Goal: Communication & Community: Share content

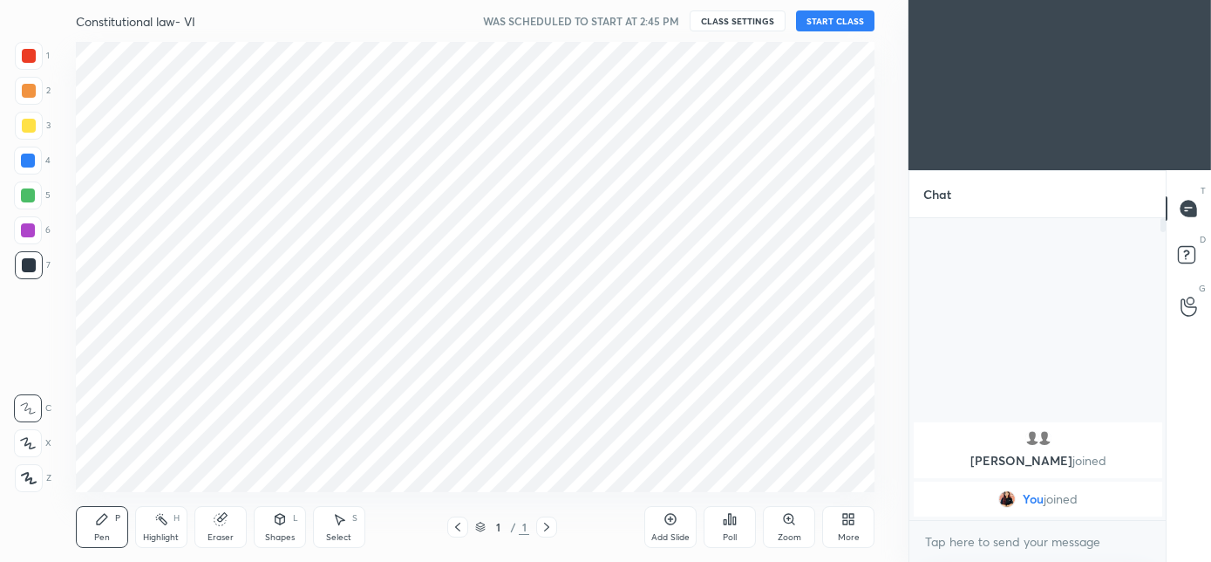
scroll to position [86742, 86353]
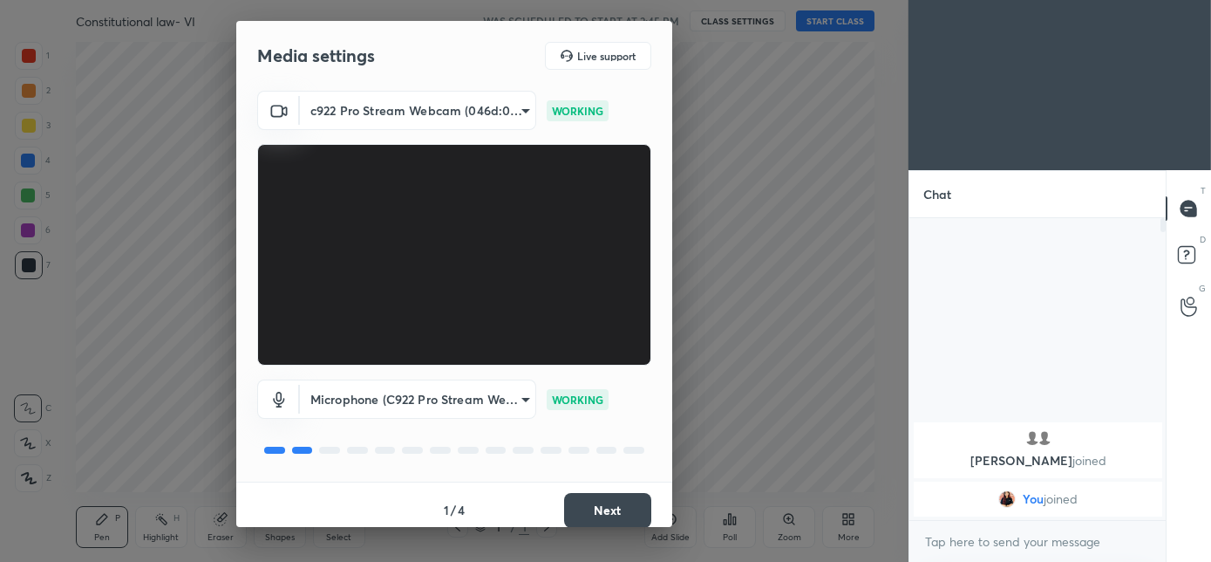
click at [597, 503] on button "Next" at bounding box center [607, 510] width 87 height 35
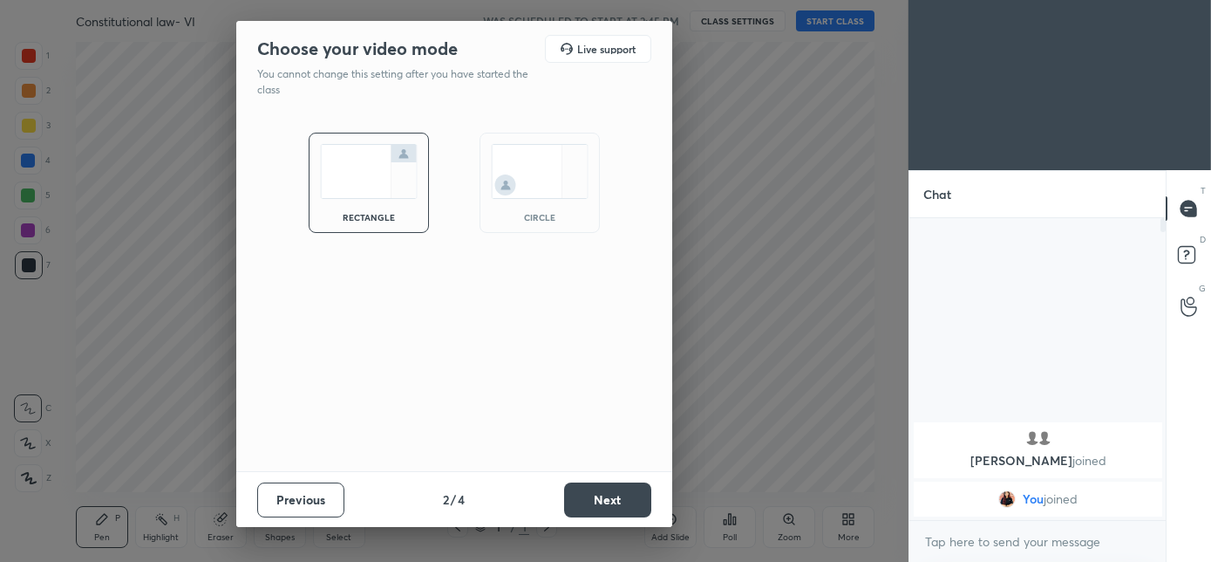
click at [566, 214] on div "circle" at bounding box center [540, 217] width 70 height 9
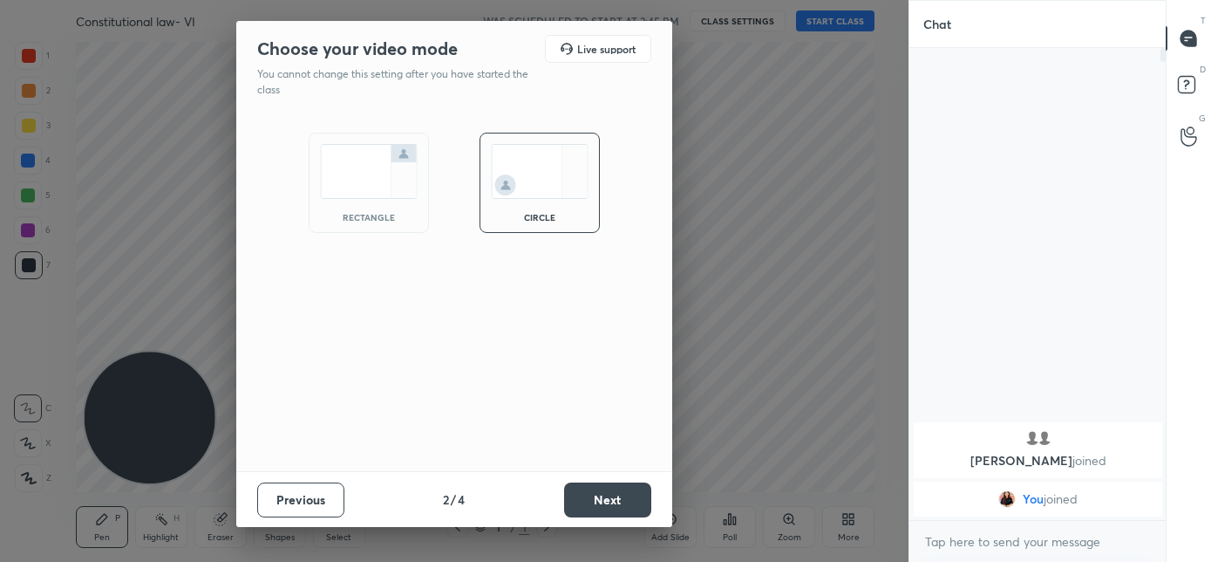
click at [604, 488] on button "Next" at bounding box center [607, 499] width 87 height 35
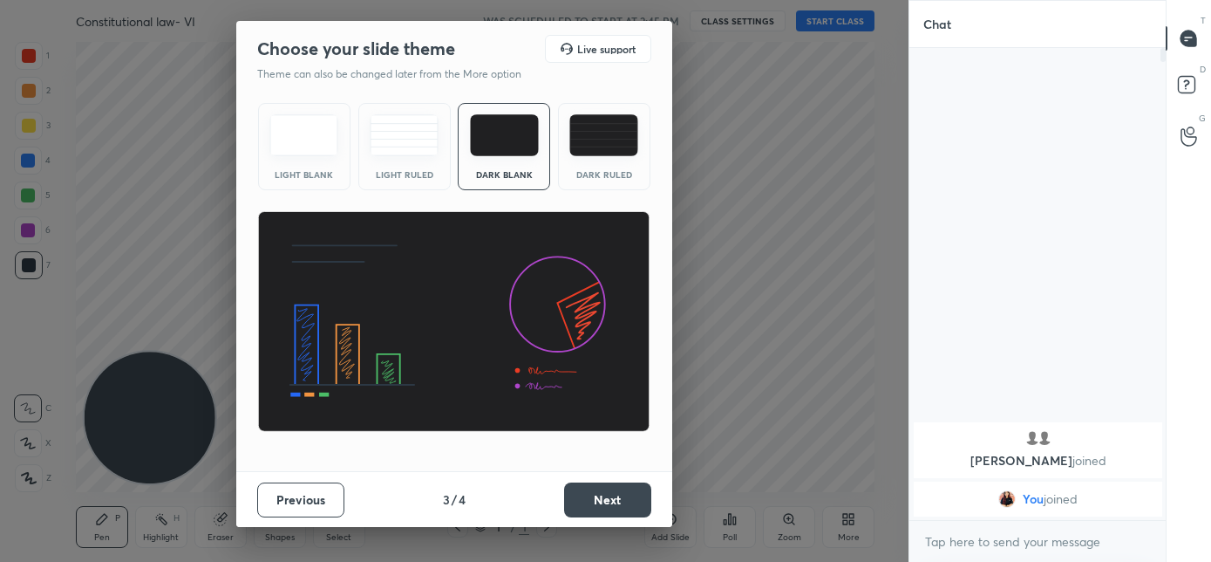
click at [604, 510] on button "Next" at bounding box center [607, 499] width 87 height 35
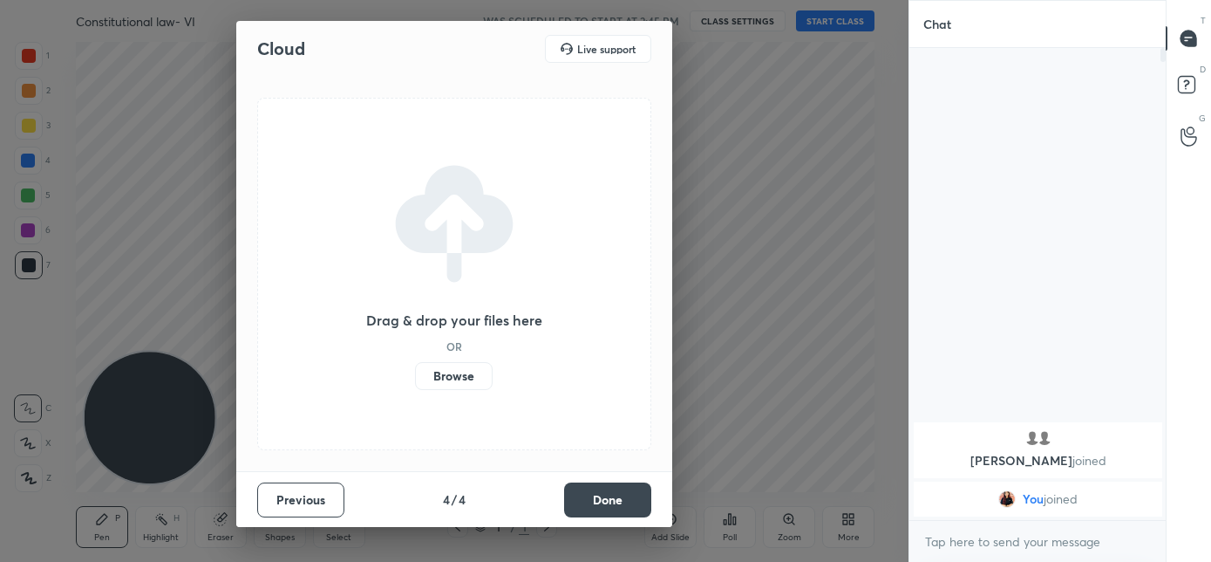
click at [609, 507] on button "Done" at bounding box center [607, 499] width 87 height 35
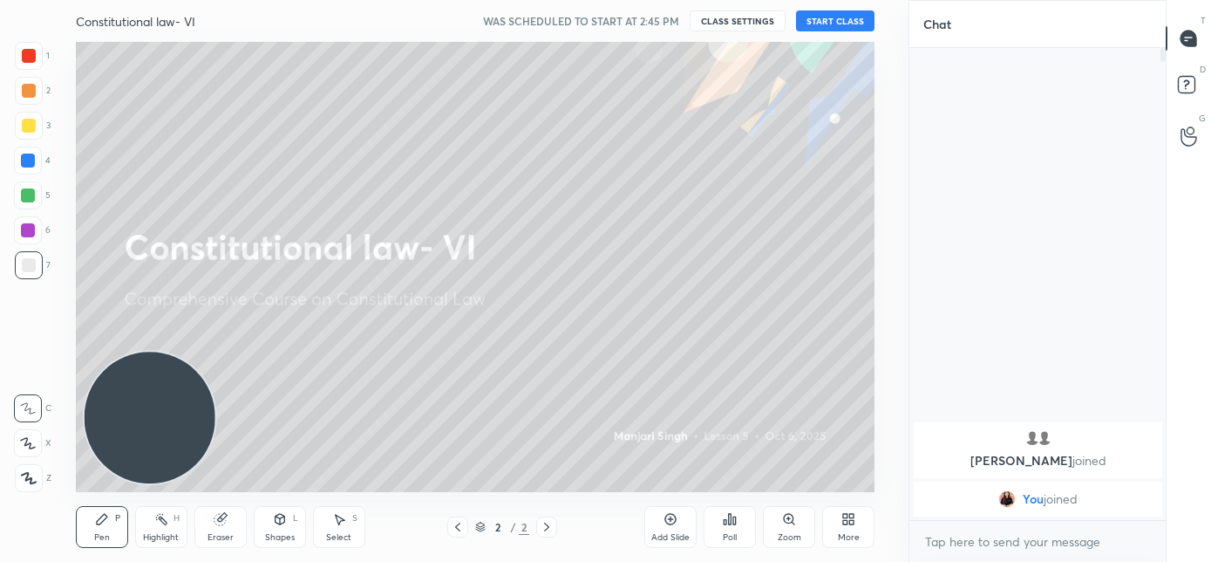
click at [825, 17] on button "START CLASS" at bounding box center [835, 20] width 78 height 21
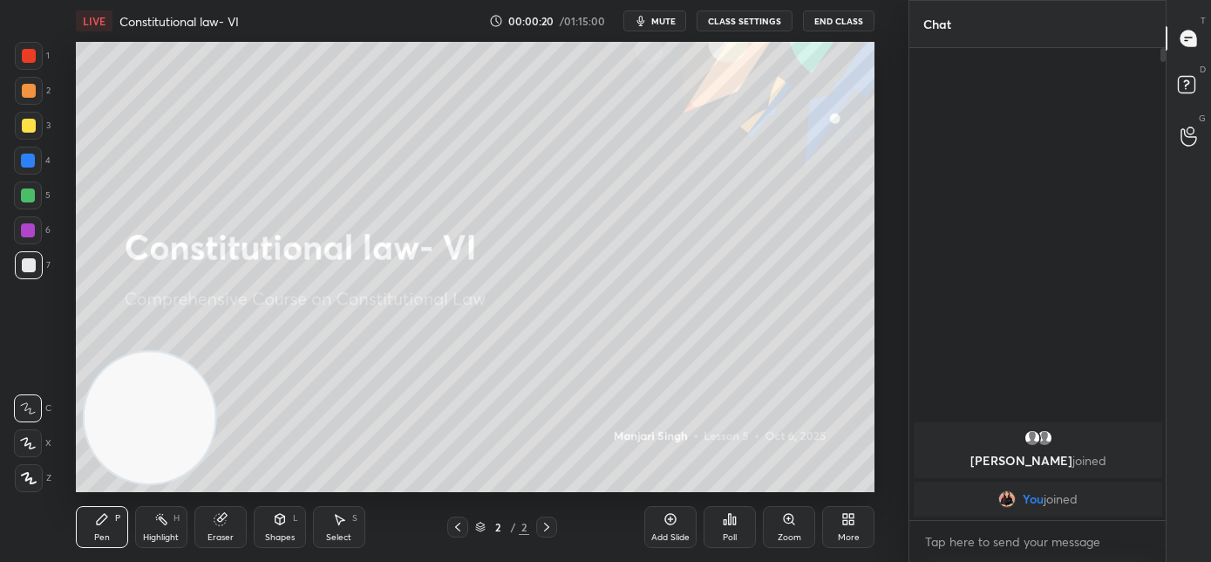
click at [842, 528] on div "More" at bounding box center [848, 527] width 52 height 42
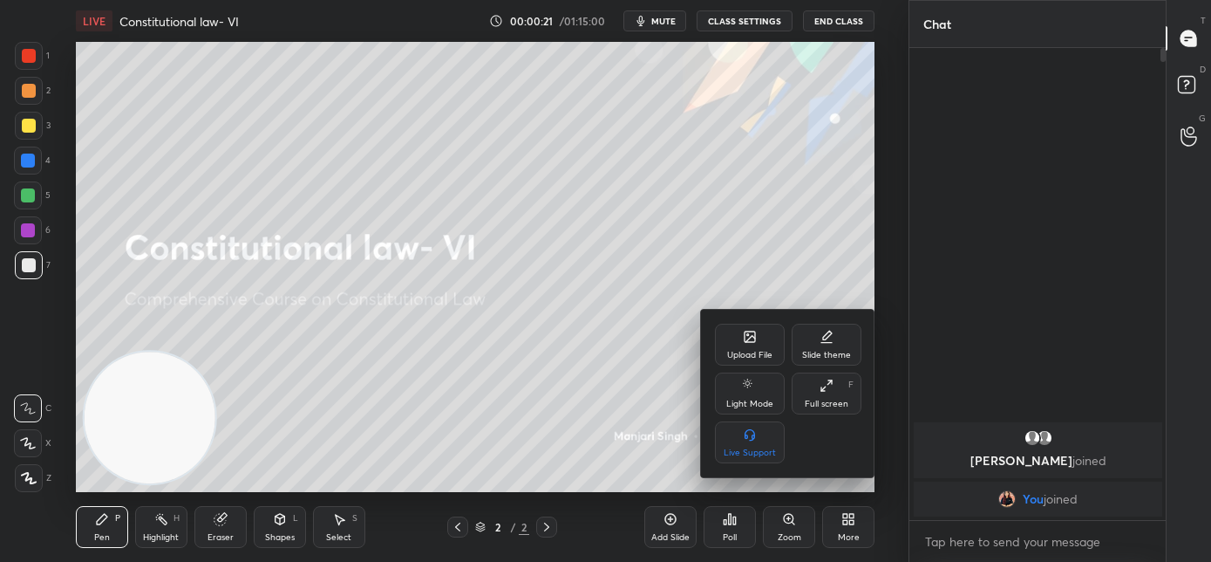
click at [767, 376] on div "Light Mode" at bounding box center [750, 393] width 70 height 42
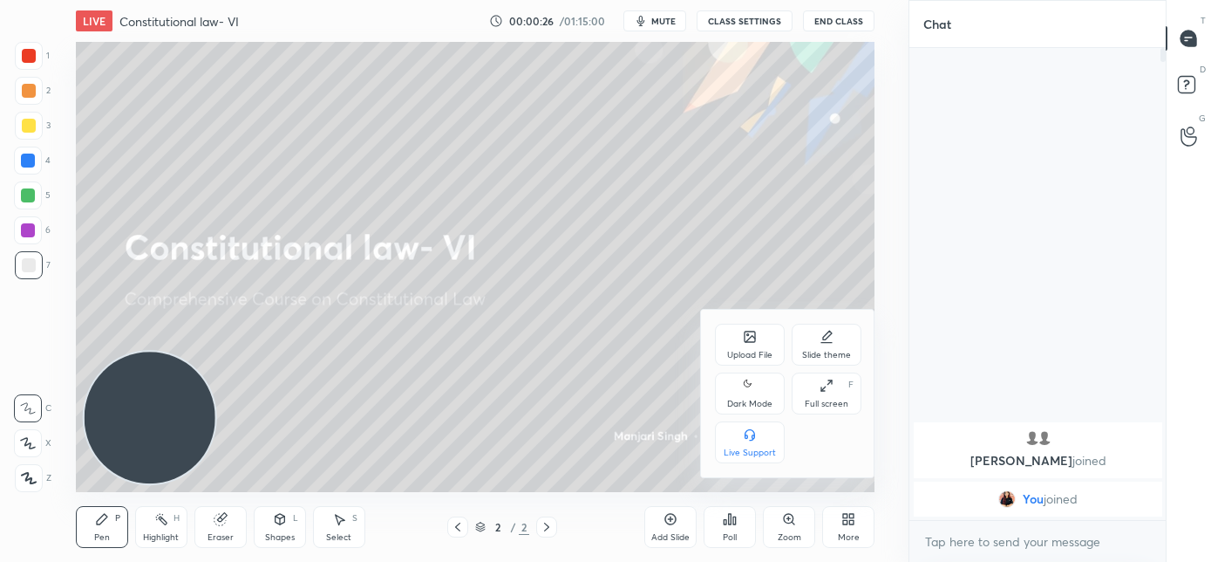
click at [756, 347] on div "Upload File" at bounding box center [750, 344] width 70 height 42
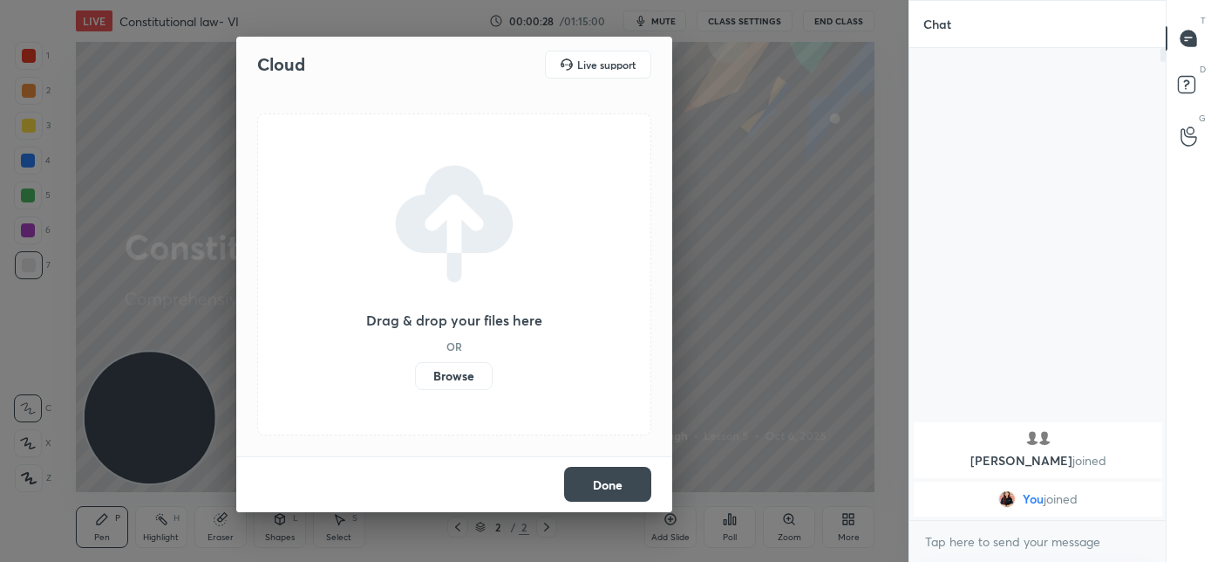
click at [444, 385] on label "Browse" at bounding box center [454, 376] width 78 height 28
click at [415, 385] on input "Browse" at bounding box center [415, 376] width 0 height 28
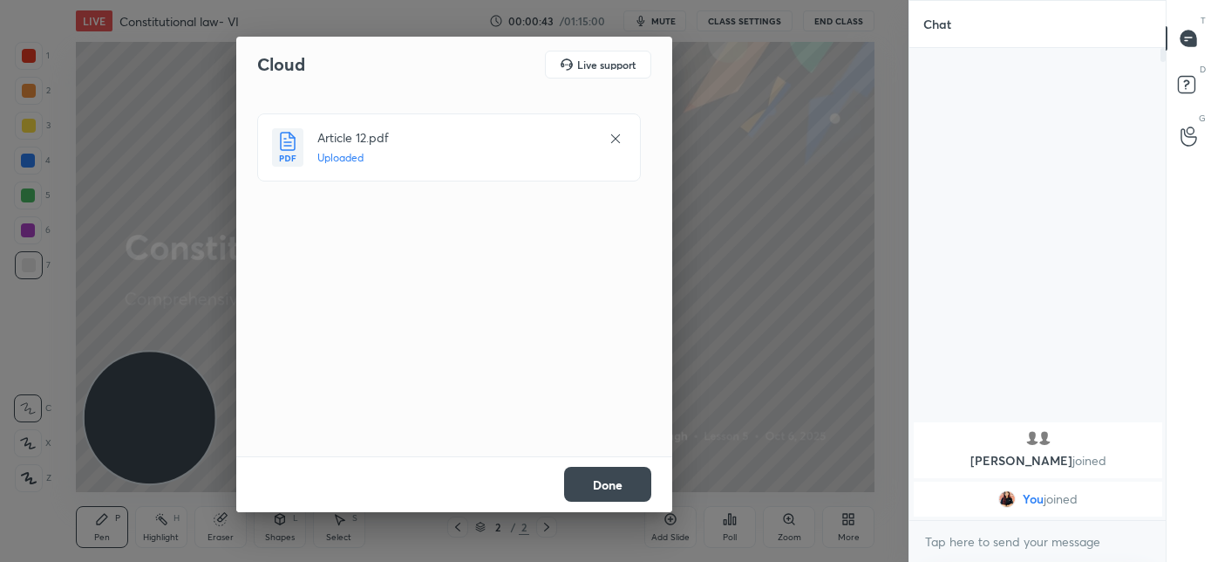
click at [600, 486] on button "Done" at bounding box center [607, 483] width 87 height 35
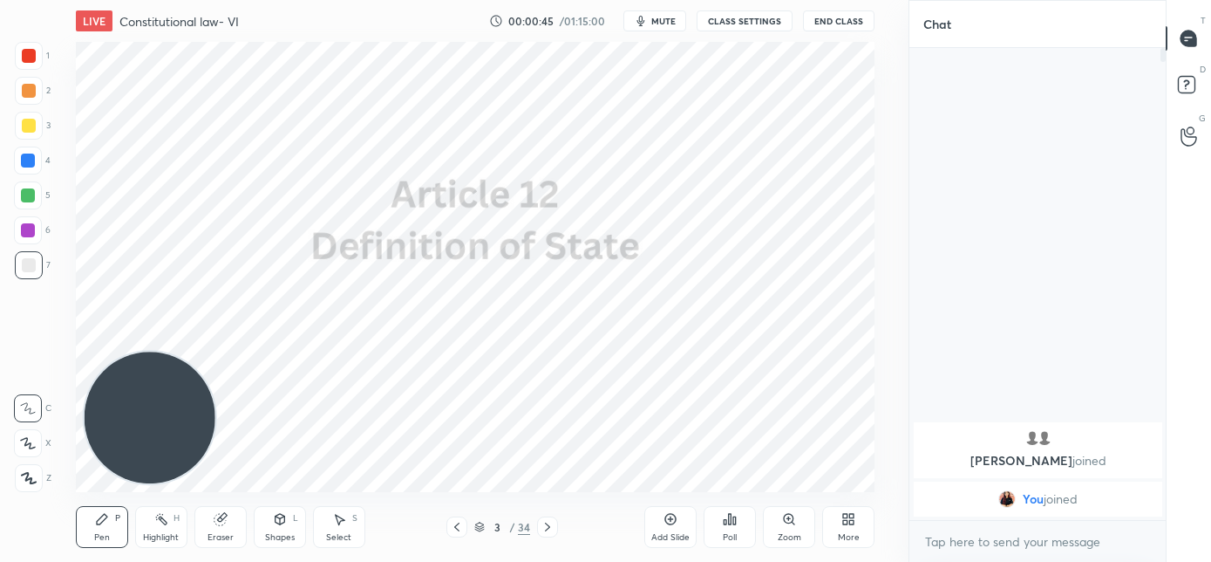
click at [851, 533] on div "More" at bounding box center [849, 537] width 22 height 9
click at [732, 397] on div "Dark Mode" at bounding box center [750, 393] width 70 height 42
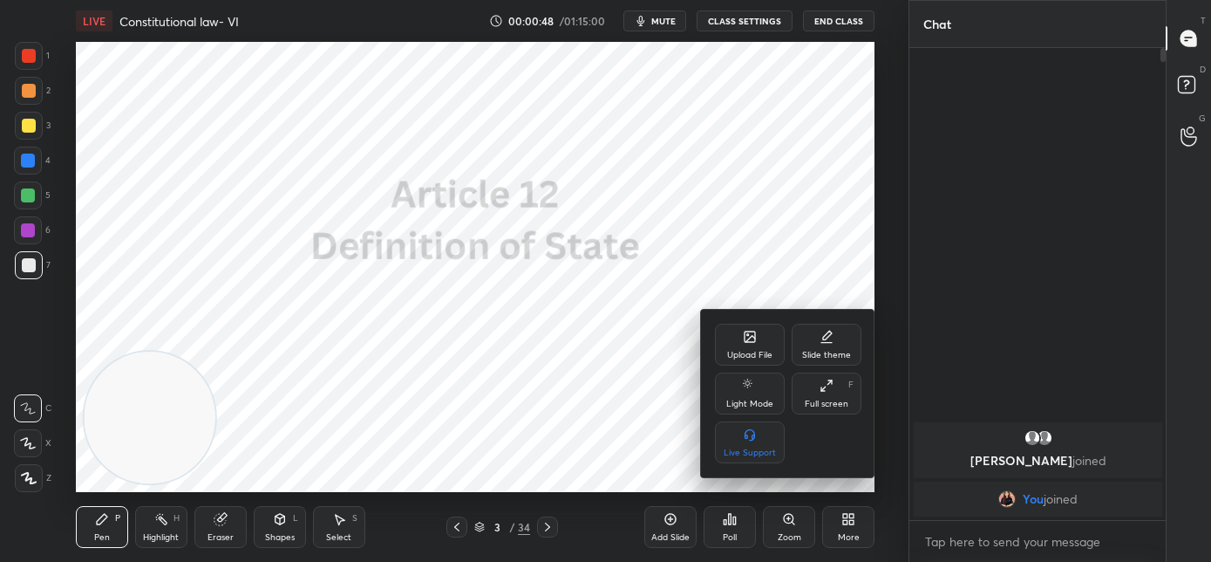
click at [596, 521] on div at bounding box center [605, 281] width 1211 height 562
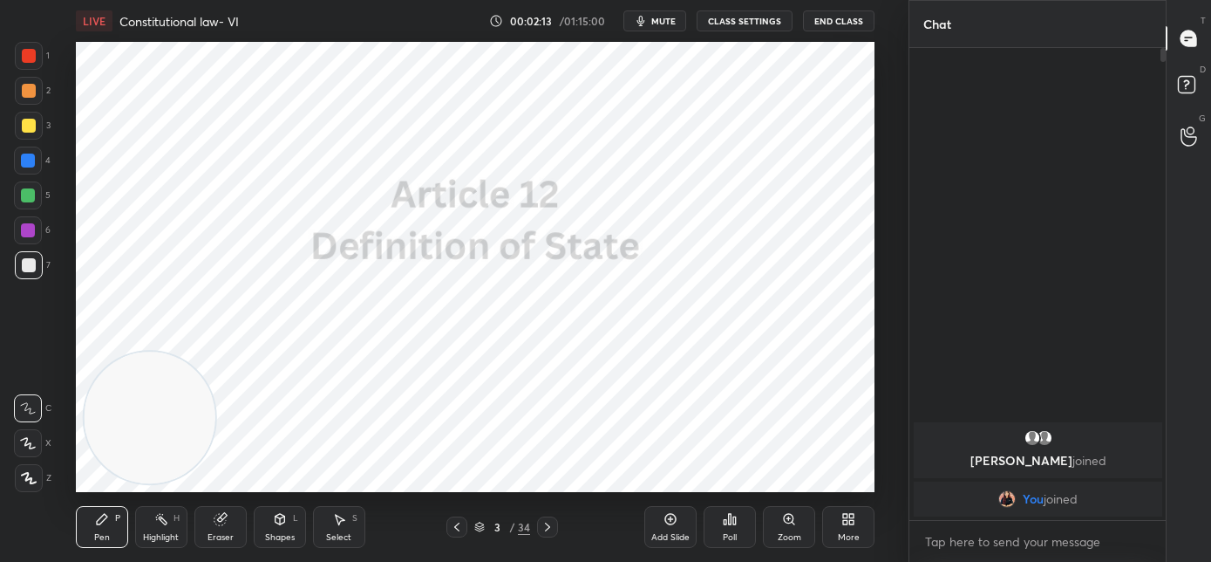
drag, startPoint x: 0, startPoint y: 123, endPoint x: 0, endPoint y: 109, distance: 14.0
click at [0, 0] on html "1 2 3 4 5 6 7 C X Z C X Z E E Erase all H H LIVE Constitutional law- VI 00:02:1…" at bounding box center [605, 0] width 1211 height 0
click at [665, 18] on span "mute" at bounding box center [663, 21] width 24 height 12
click at [657, 25] on span "unmute" at bounding box center [661, 21] width 37 height 12
click at [458, 525] on icon at bounding box center [457, 527] width 14 height 14
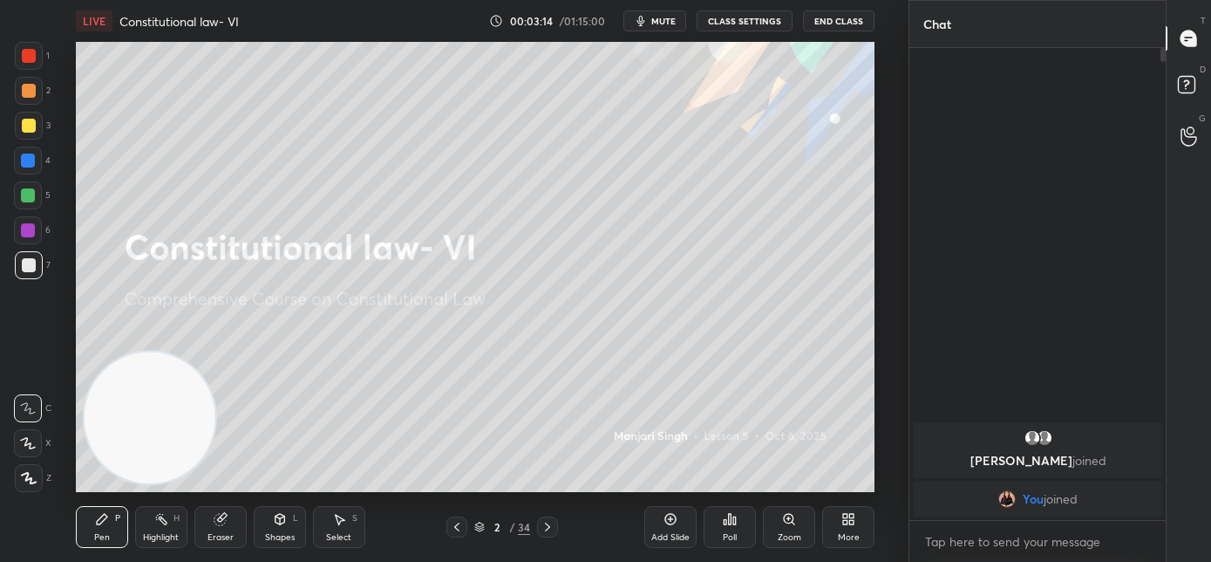
click at [842, 525] on icon at bounding box center [848, 519] width 14 height 14
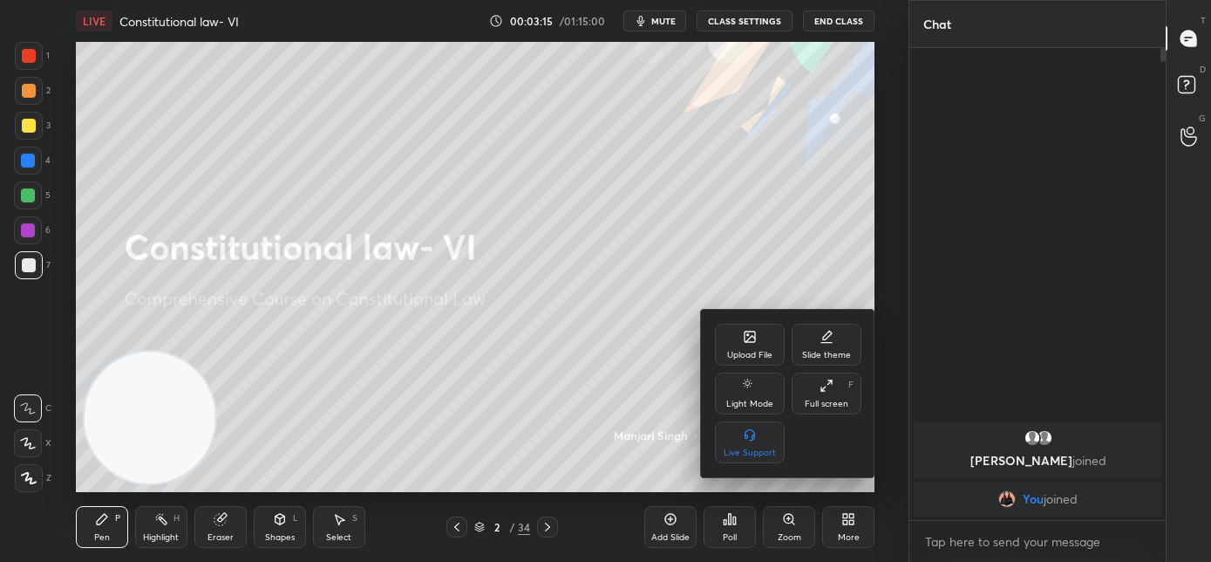
click at [744, 351] on div "Upload File" at bounding box center [749, 355] width 45 height 9
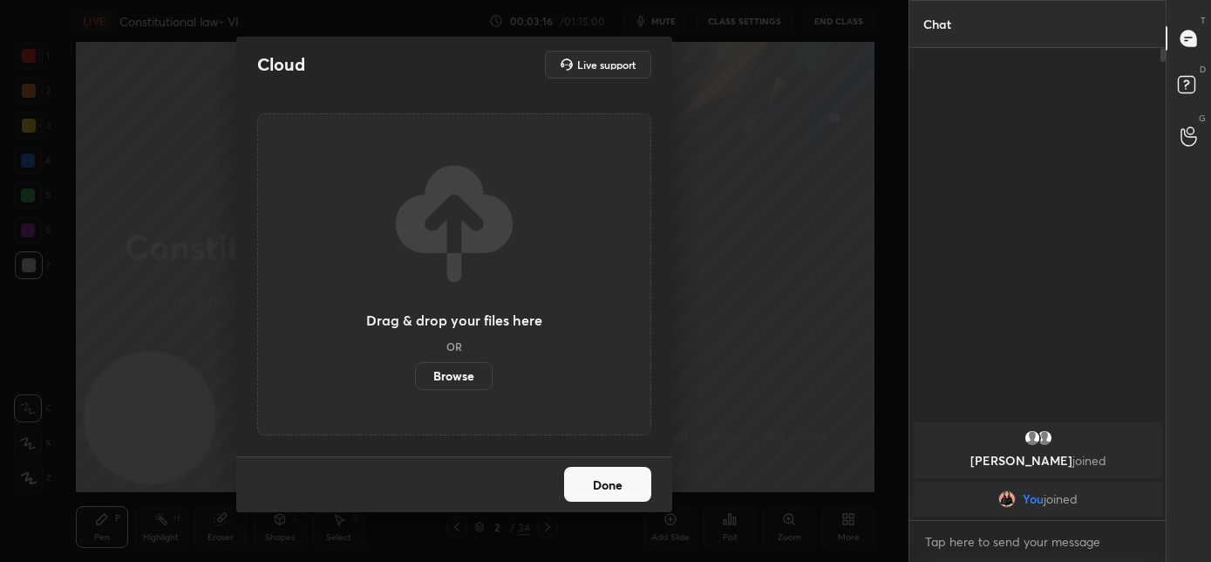
click at [436, 378] on label "Browse" at bounding box center [454, 376] width 78 height 28
click at [415, 378] on input "Browse" at bounding box center [415, 376] width 0 height 28
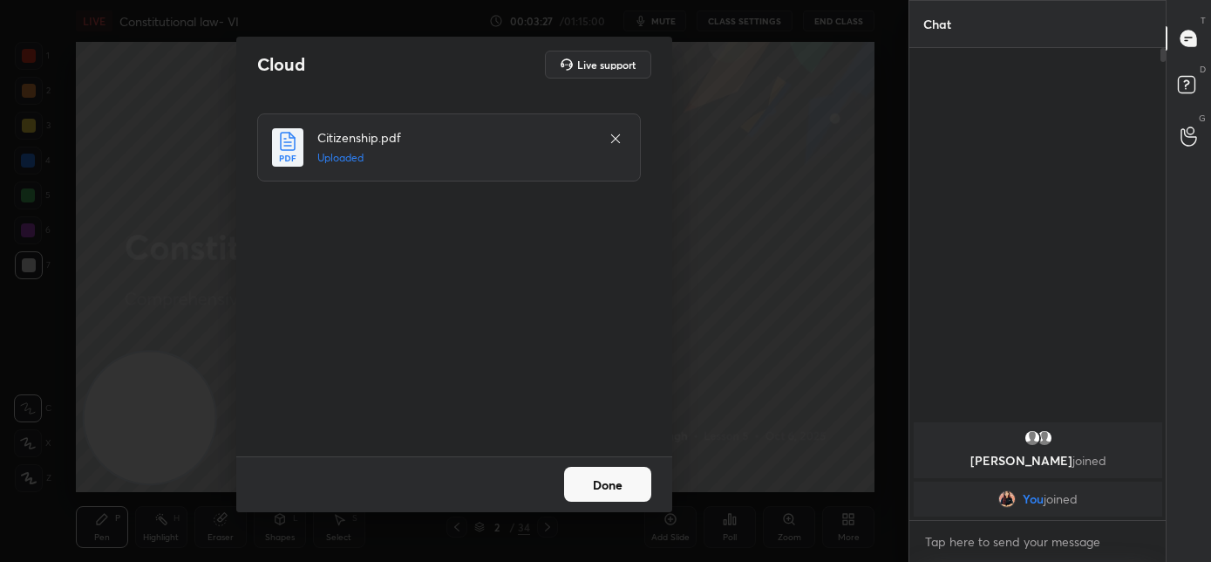
click at [609, 487] on button "Done" at bounding box center [607, 483] width 87 height 35
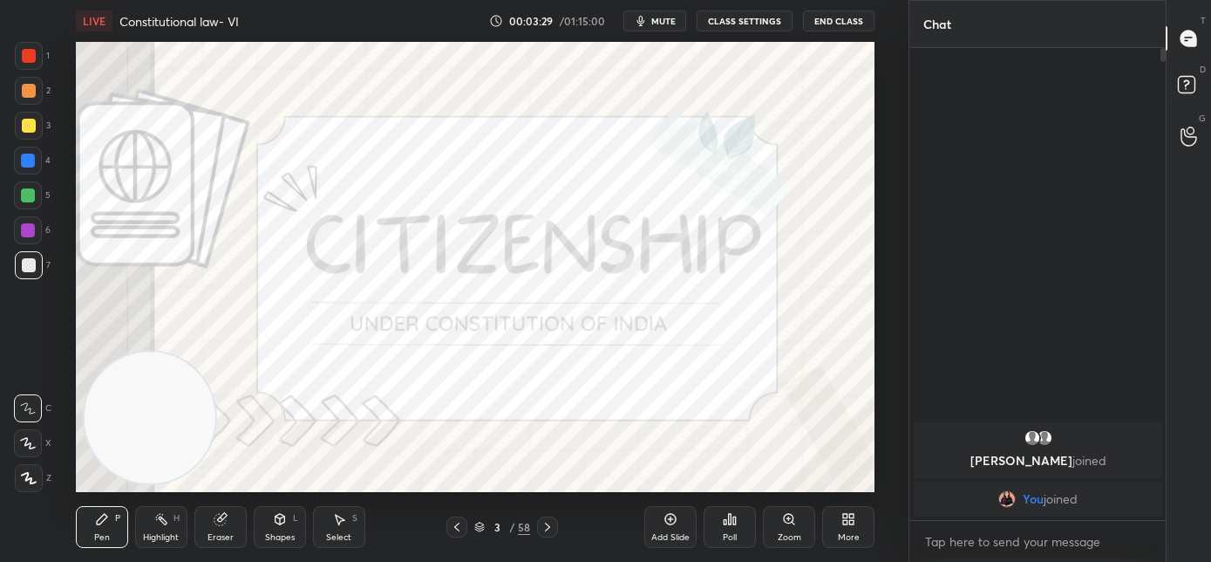
click at [555, 527] on div at bounding box center [547, 526] width 21 height 21
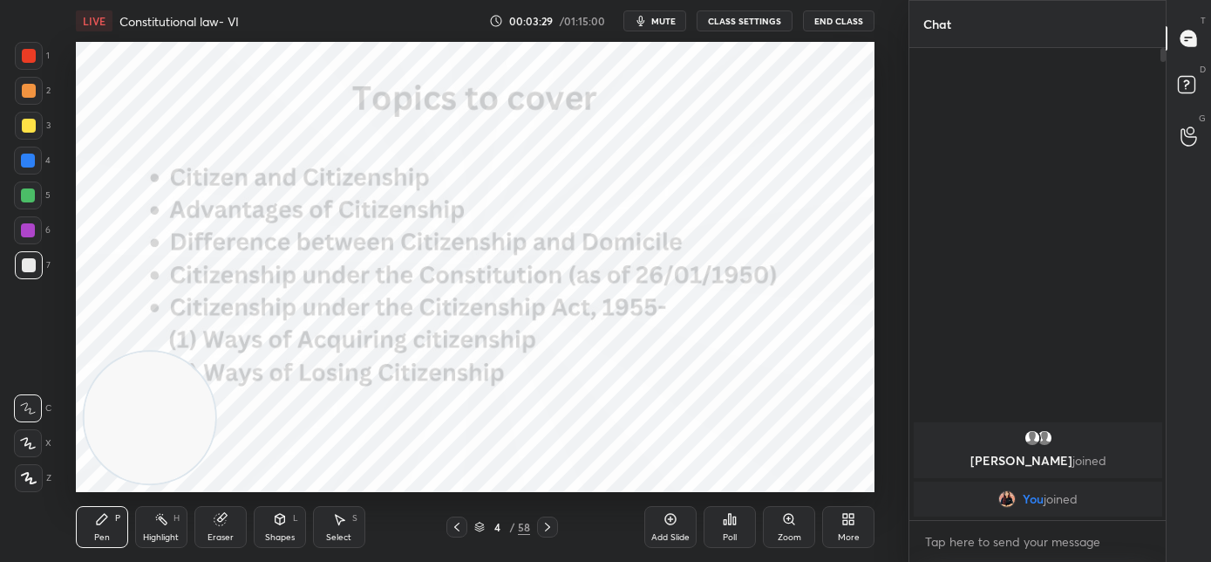
click at [554, 527] on div at bounding box center [547, 526] width 21 height 21
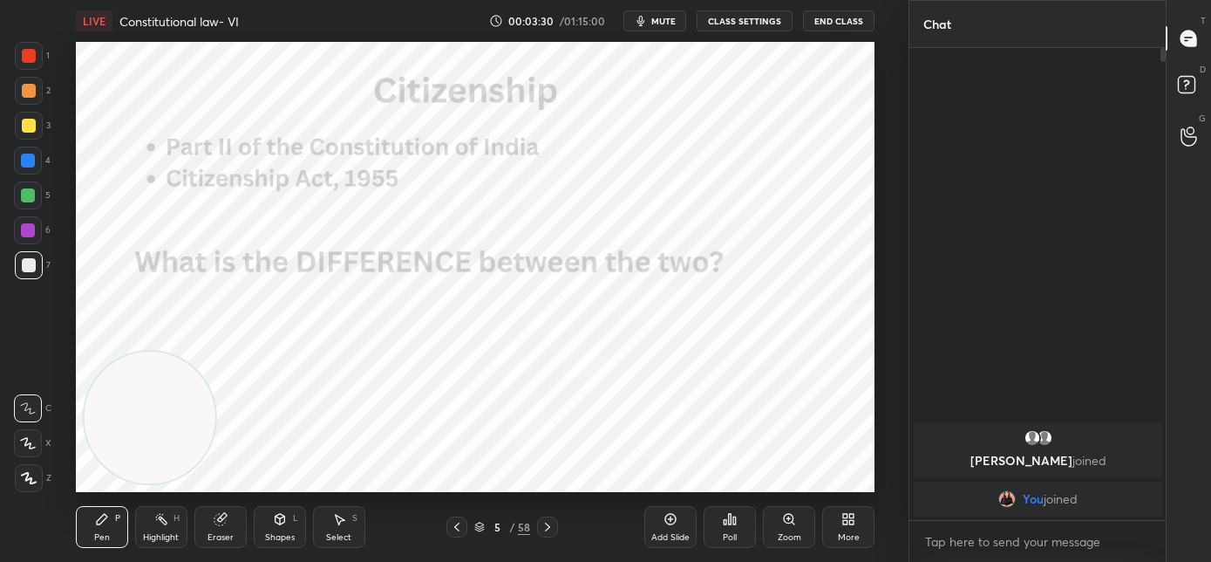
click at [554, 527] on icon at bounding box center [548, 527] width 14 height 14
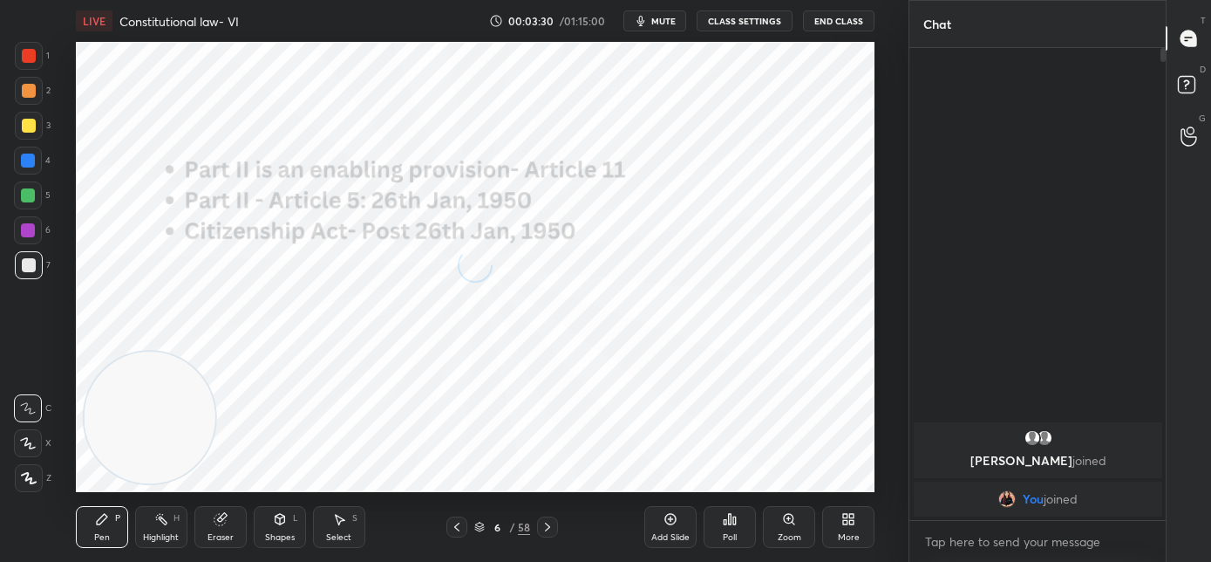
click at [554, 527] on icon at bounding box center [548, 527] width 14 height 14
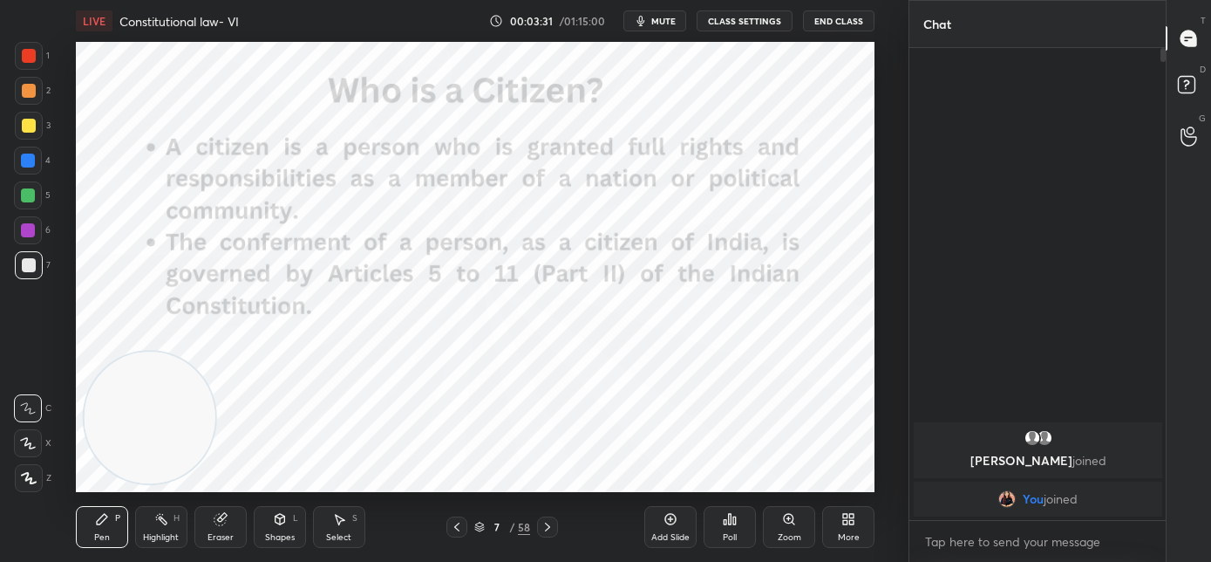
click at [549, 525] on icon at bounding box center [548, 527] width 14 height 14
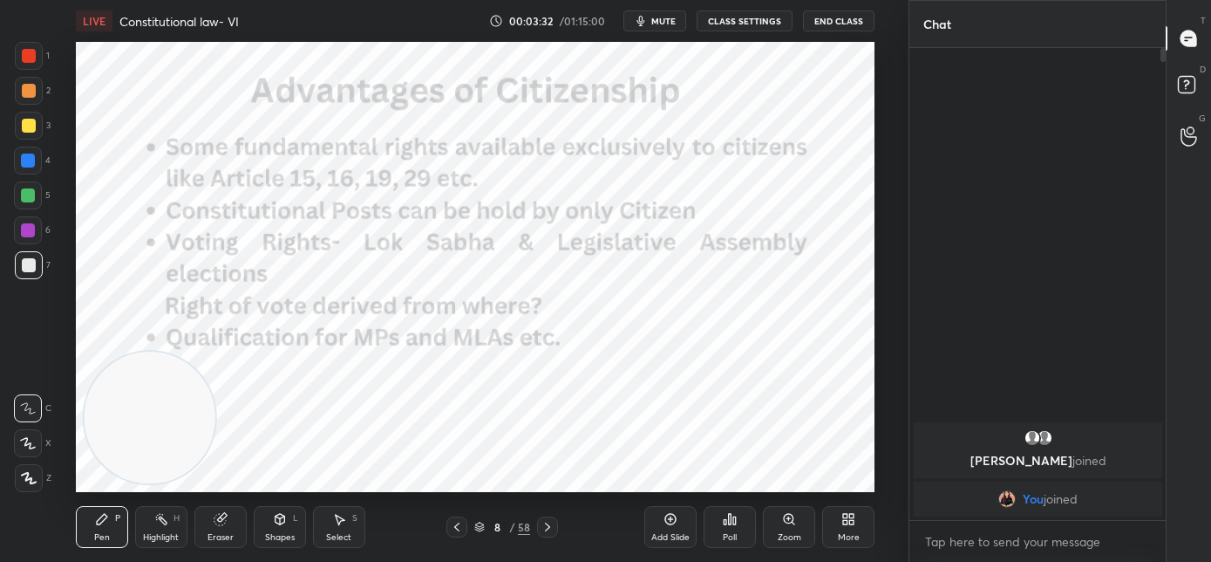
click at [551, 530] on icon at bounding box center [548, 527] width 14 height 14
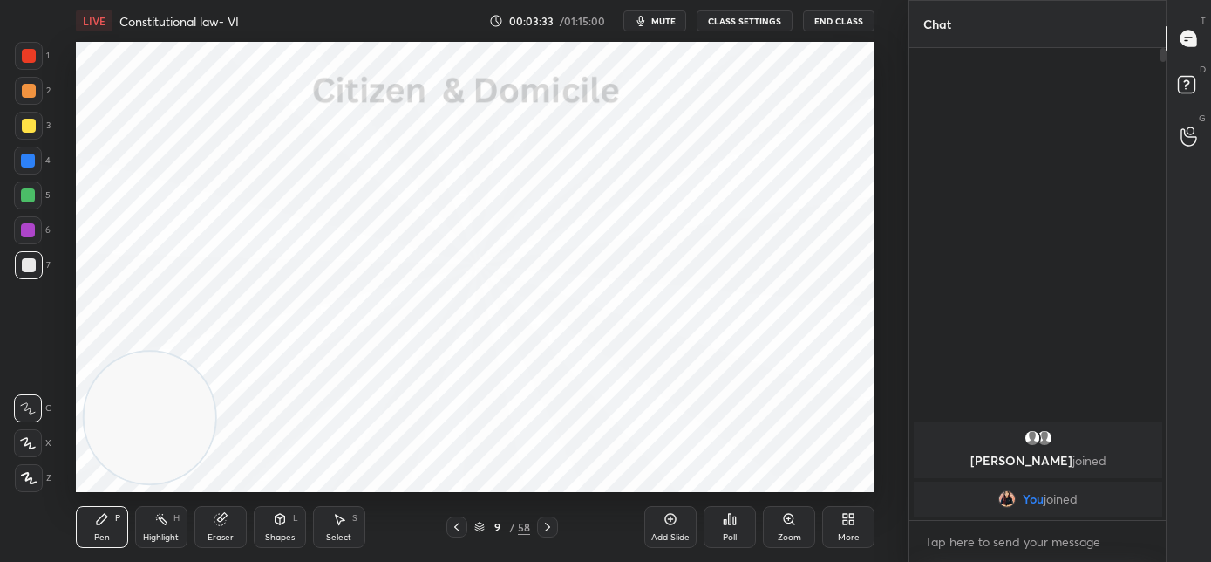
click at [552, 528] on icon at bounding box center [548, 527] width 14 height 14
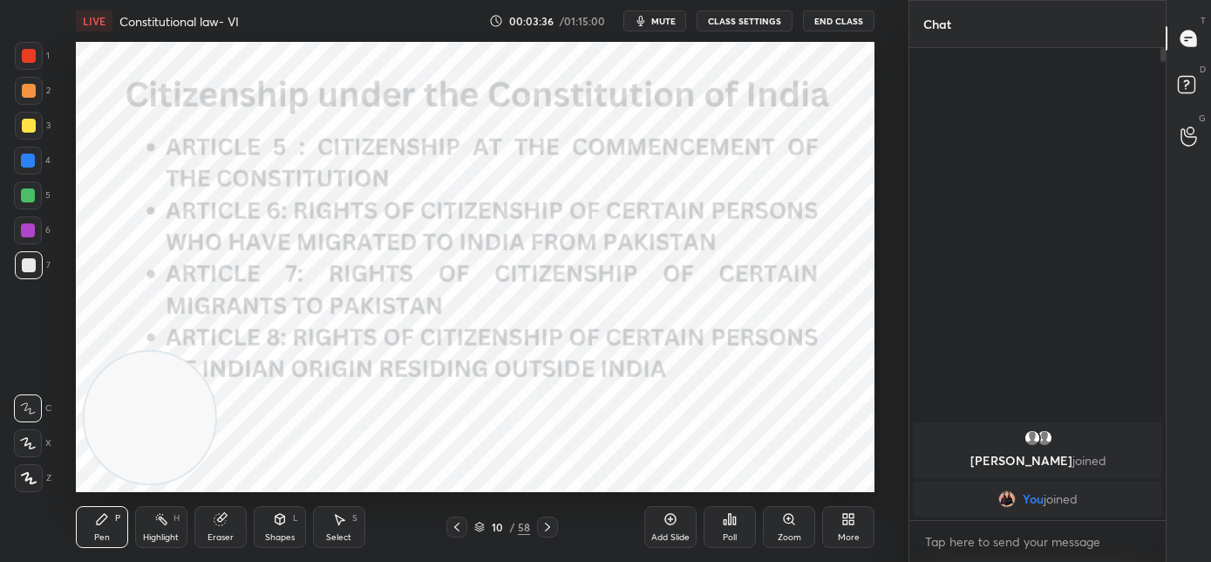
click at [548, 531] on icon at bounding box center [548, 527] width 14 height 14
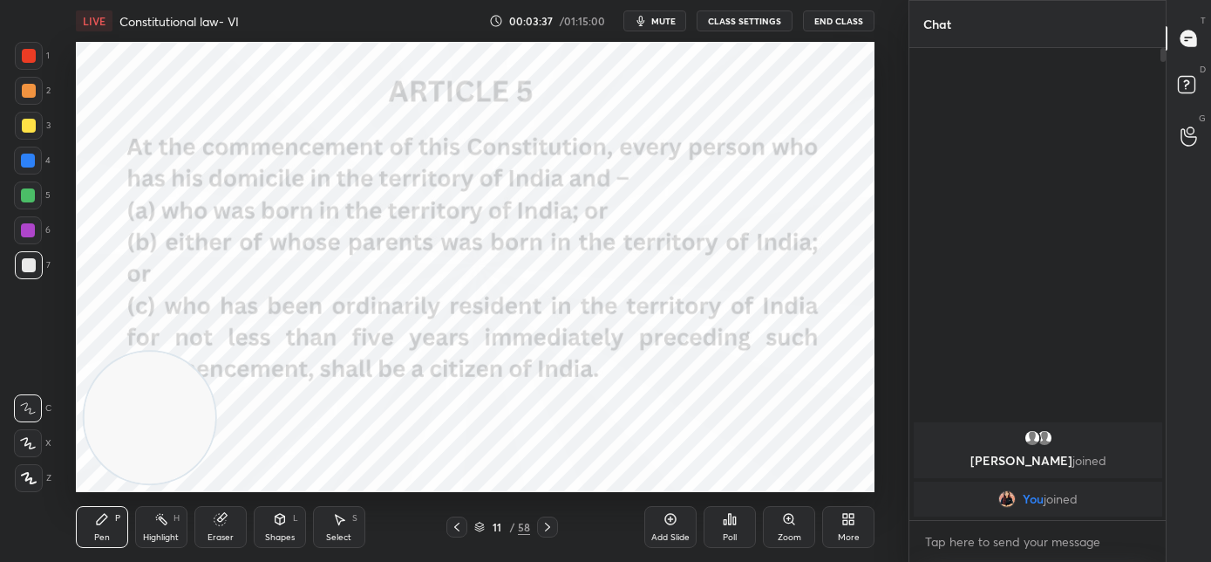
click at [548, 532] on icon at bounding box center [548, 527] width 14 height 14
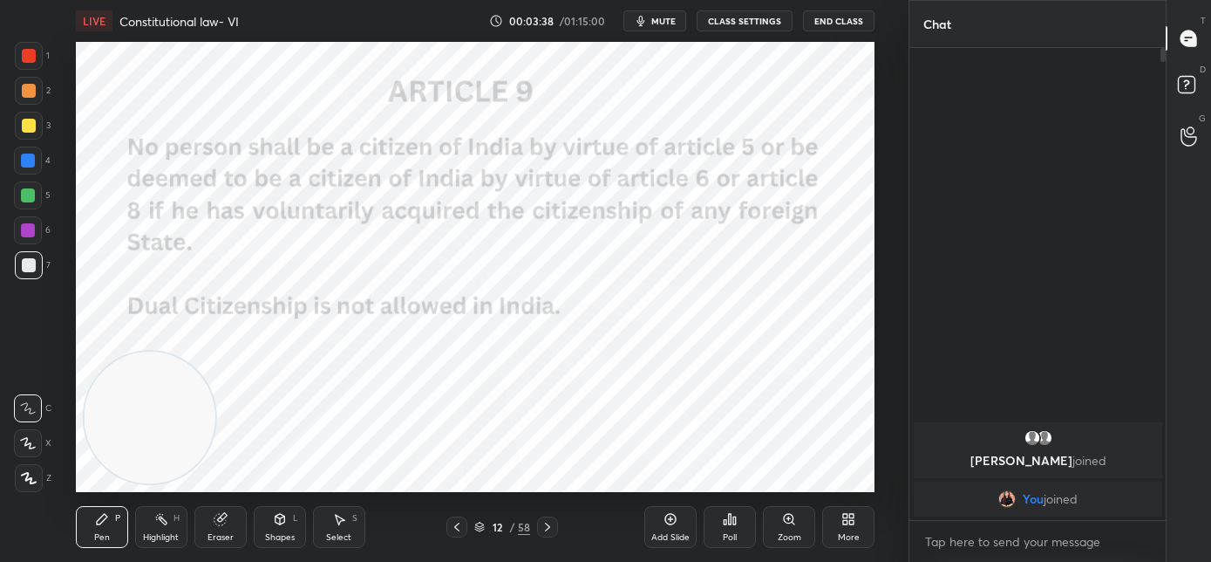
click at [549, 530] on icon at bounding box center [548, 527] width 14 height 14
click at [551, 528] on icon at bounding box center [548, 527] width 14 height 14
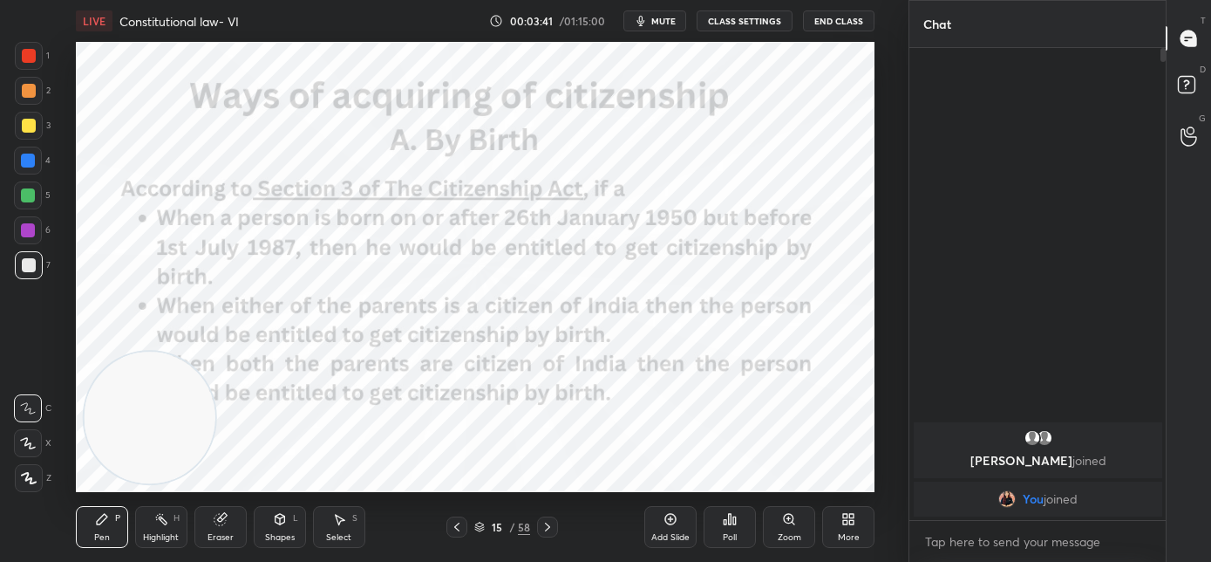
click at [551, 529] on icon at bounding box center [548, 527] width 14 height 14
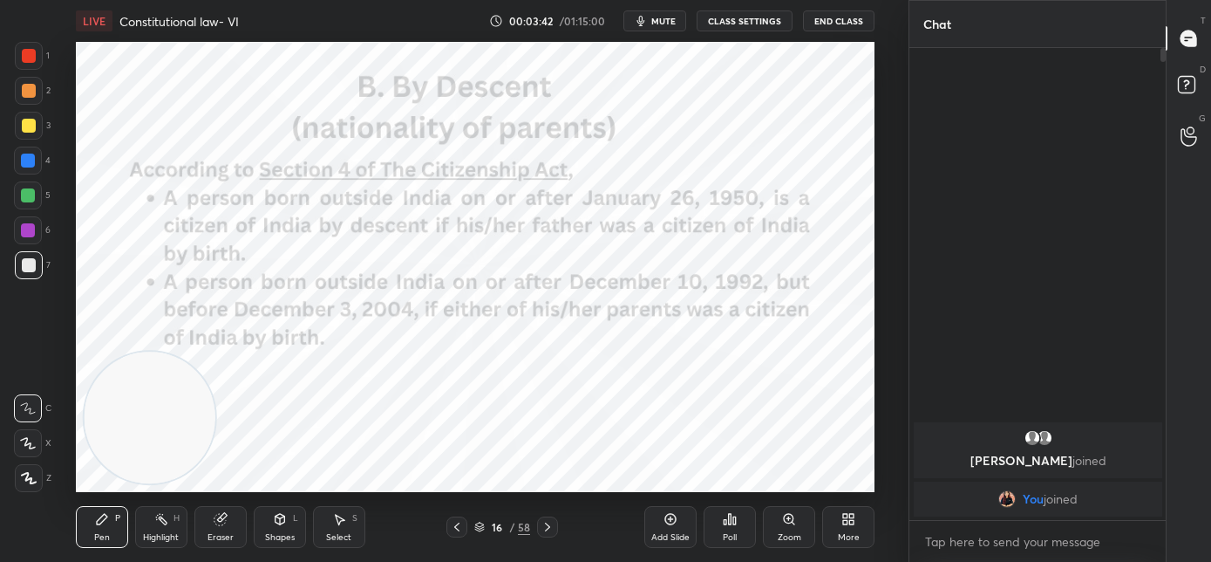
click at [550, 530] on icon at bounding box center [548, 527] width 14 height 14
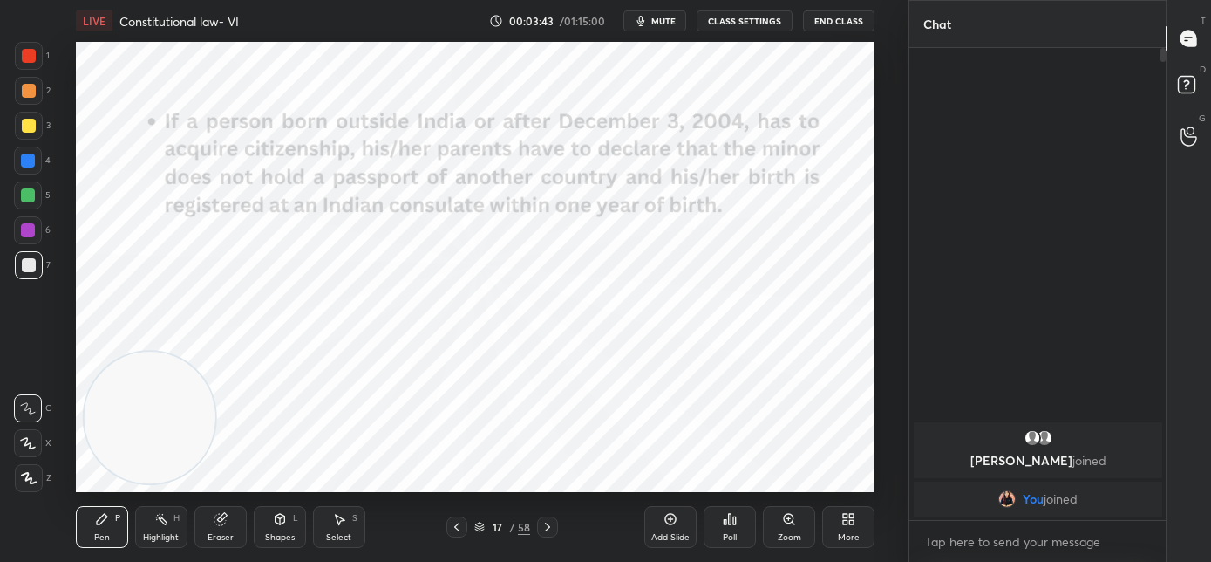
click at [549, 530] on icon at bounding box center [548, 527] width 14 height 14
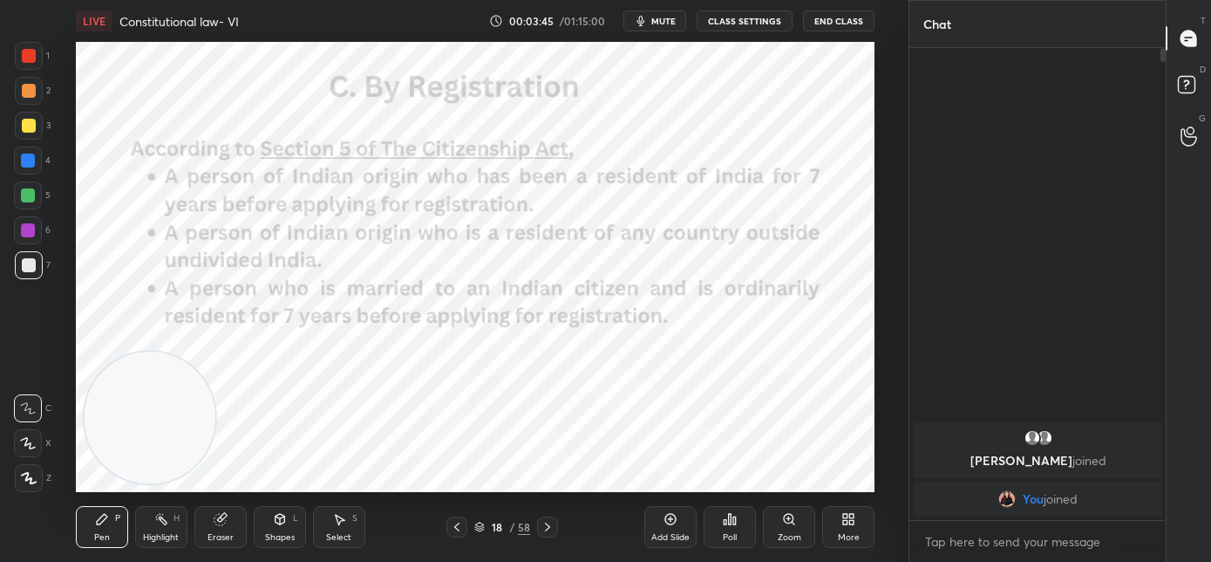
click at [550, 530] on icon at bounding box center [548, 527] width 14 height 14
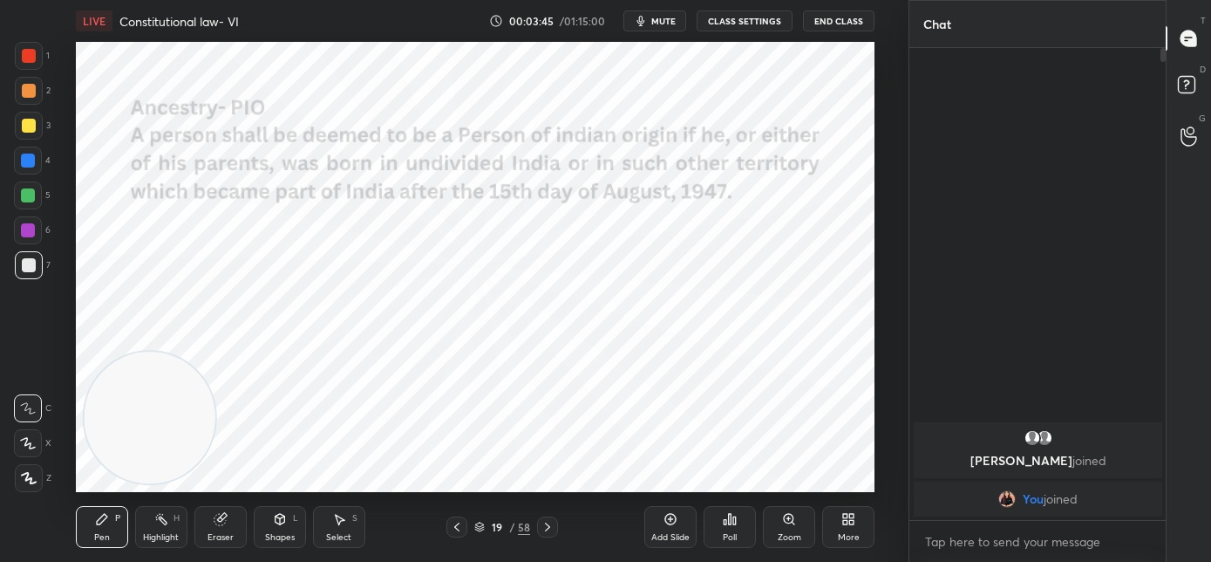
click at [551, 530] on icon at bounding box center [548, 527] width 14 height 14
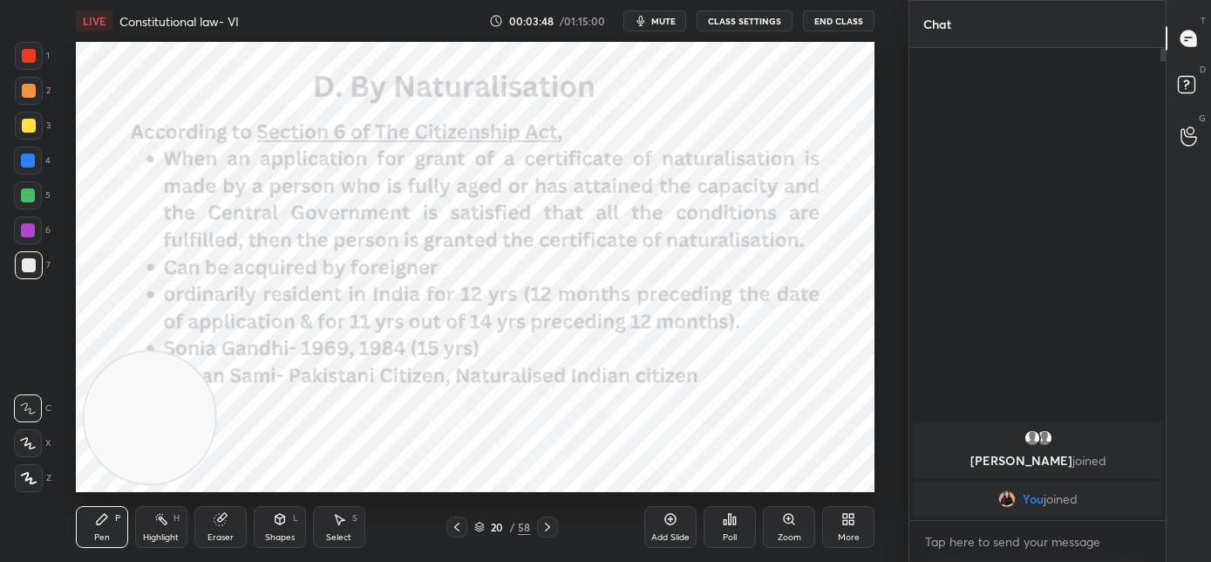
click at [552, 530] on icon at bounding box center [548, 527] width 14 height 14
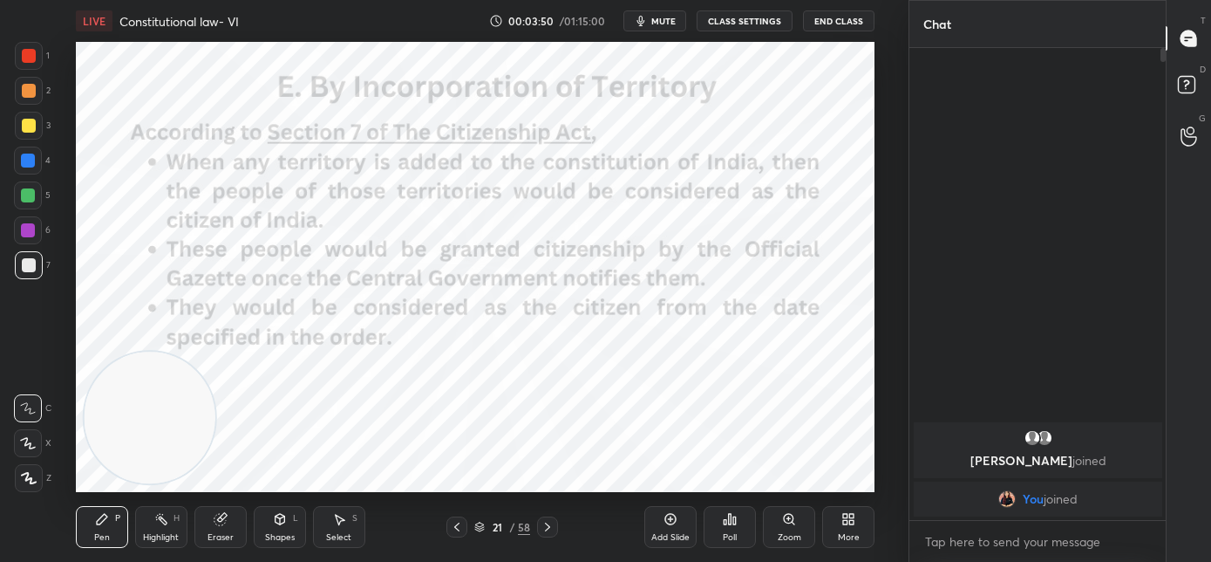
click at [462, 525] on icon at bounding box center [457, 527] width 14 height 14
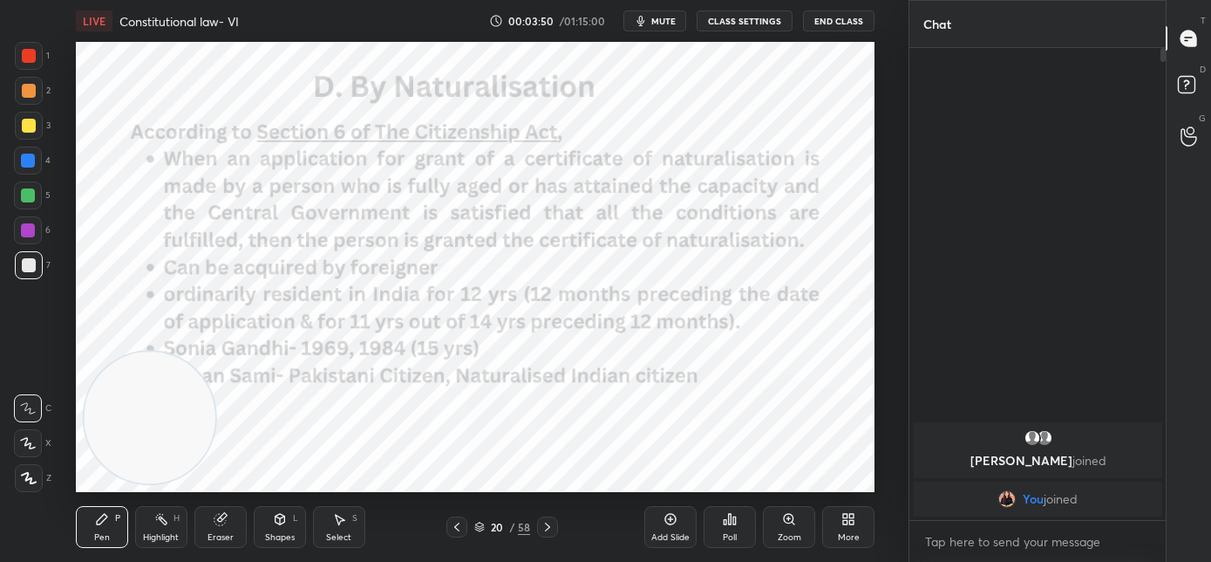
click at [457, 530] on icon at bounding box center [457, 527] width 14 height 14
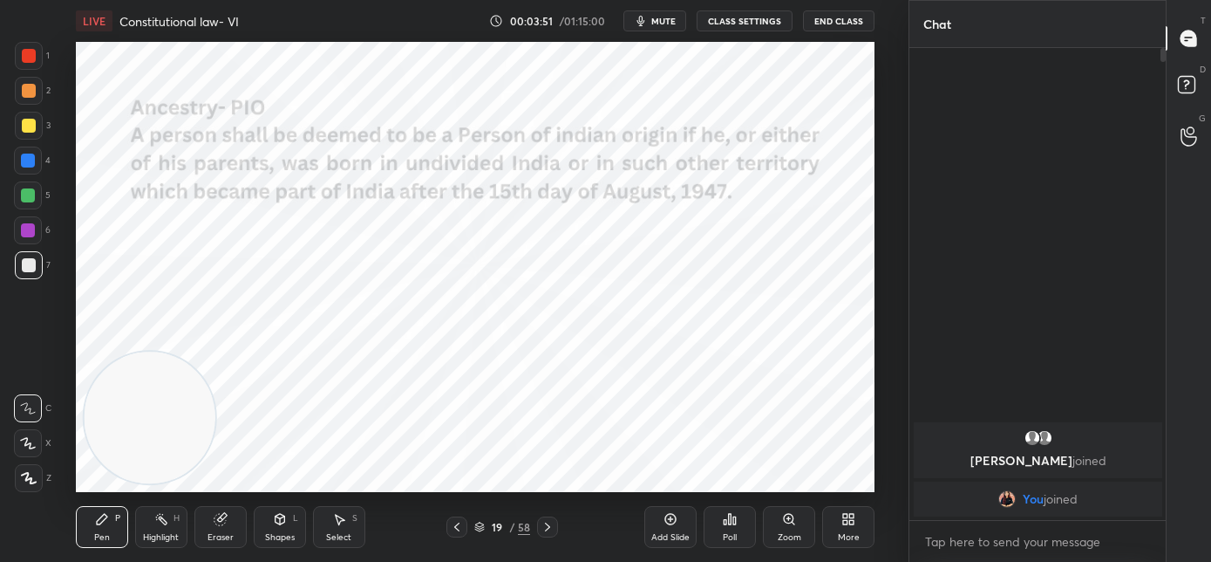
click at [458, 530] on icon at bounding box center [457, 527] width 14 height 14
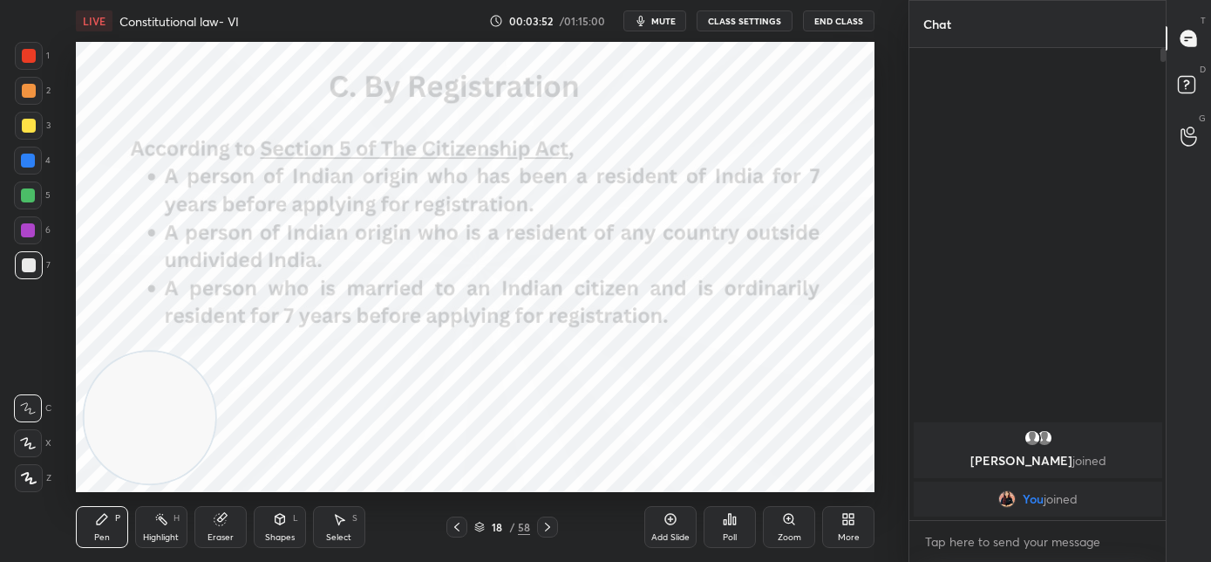
click at [546, 530] on icon at bounding box center [548, 527] width 14 height 14
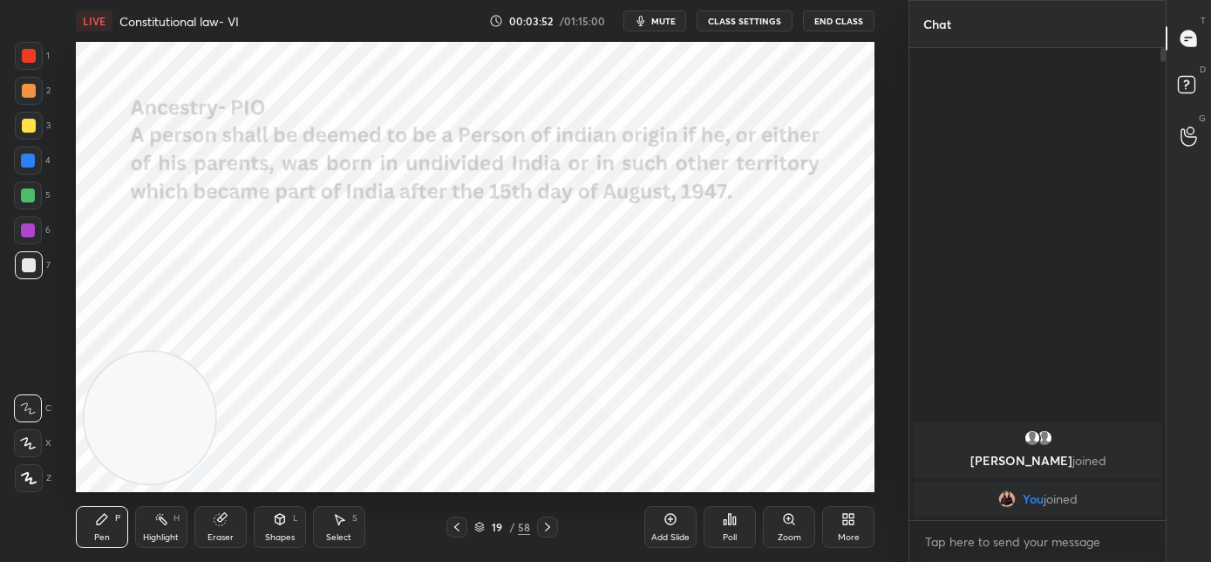
click at [551, 534] on div at bounding box center [547, 526] width 21 height 21
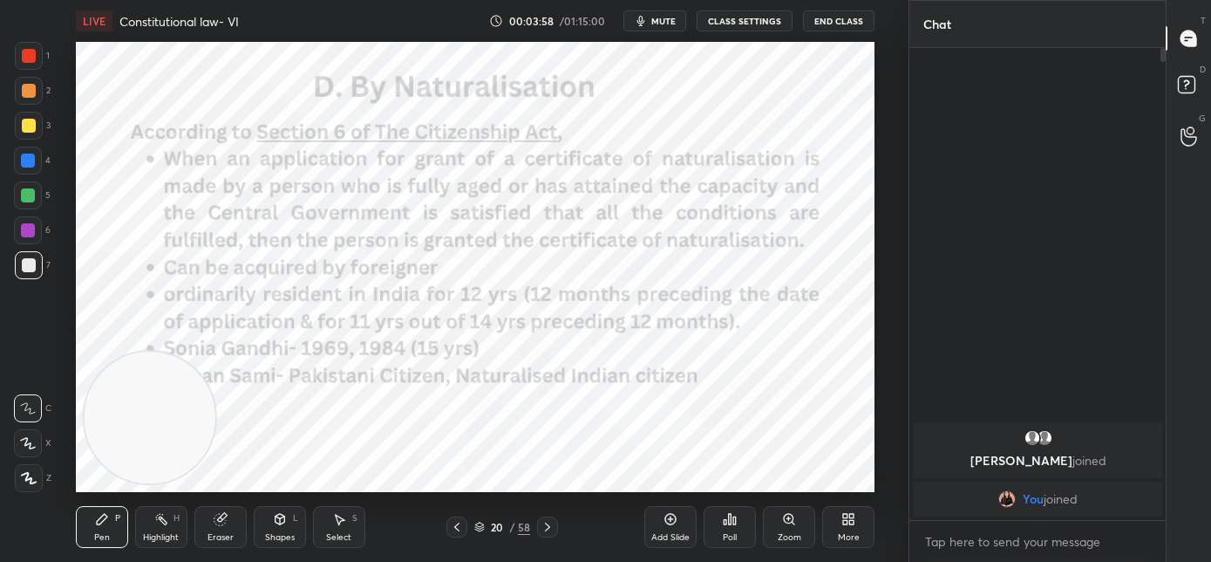
click at [460, 528] on icon at bounding box center [457, 527] width 14 height 14
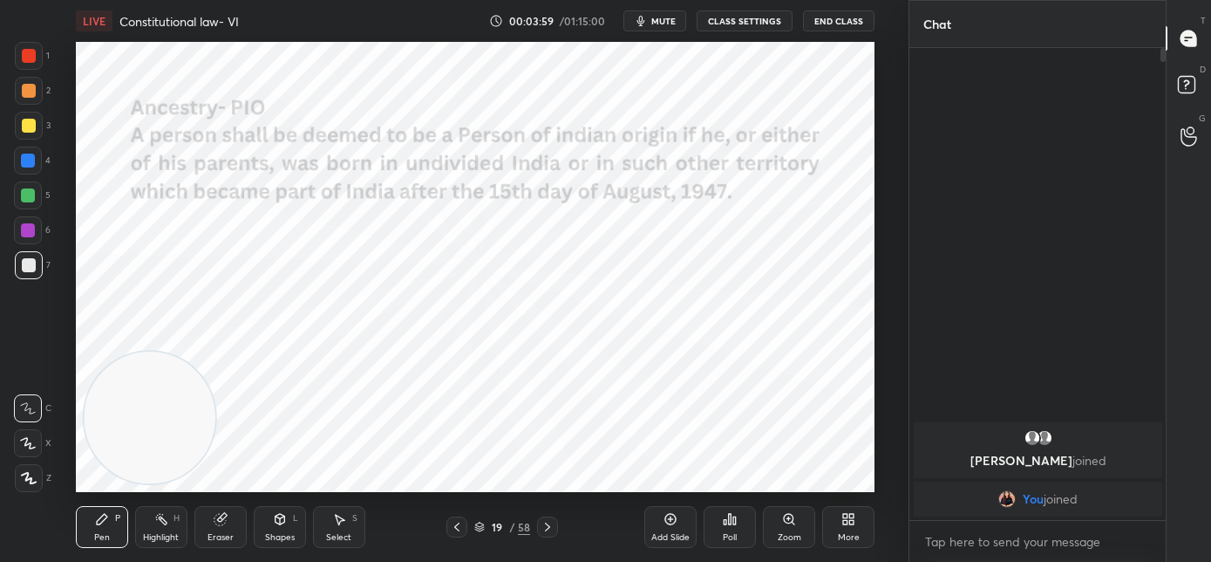
click at [458, 528] on icon at bounding box center [457, 527] width 14 height 14
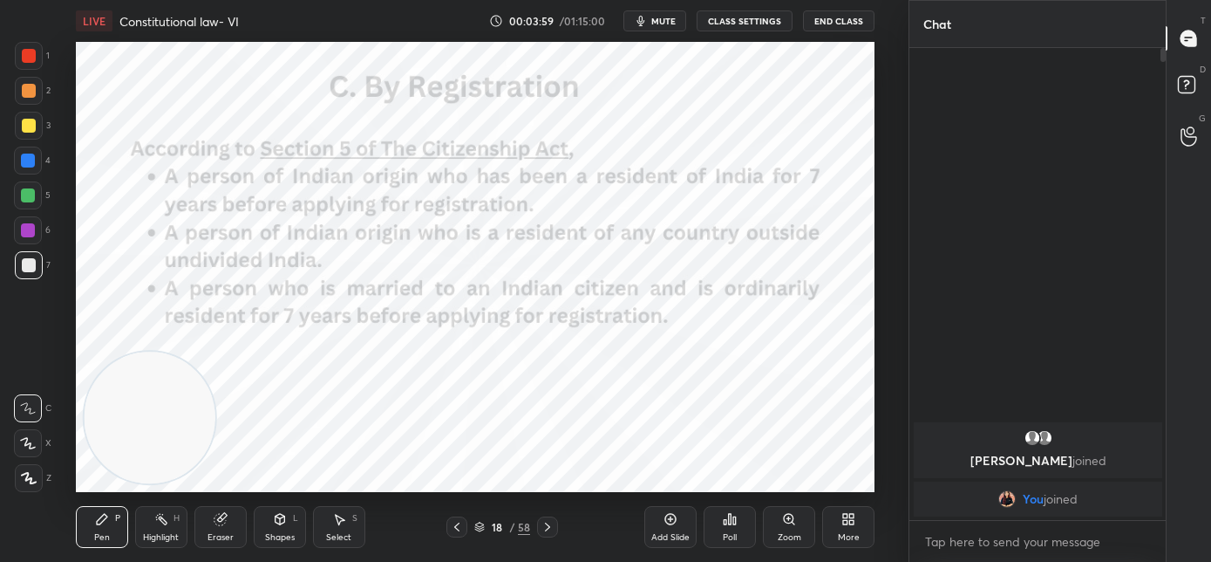
click at [455, 527] on icon at bounding box center [457, 527] width 14 height 14
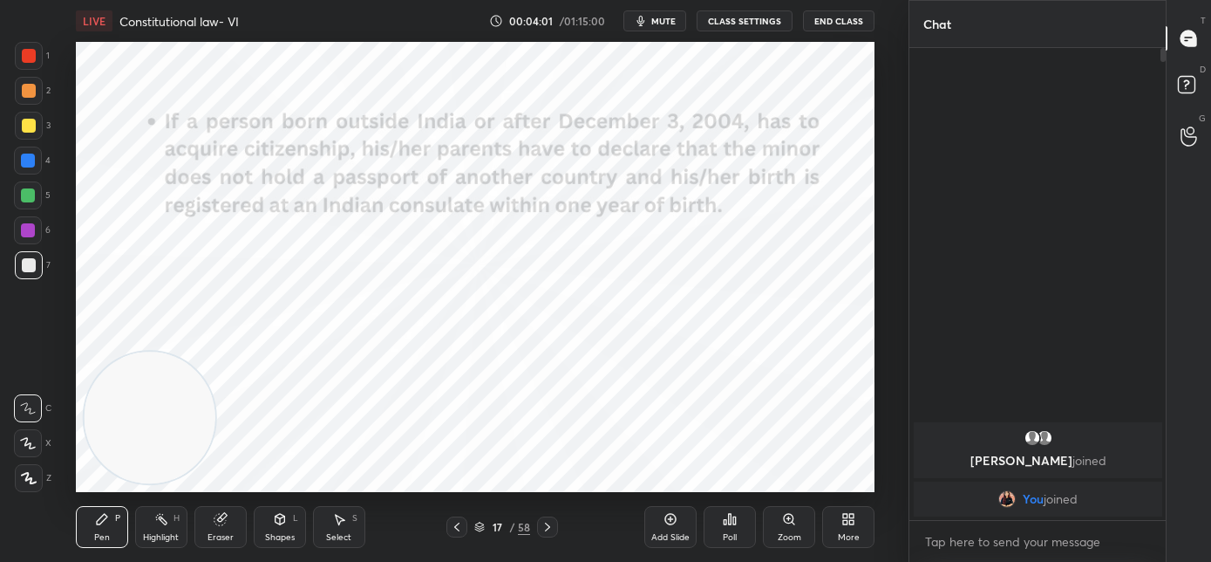
click at [458, 526] on icon at bounding box center [457, 527] width 14 height 14
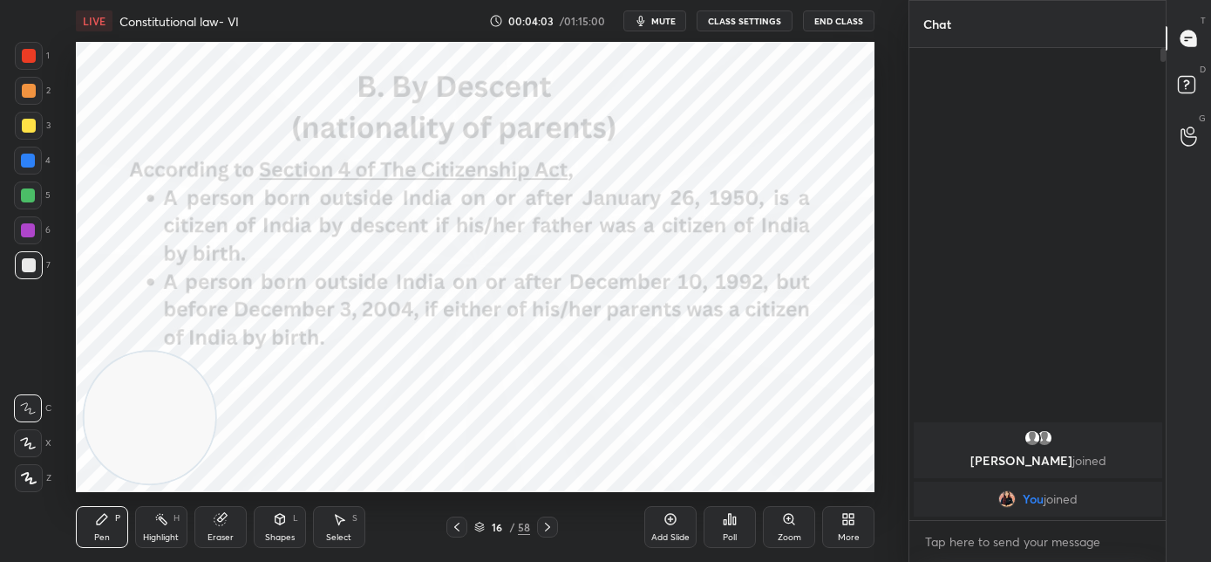
click at [462, 526] on icon at bounding box center [457, 527] width 14 height 14
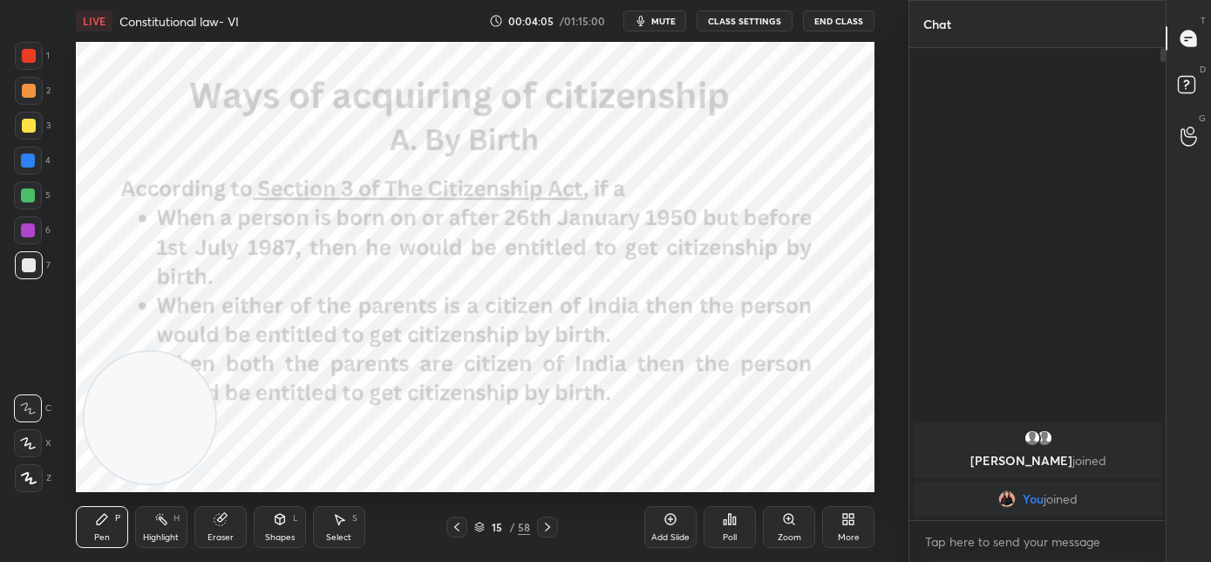
click at [547, 526] on icon at bounding box center [548, 527] width 14 height 14
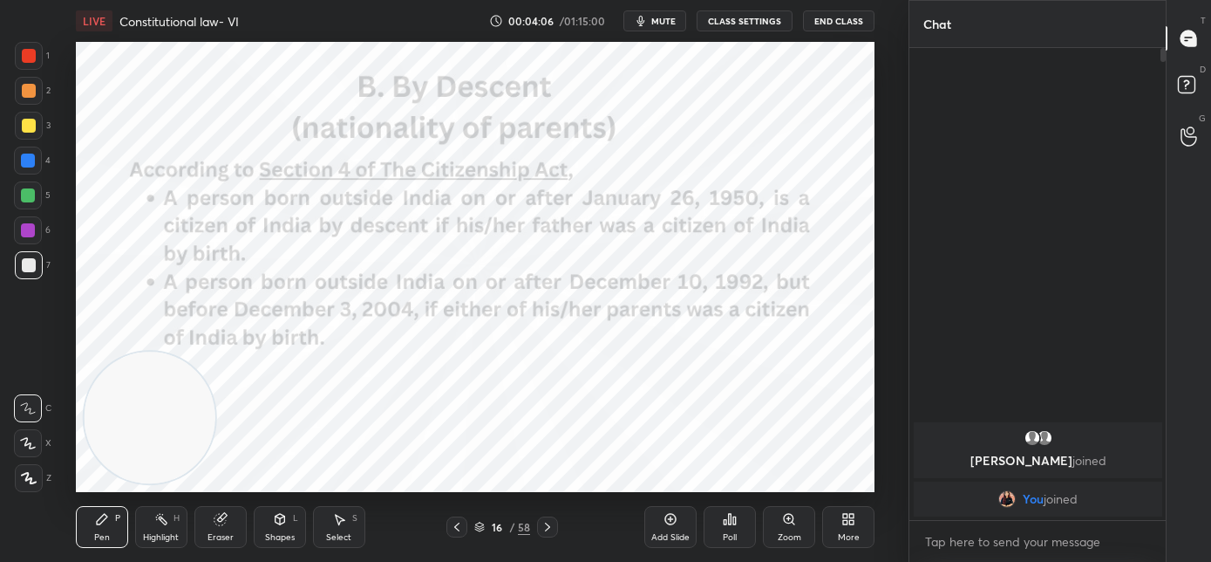
click at [543, 529] on icon at bounding box center [548, 527] width 14 height 14
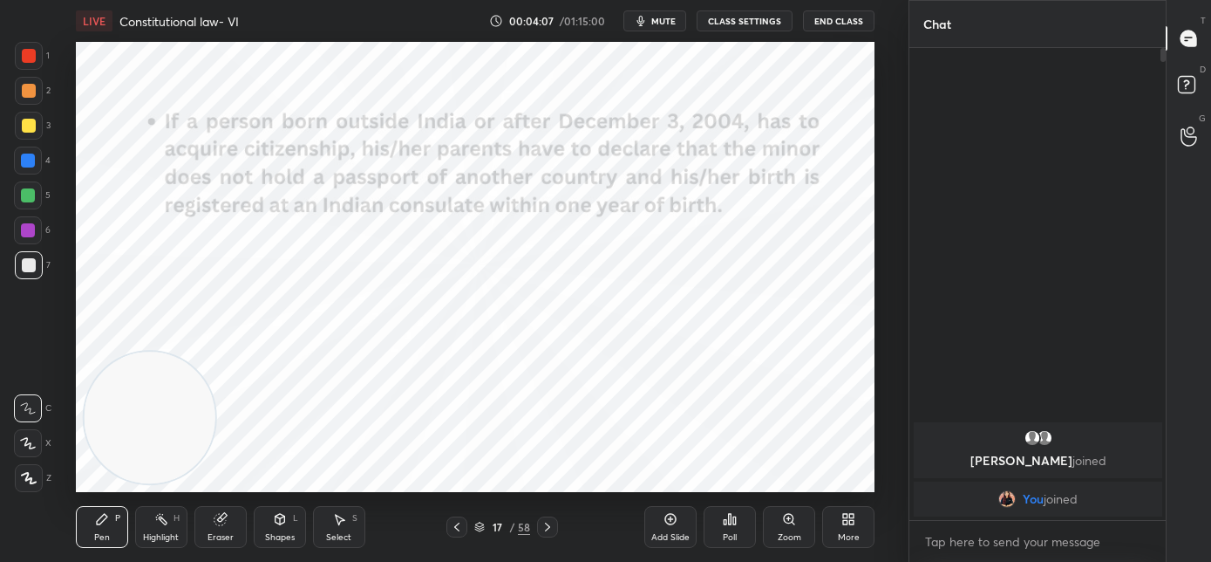
click at [550, 531] on icon at bounding box center [548, 527] width 14 height 14
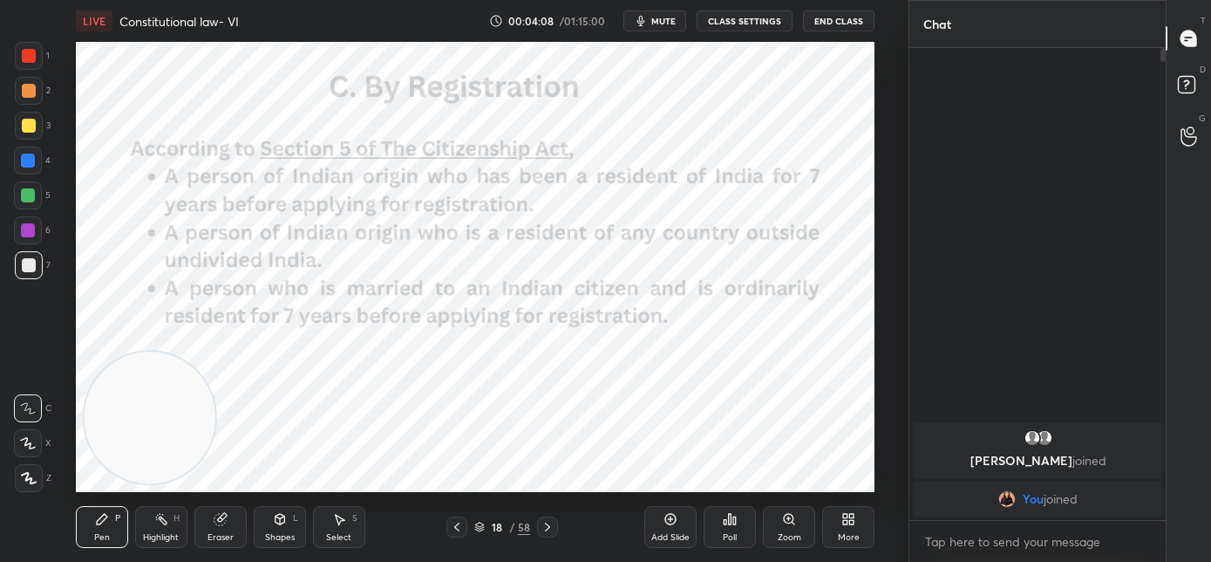
click at [548, 528] on icon at bounding box center [548, 527] width 14 height 14
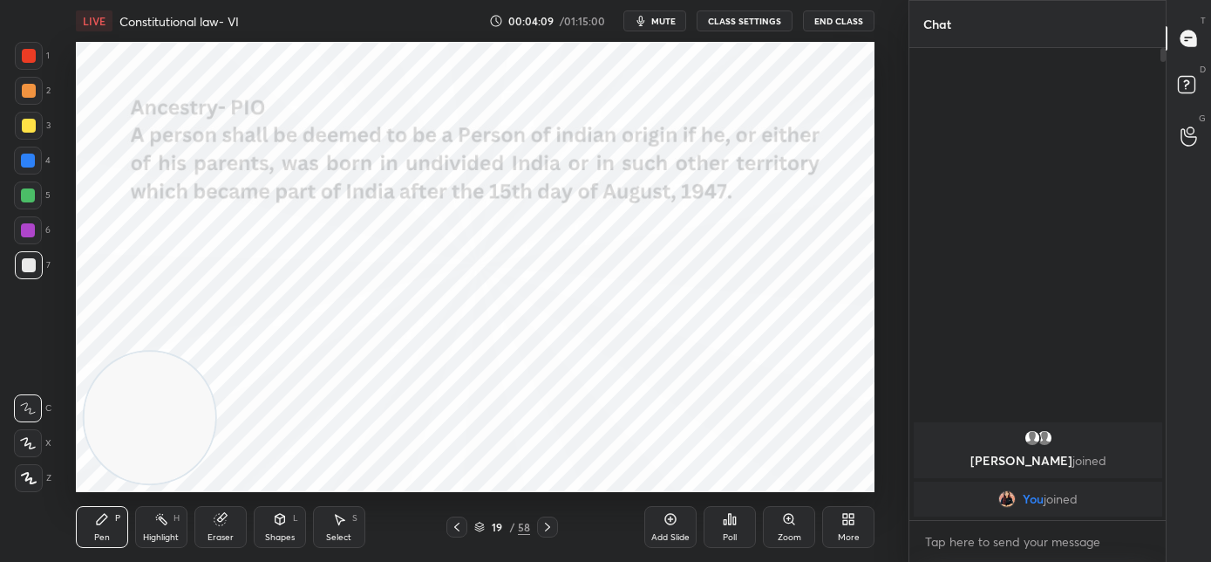
click at [549, 528] on icon at bounding box center [548, 527] width 14 height 14
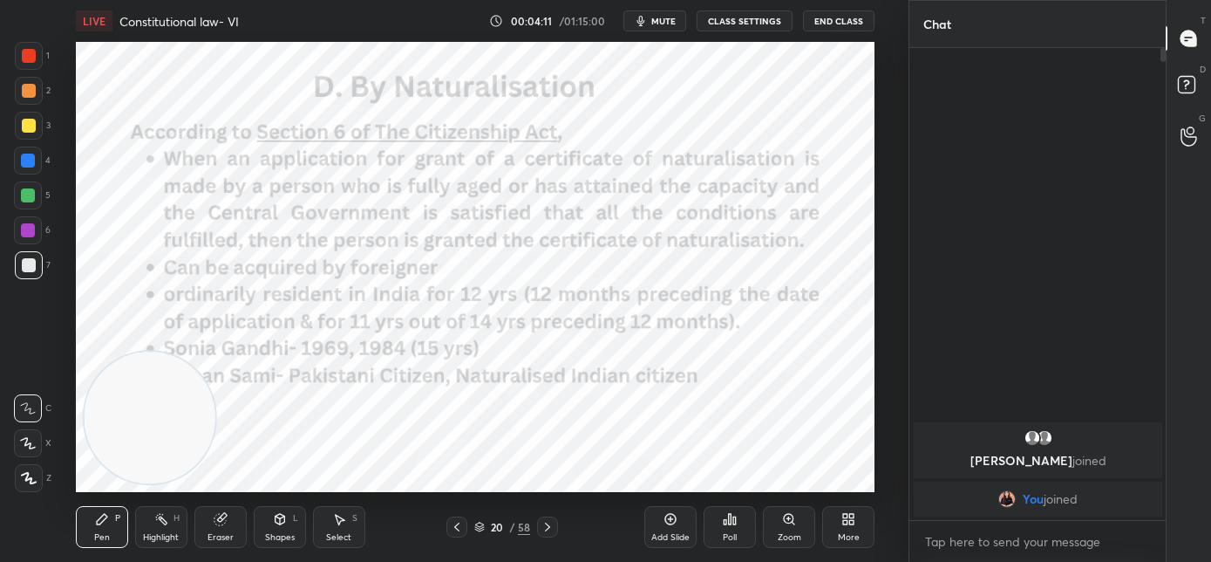
click at [123, 496] on div "LIVE Constitutional law- VI 00:04:11 / 01:15:00 mute CLASS SETTINGS End Class S…" at bounding box center [475, 281] width 839 height 562
click at [31, 60] on div at bounding box center [29, 56] width 14 height 14
drag, startPoint x: 140, startPoint y: 464, endPoint x: 120, endPoint y: 488, distance: 31.0
click at [111, 507] on div "LIVE Constitutional law- VI 00:06:32 / 01:15:00 mute CLASS SETTINGS End Class S…" at bounding box center [475, 281] width 839 height 562
click at [550, 529] on icon at bounding box center [548, 527] width 14 height 14
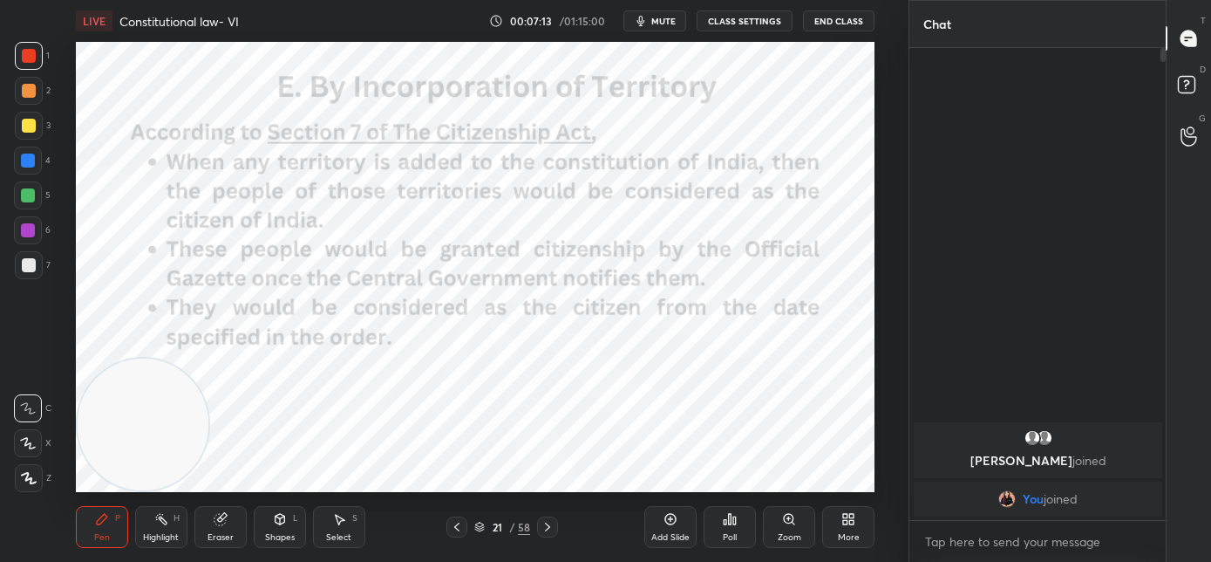
click at [545, 530] on icon at bounding box center [548, 527] width 14 height 14
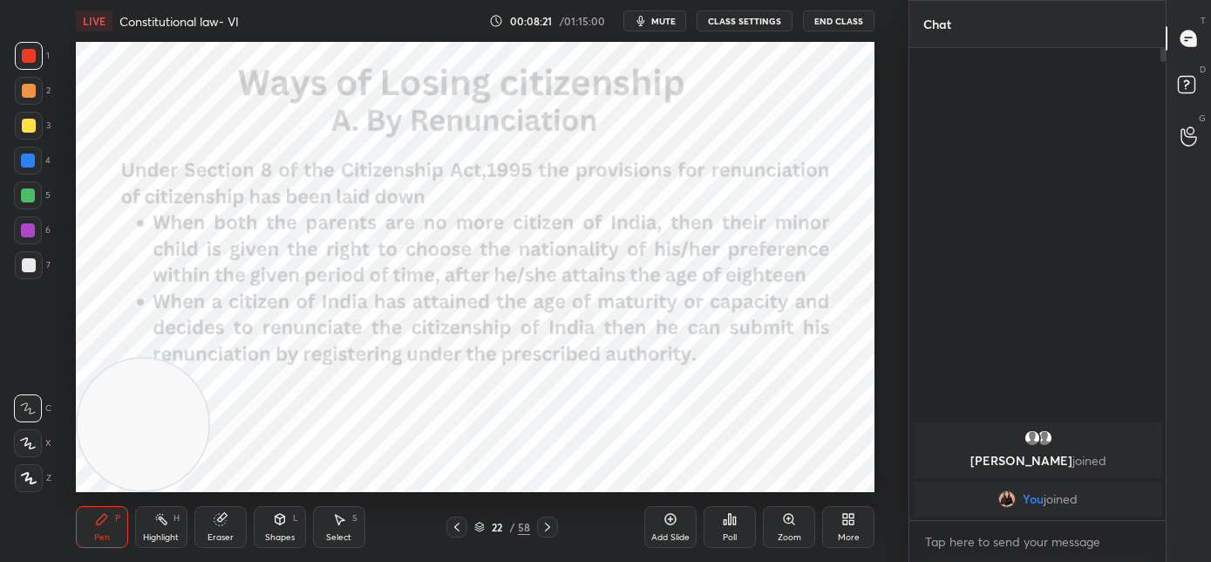
click at [25, 478] on icon at bounding box center [29, 478] width 14 height 10
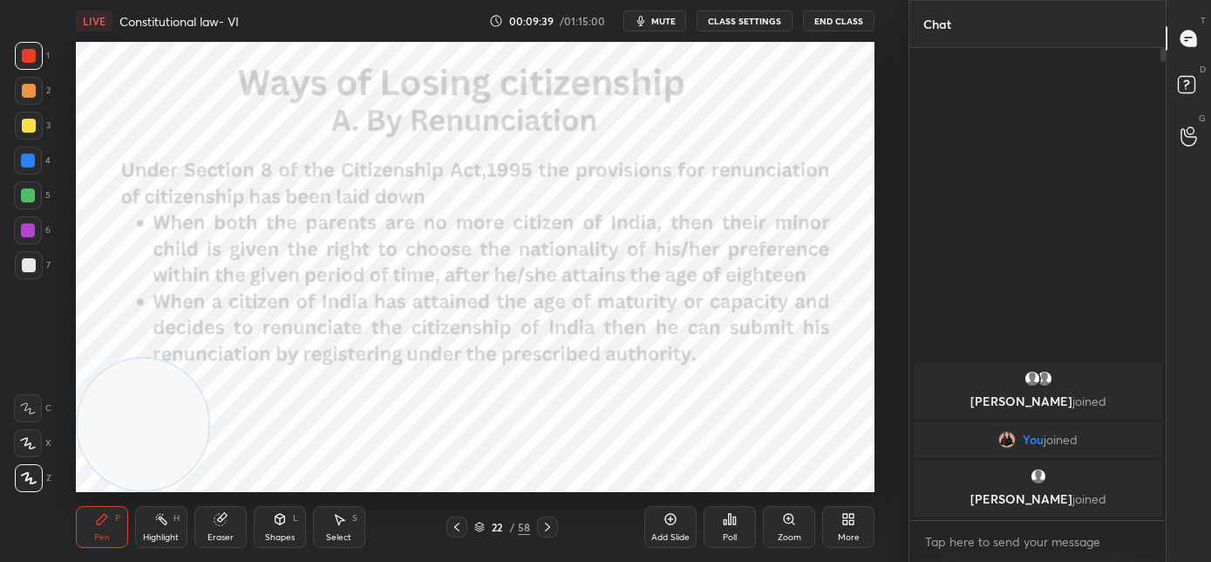
click at [548, 532] on icon at bounding box center [548, 527] width 14 height 14
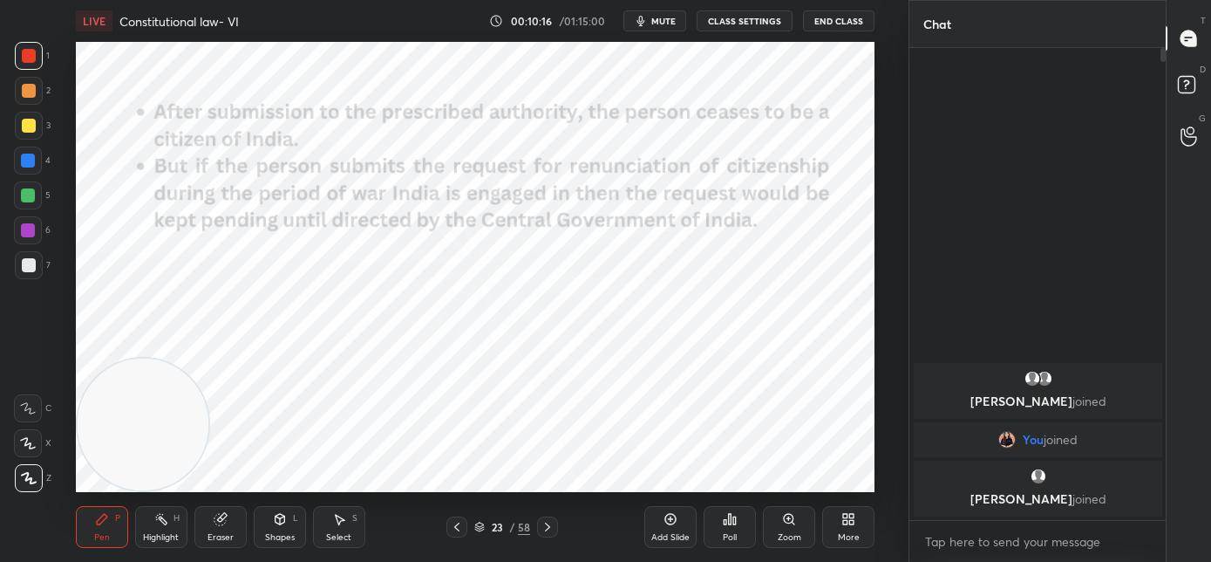
click at [548, 533] on div at bounding box center [547, 526] width 21 height 21
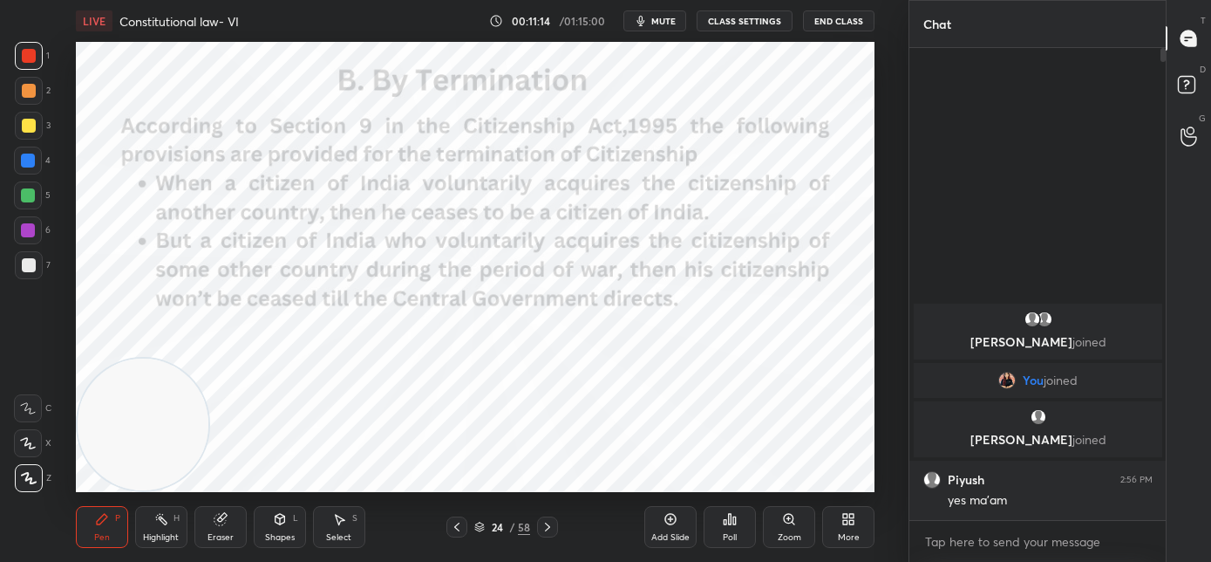
click at [548, 527] on icon at bounding box center [548, 527] width 14 height 14
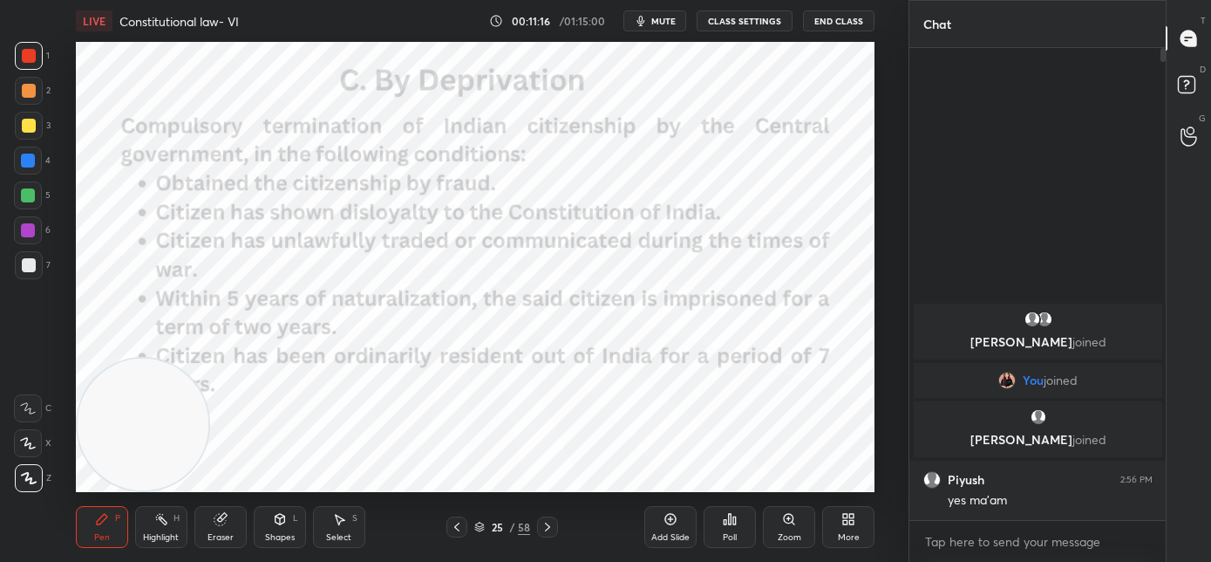
click at [168, 449] on video at bounding box center [144, 424] width 132 height 132
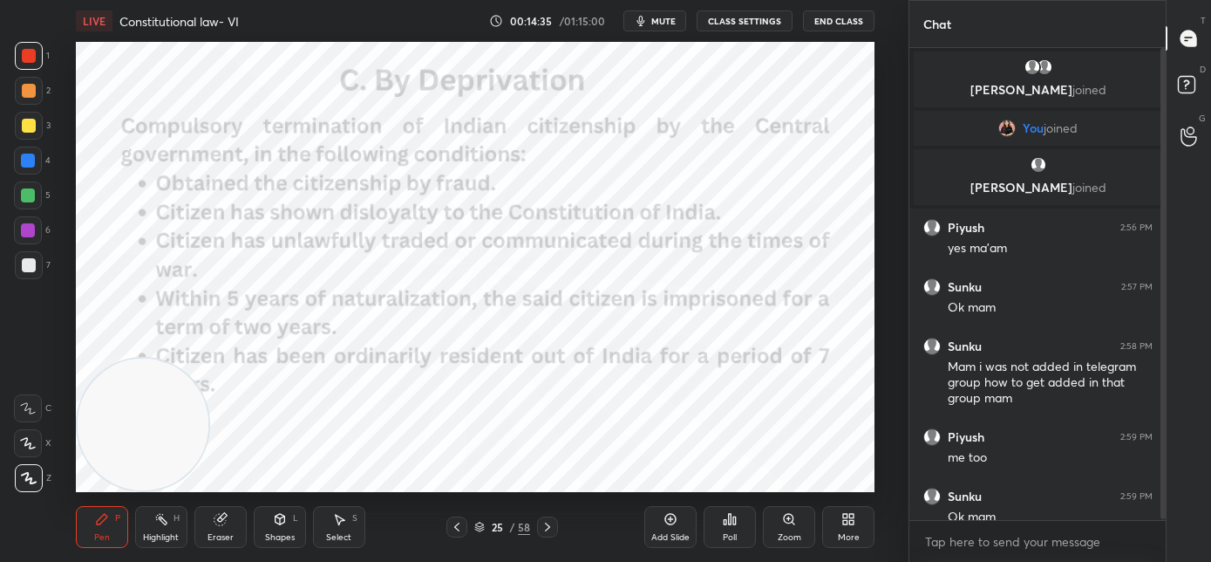
scroll to position [16, 0]
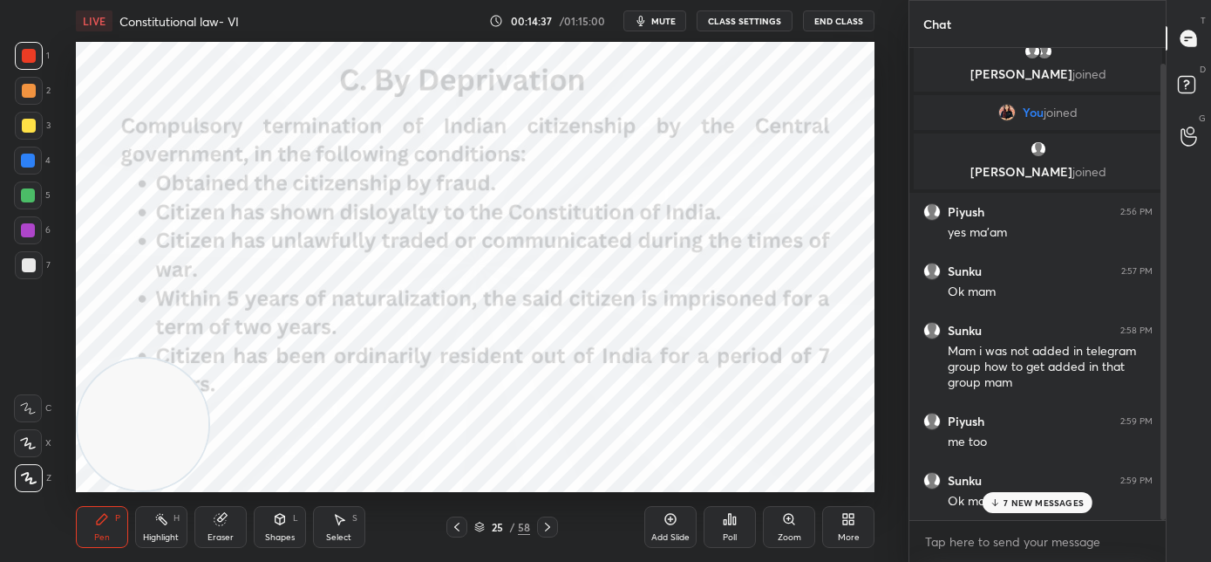
click at [1022, 501] on p "7 NEW MESSAGES" at bounding box center [1044, 502] width 80 height 10
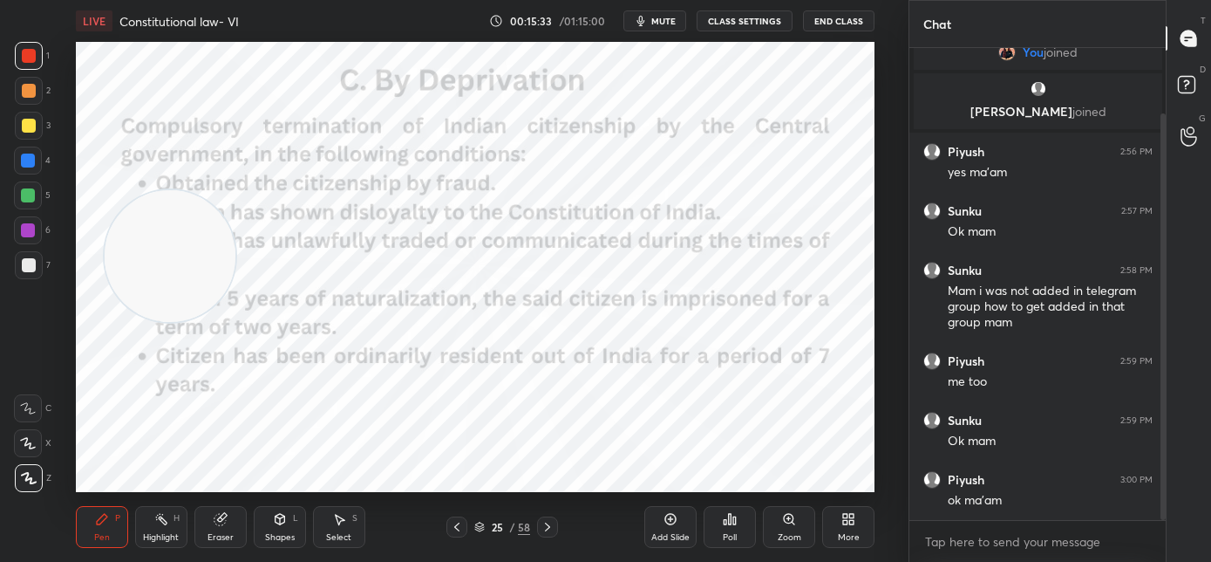
drag, startPoint x: 161, startPoint y: 380, endPoint x: 193, endPoint y: 252, distance: 132.0
click at [193, 252] on video at bounding box center [171, 256] width 132 height 132
click at [548, 529] on icon at bounding box center [548, 527] width 14 height 14
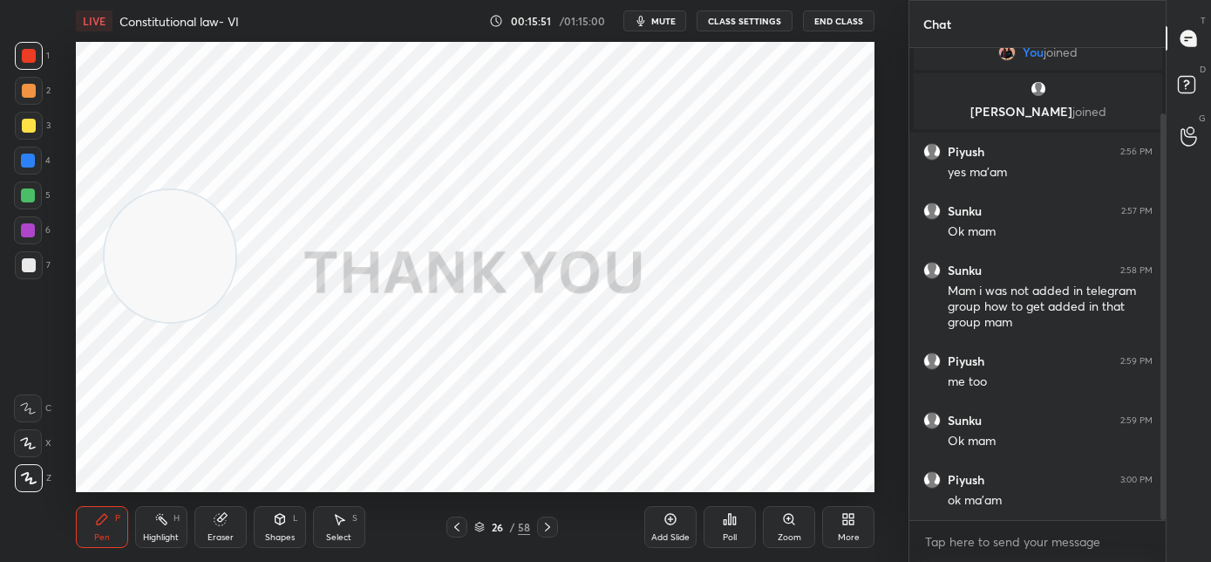
click at [551, 530] on icon at bounding box center [548, 527] width 14 height 14
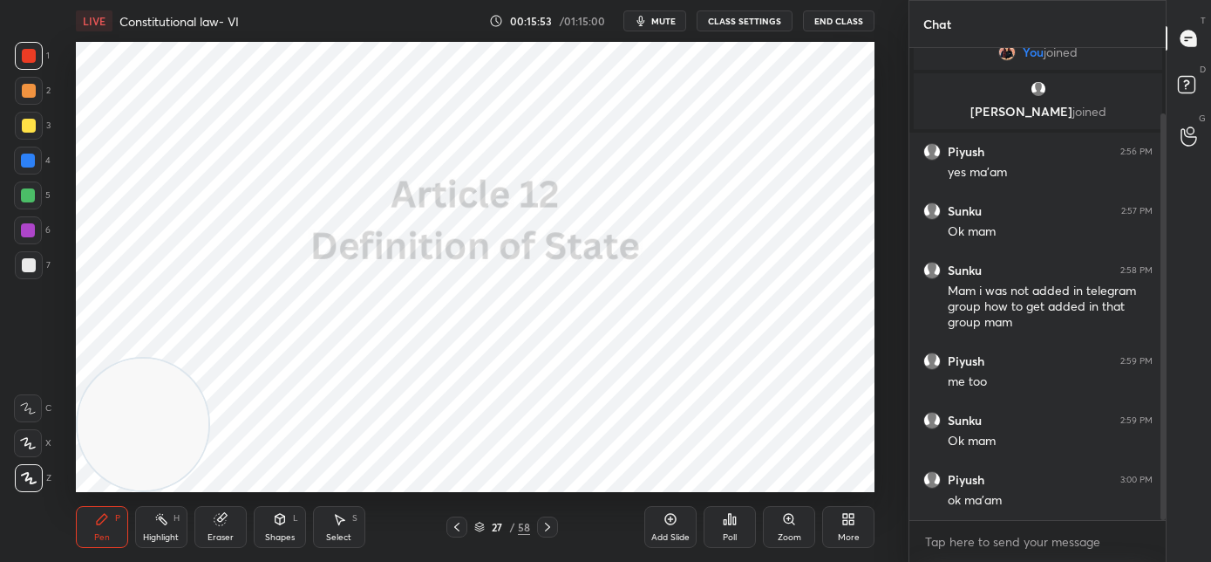
click at [145, 502] on div "LIVE Constitutional law- VI 00:15:53 / 01:15:00 mute CLASS SETTINGS End Class S…" at bounding box center [475, 281] width 839 height 562
click at [460, 527] on icon at bounding box center [457, 527] width 14 height 14
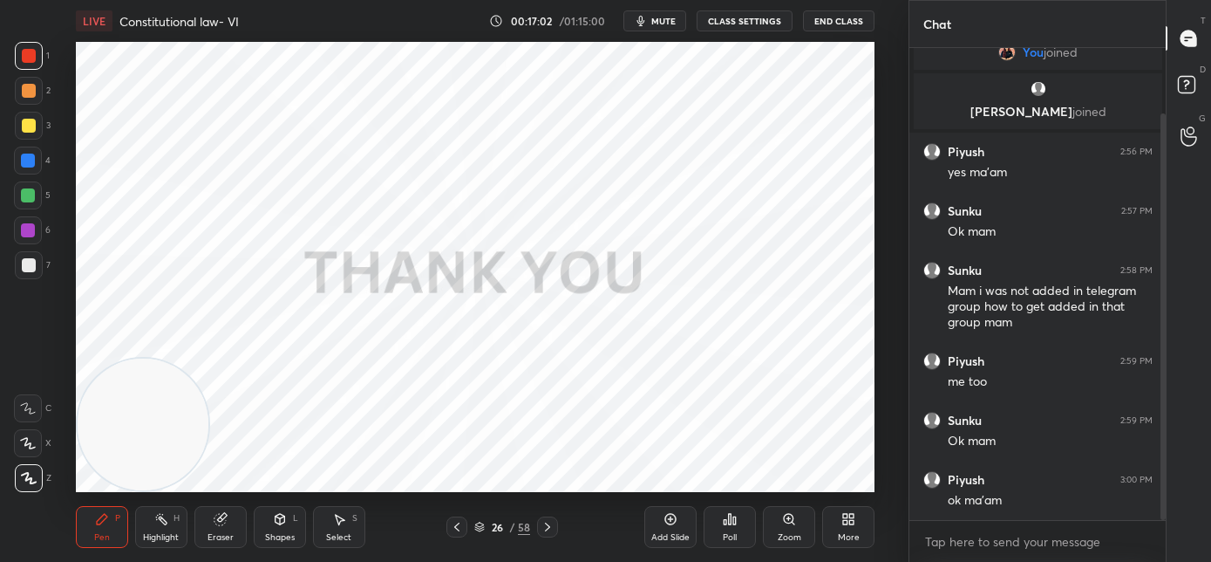
click at [838, 526] on div "More" at bounding box center [848, 527] width 52 height 42
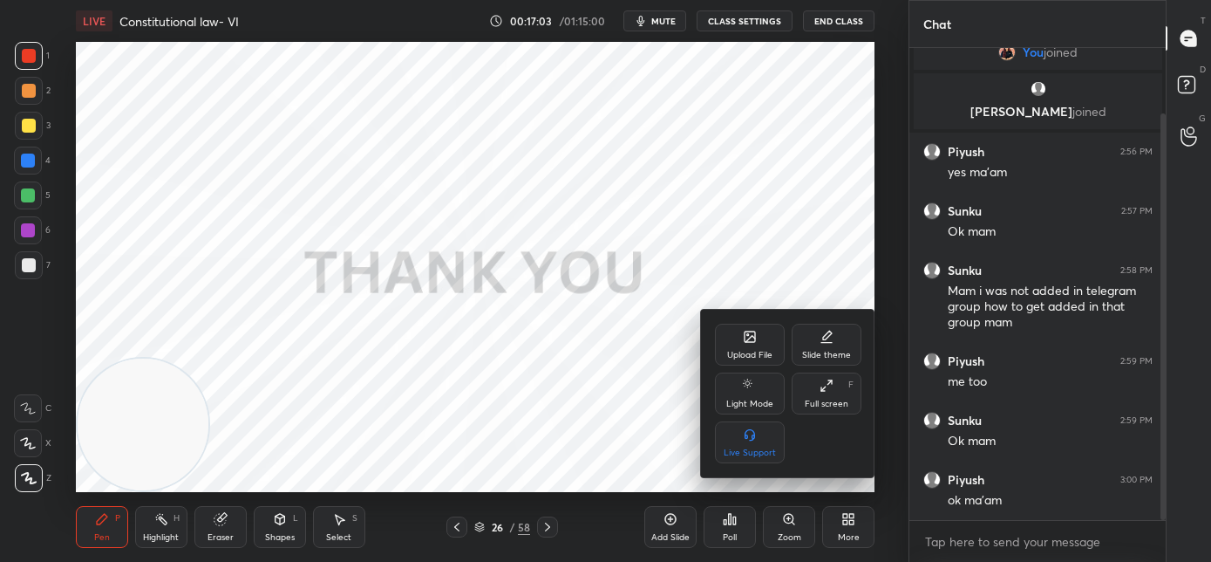
click at [742, 351] on div "Upload File" at bounding box center [749, 355] width 45 height 9
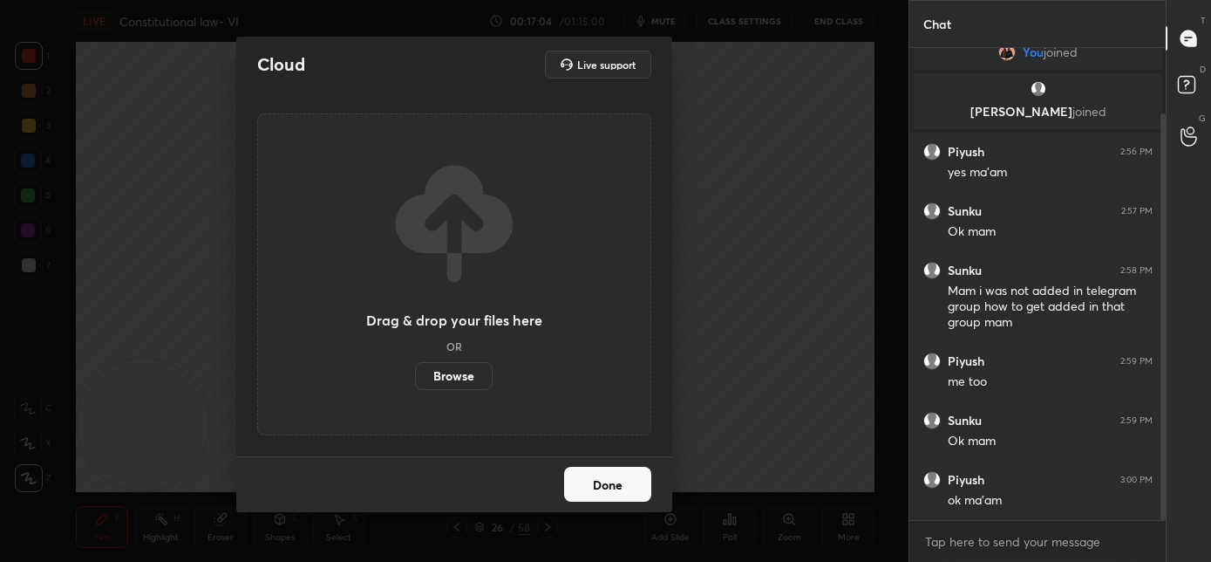
click at [449, 384] on label "Browse" at bounding box center [454, 376] width 78 height 28
click at [415, 384] on input "Browse" at bounding box center [415, 376] width 0 height 28
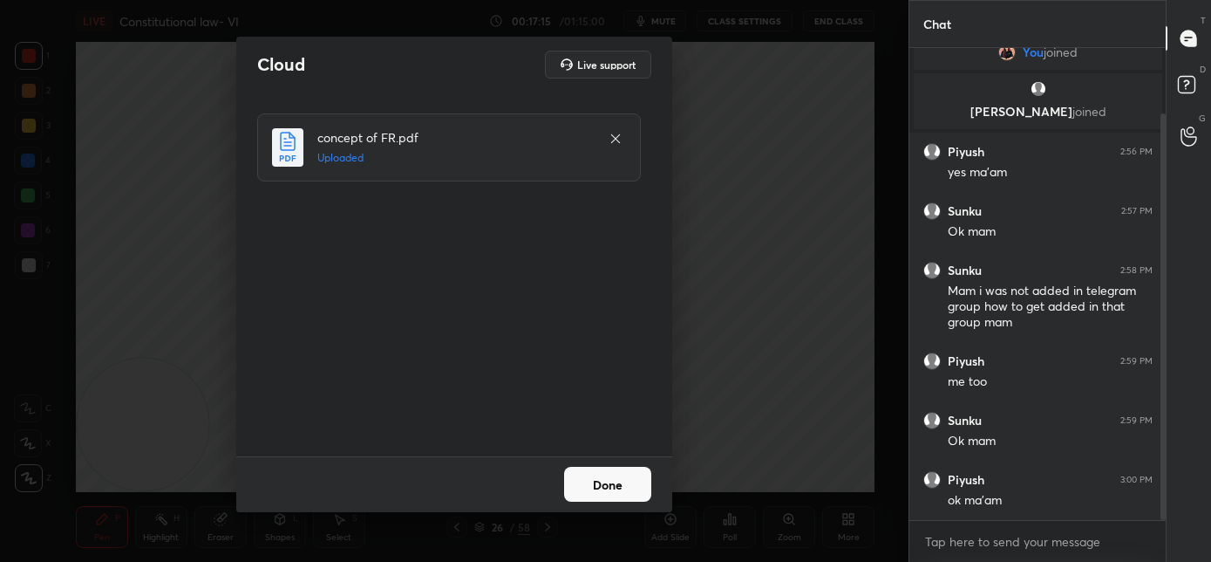
click at [624, 497] on button "Done" at bounding box center [607, 483] width 87 height 35
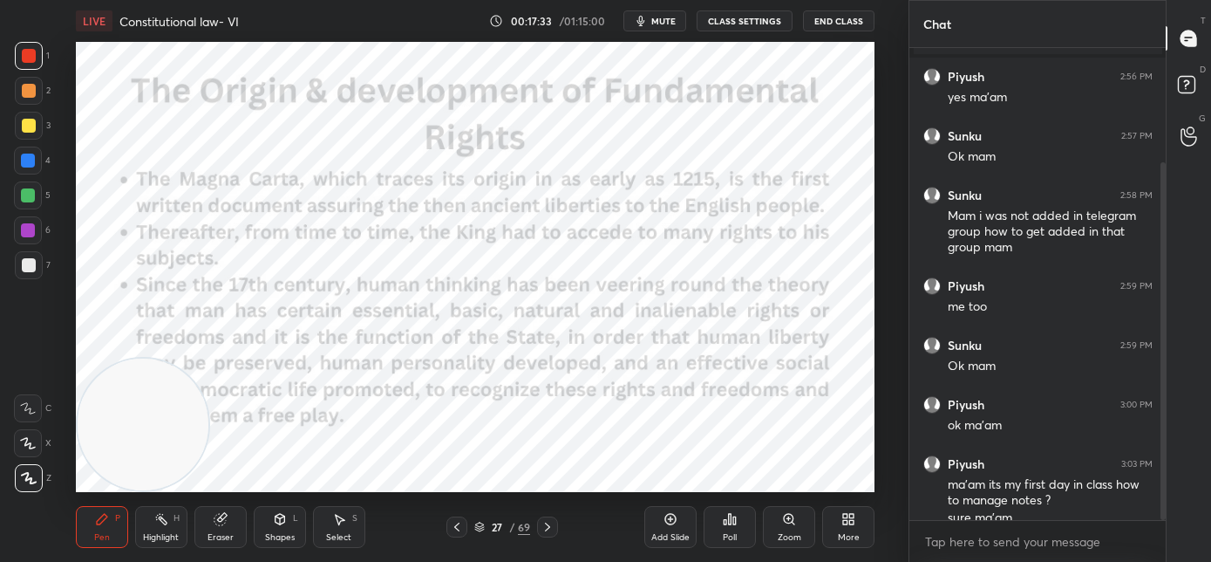
scroll to position [167, 0]
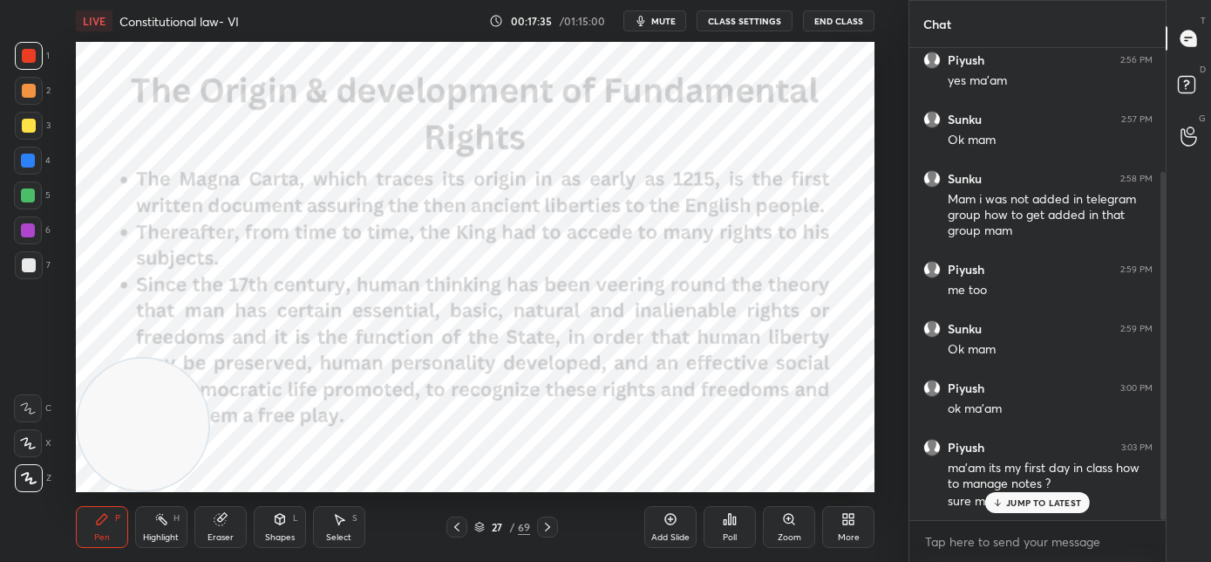
click at [1027, 507] on div "JUMP TO LATEST" at bounding box center [1037, 502] width 105 height 21
drag, startPoint x: 155, startPoint y: 437, endPoint x: 117, endPoint y: 209, distance: 230.8
click at [112, 187] on video at bounding box center [144, 167] width 132 height 132
click at [549, 529] on icon at bounding box center [548, 527] width 14 height 14
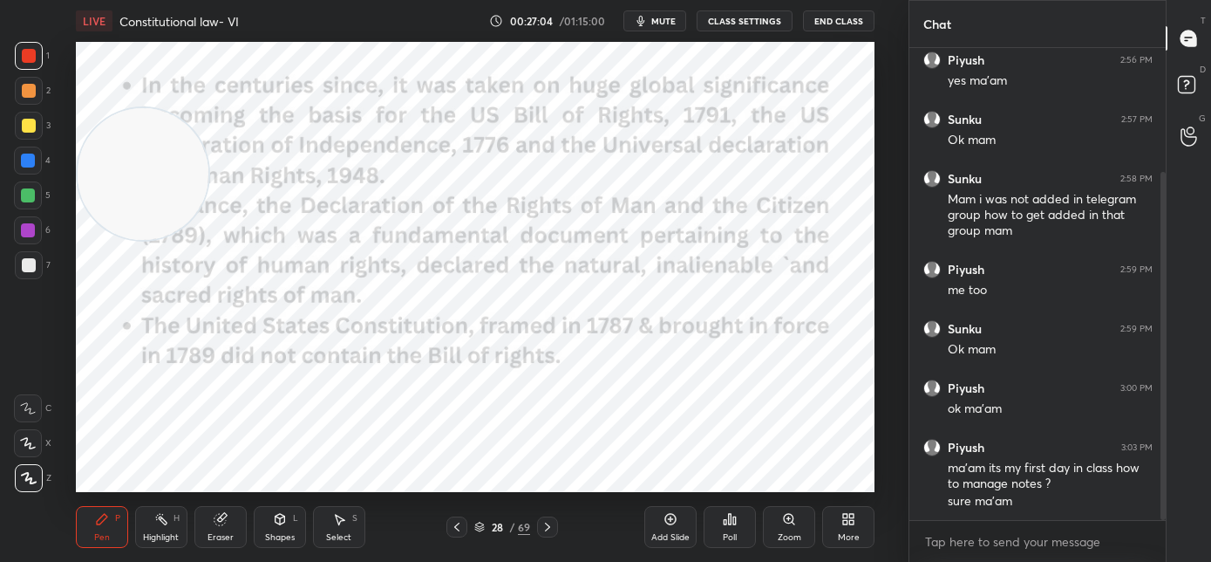
click at [140, 226] on video at bounding box center [144, 174] width 132 height 132
drag, startPoint x: 141, startPoint y: 224, endPoint x: 124, endPoint y: 541, distance: 317.9
click at [124, 545] on div "LIVE Constitutional law- VI 00:27:05 / 01:15:00 mute CLASS SETTINGS End Class S…" at bounding box center [475, 281] width 839 height 562
drag, startPoint x: 178, startPoint y: 261, endPoint x: 183, endPoint y: 286, distance: 25.8
click at [179, 264] on video at bounding box center [144, 253] width 132 height 132
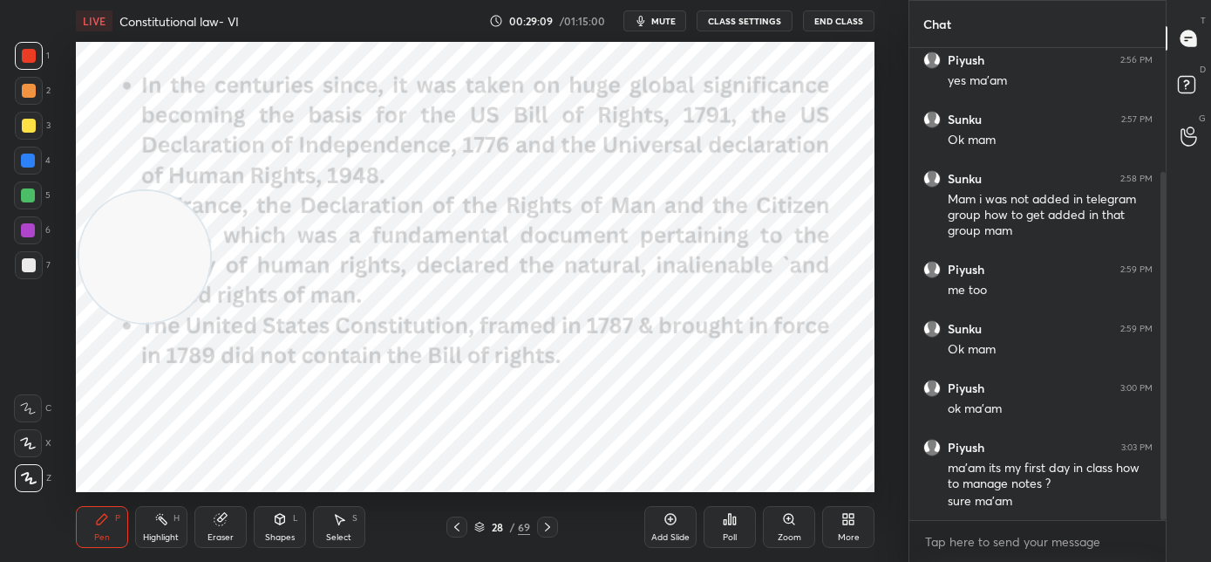
click at [553, 526] on icon at bounding box center [548, 527] width 14 height 14
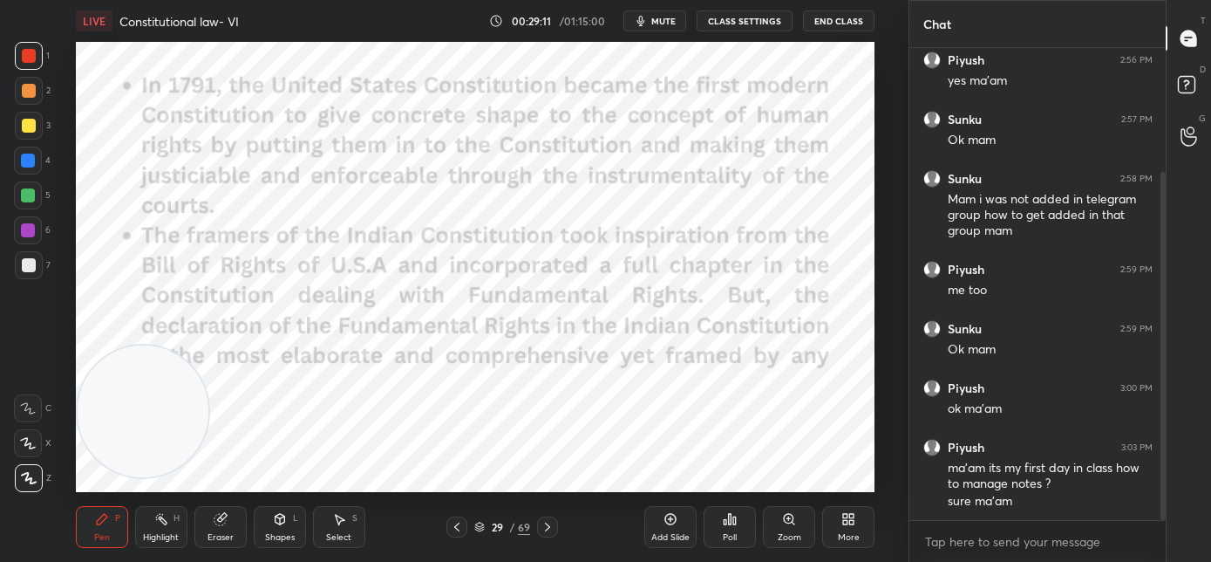
drag, startPoint x: 153, startPoint y: 371, endPoint x: 153, endPoint y: 444, distance: 72.4
click at [153, 446] on video at bounding box center [144, 411] width 132 height 132
click at [552, 524] on icon at bounding box center [548, 527] width 14 height 14
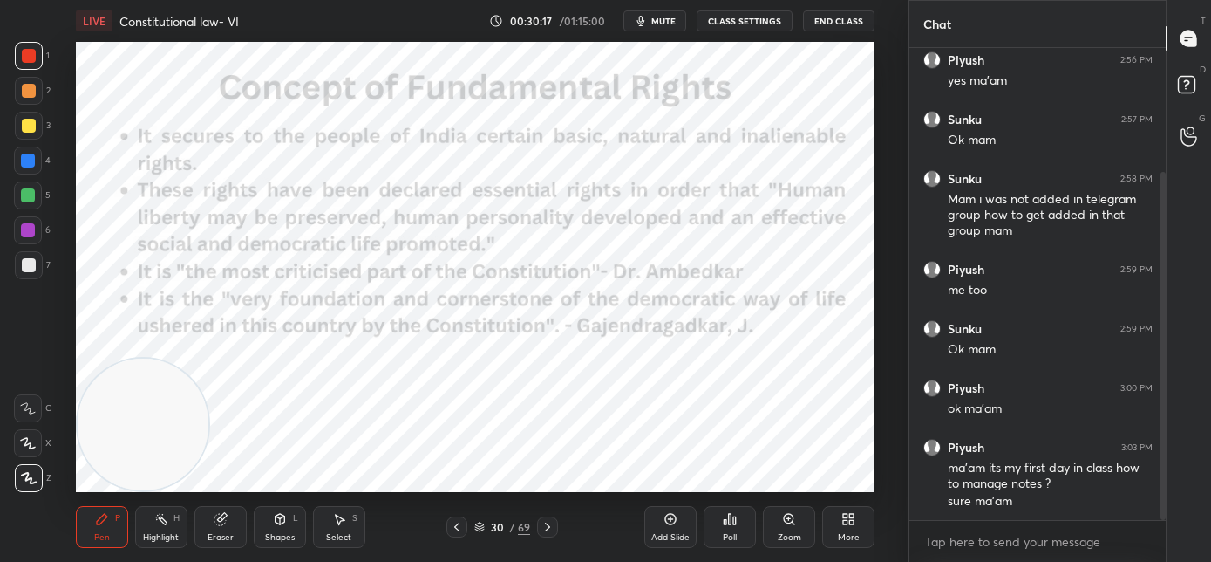
click at [453, 530] on icon at bounding box center [457, 527] width 14 height 14
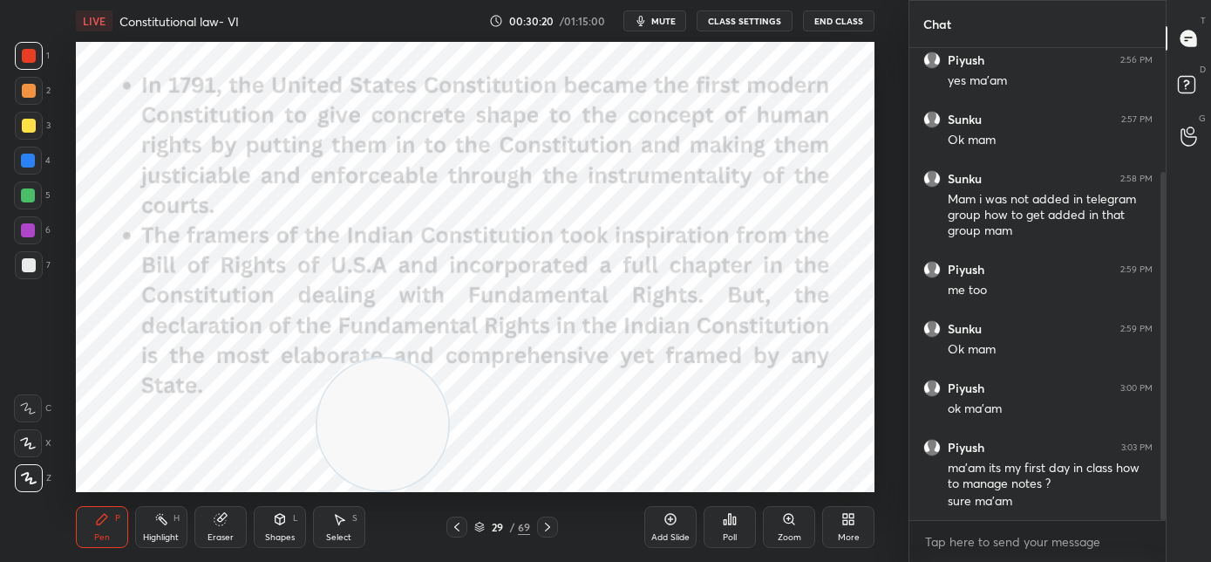
drag, startPoint x: 395, startPoint y: 465, endPoint x: 395, endPoint y: 476, distance: 11.3
click at [398, 477] on video at bounding box center [383, 424] width 132 height 132
click at [547, 530] on icon at bounding box center [548, 527] width 14 height 14
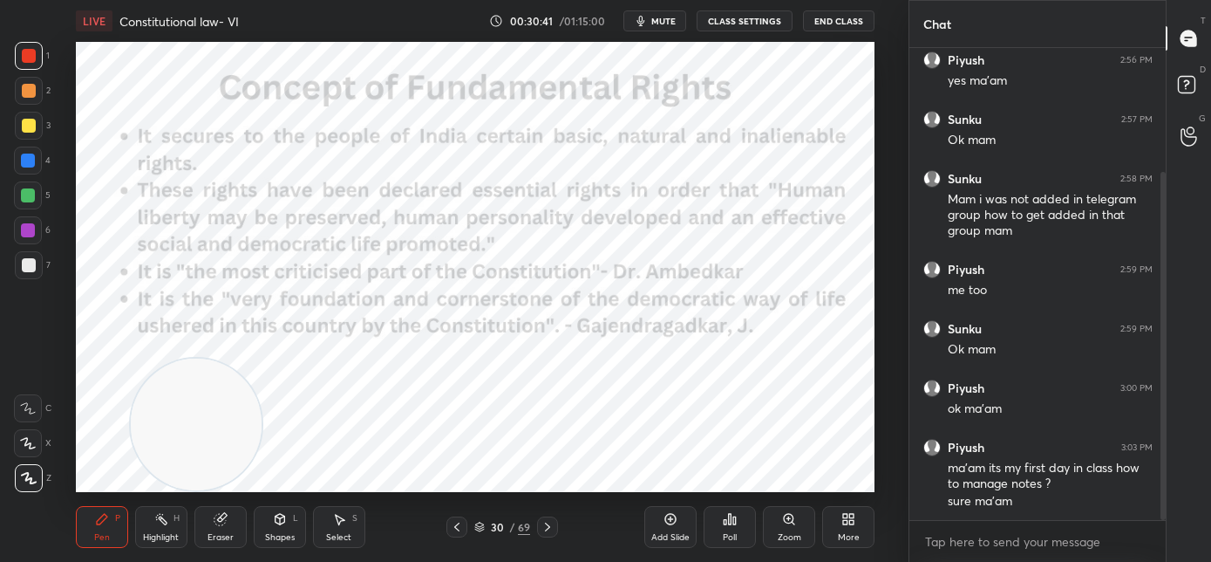
drag, startPoint x: 222, startPoint y: 472, endPoint x: 155, endPoint y: 481, distance: 67.8
click at [155, 481] on video at bounding box center [197, 424] width 132 height 132
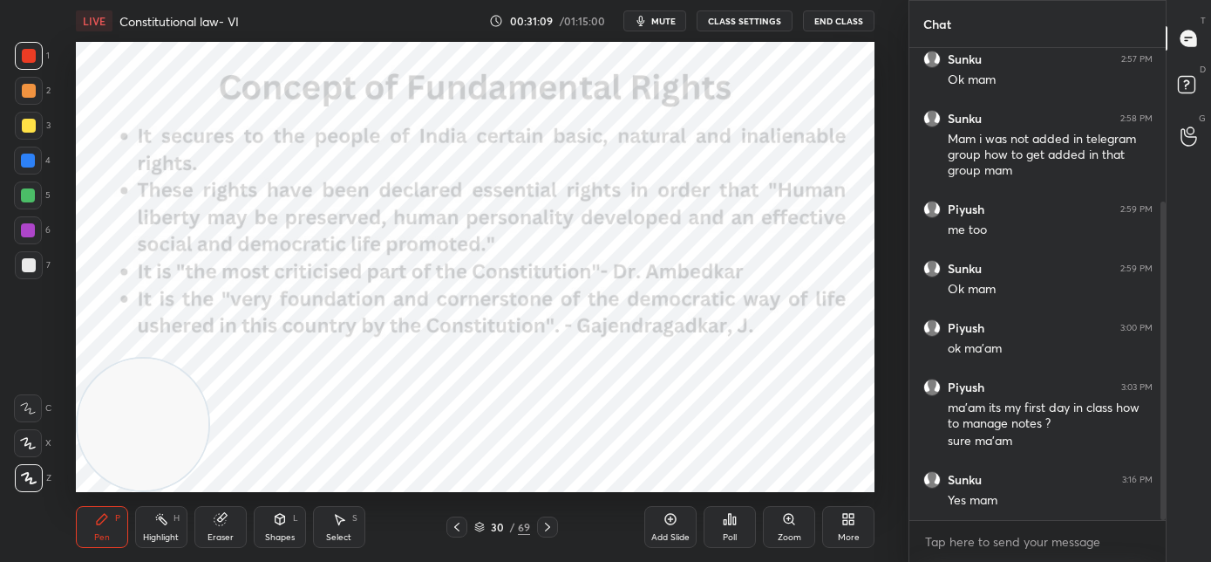
scroll to position [286, 0]
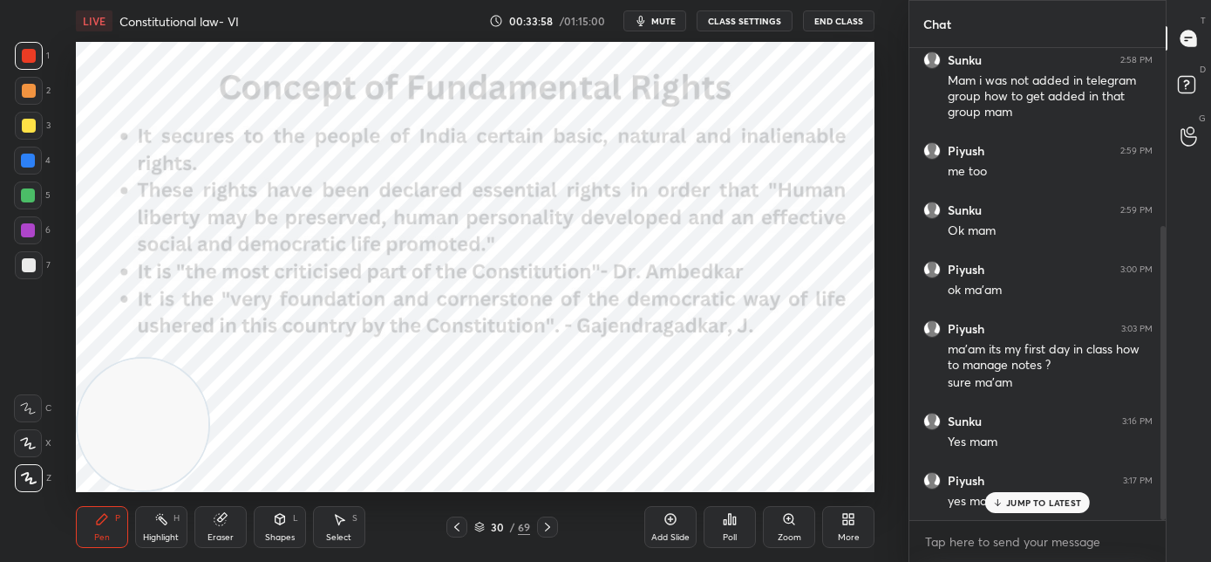
click at [546, 529] on icon at bounding box center [547, 526] width 5 height 9
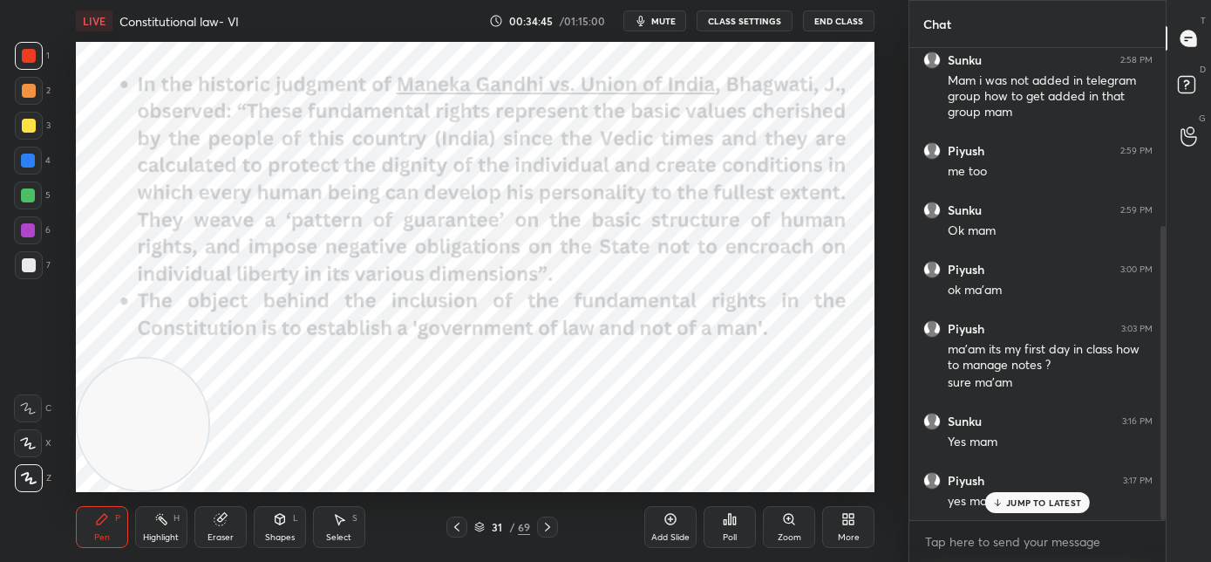
click at [1015, 501] on p "JUMP TO LATEST" at bounding box center [1043, 502] width 75 height 10
click at [552, 531] on icon at bounding box center [548, 527] width 14 height 14
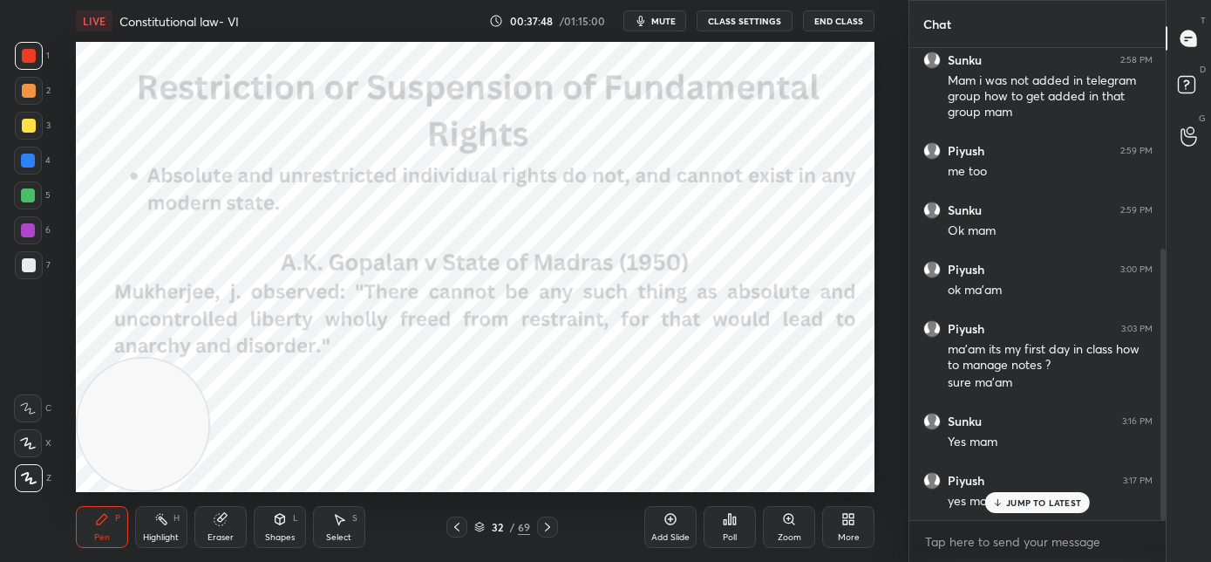
scroll to position [349, 0]
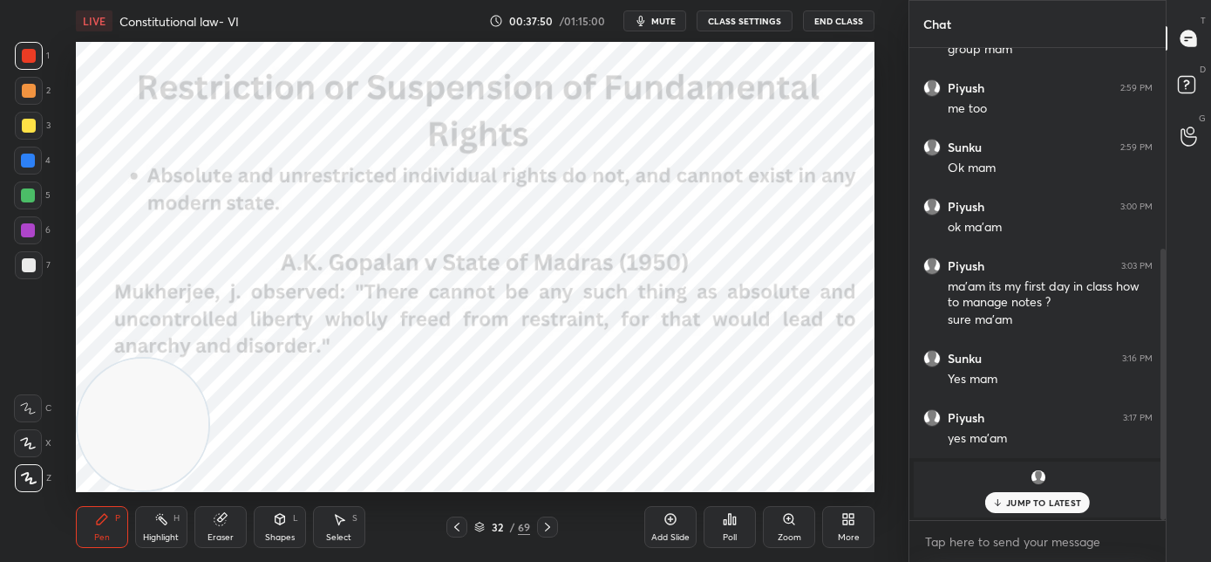
click at [1004, 504] on div "JUMP TO LATEST" at bounding box center [1037, 502] width 105 height 21
click at [552, 523] on icon at bounding box center [548, 527] width 14 height 14
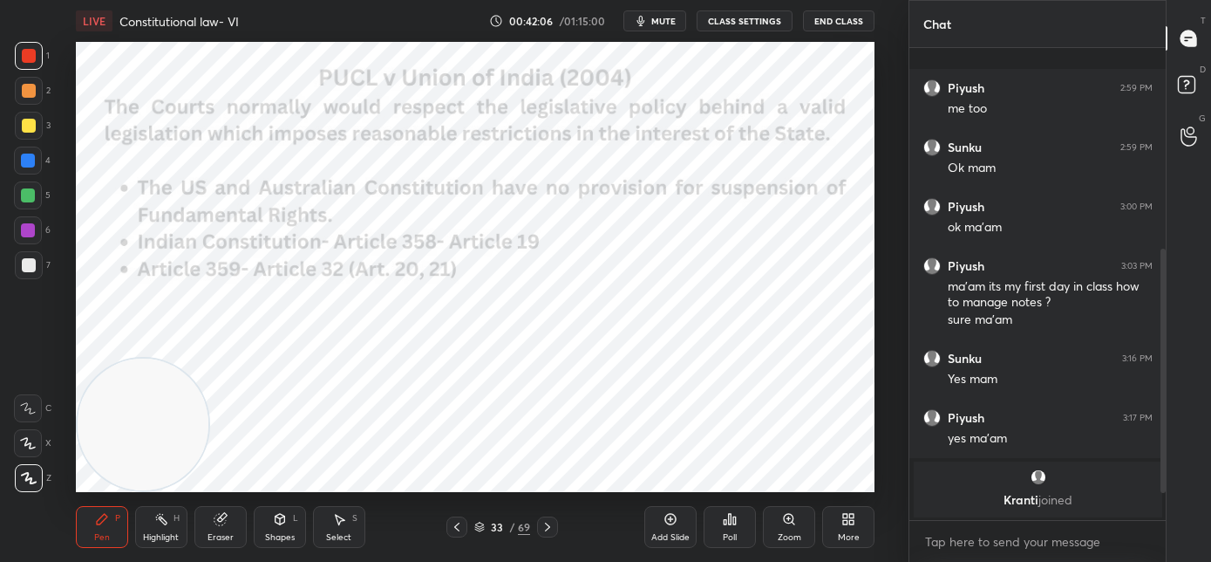
scroll to position [439, 0]
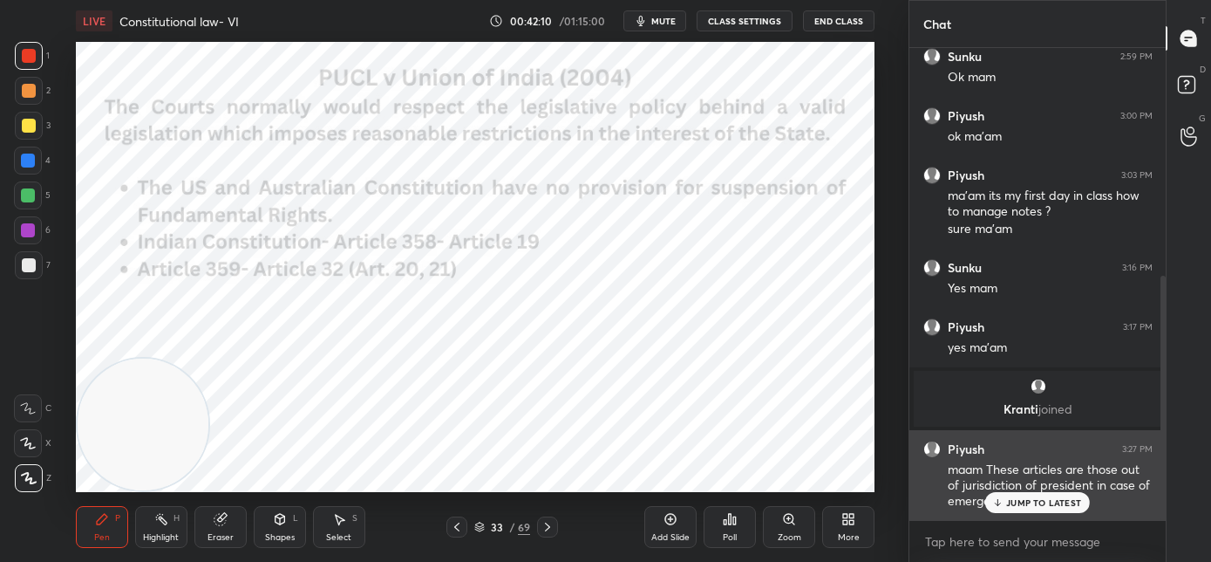
click at [1048, 514] on div "Piyush 3:27 PM maam These articles are those out of jurisdiction of president i…" at bounding box center [1037, 475] width 257 height 91
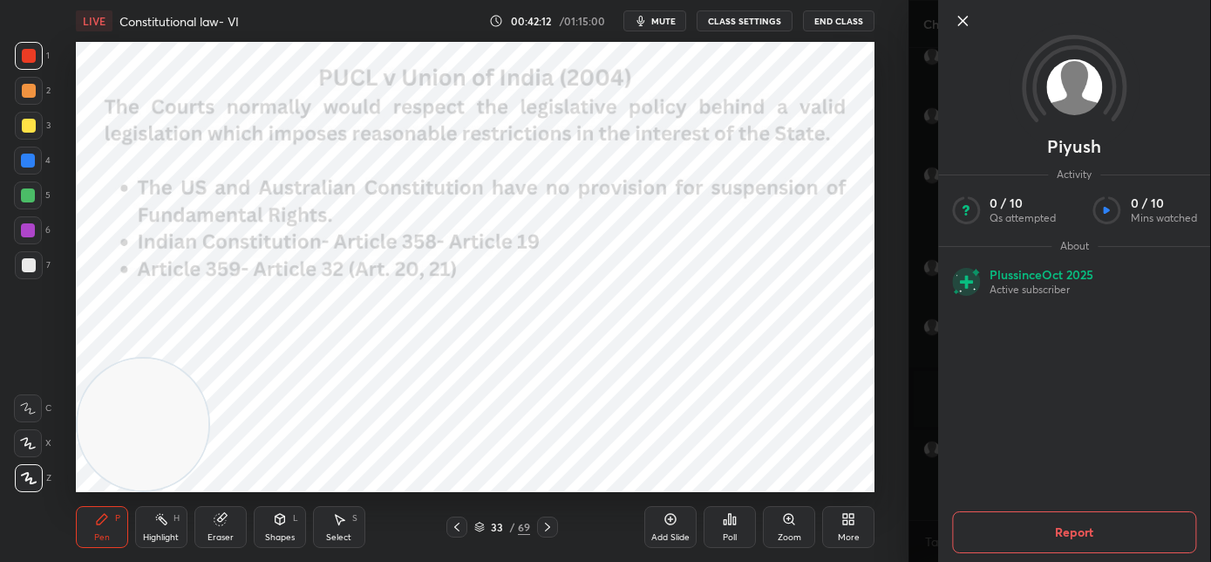
click at [956, 21] on icon at bounding box center [962, 20] width 21 height 21
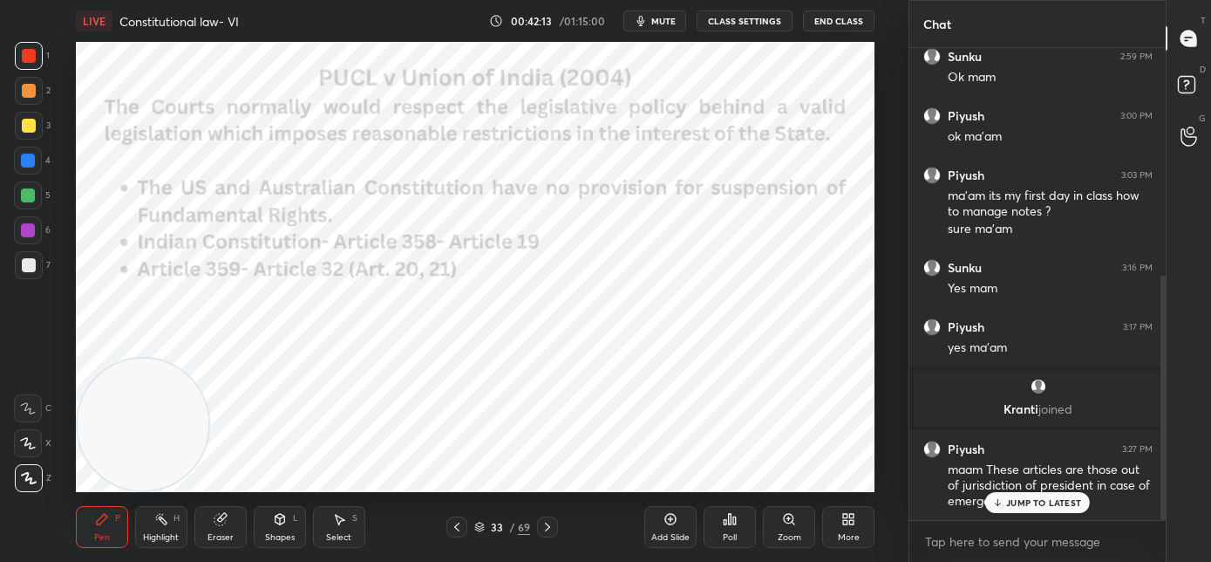
click at [1038, 504] on p "JUMP TO LATEST" at bounding box center [1043, 502] width 75 height 10
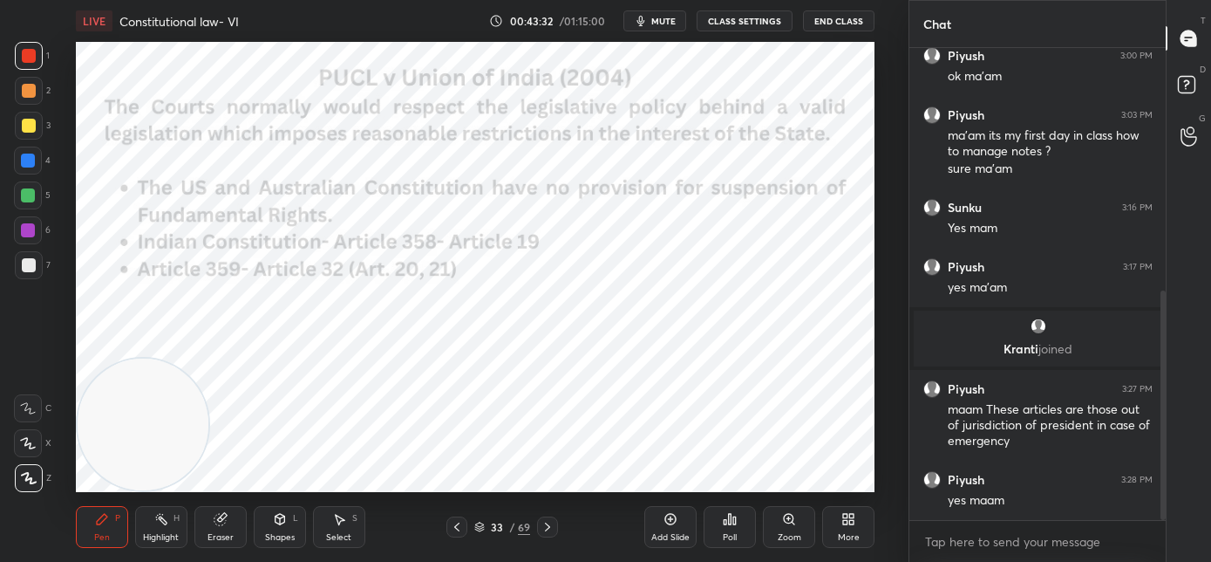
click at [552, 528] on icon at bounding box center [548, 527] width 14 height 14
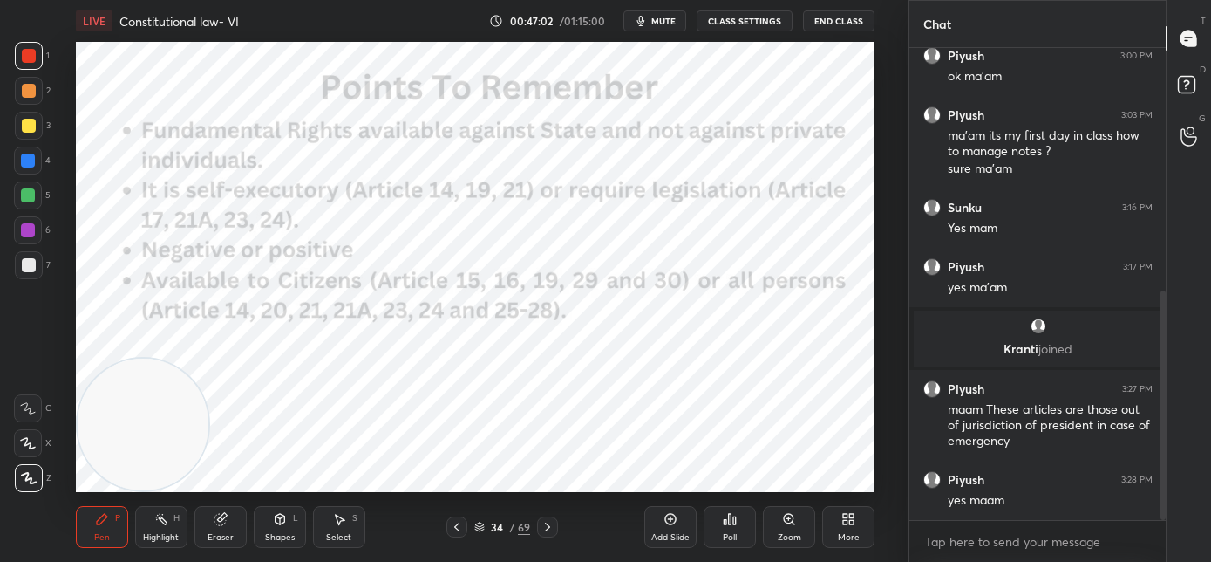
click at [547, 525] on icon at bounding box center [548, 527] width 14 height 14
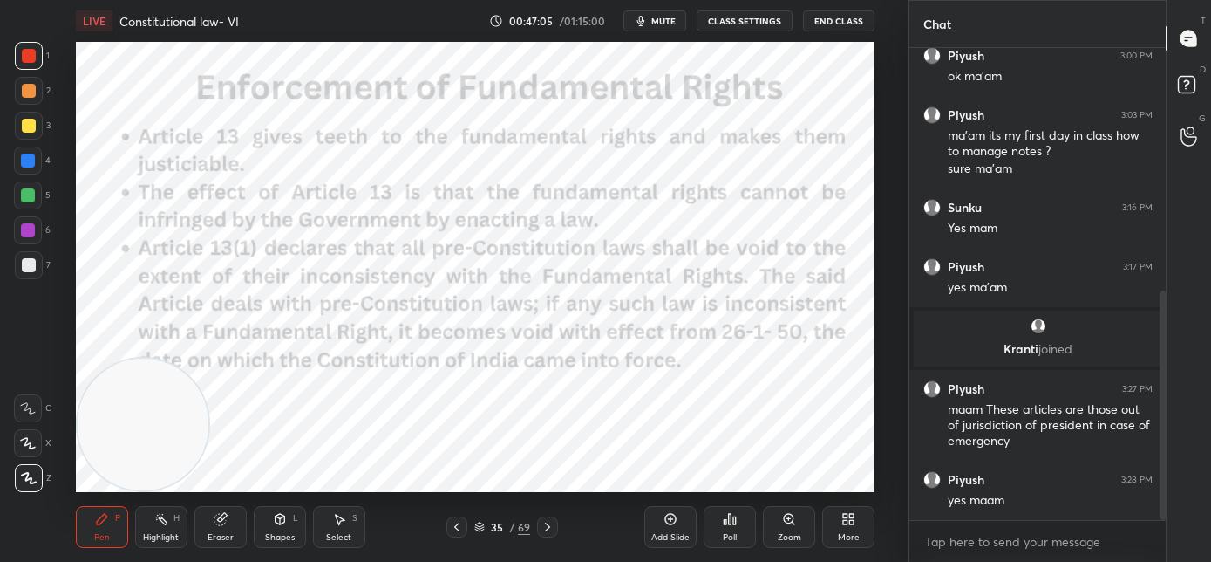
click at [551, 532] on icon at bounding box center [548, 527] width 14 height 14
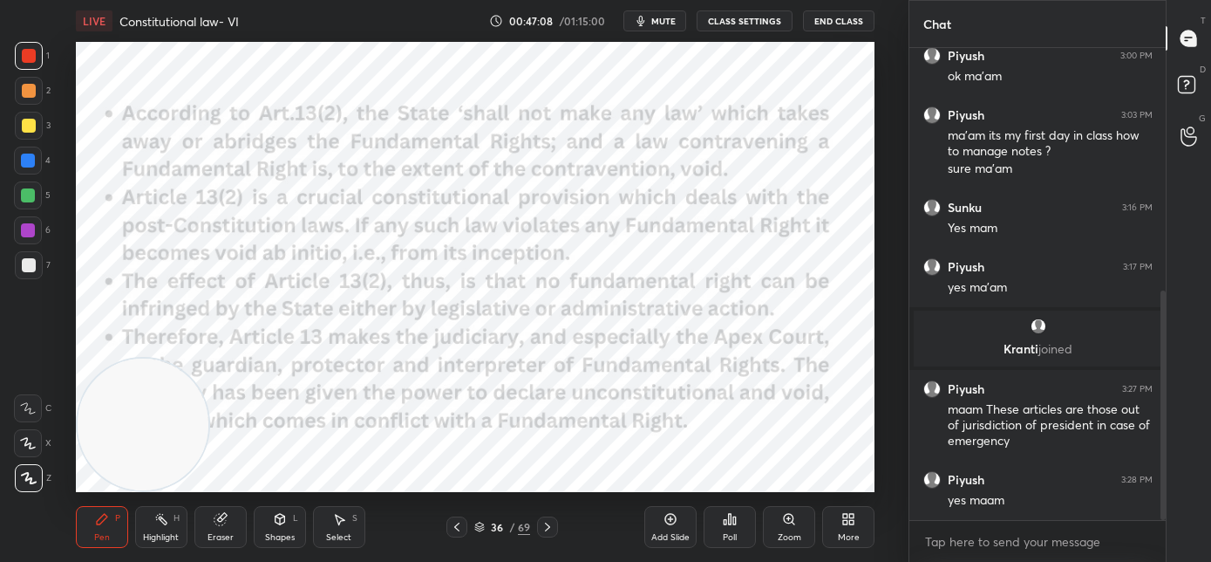
click at [548, 532] on icon at bounding box center [548, 527] width 14 height 14
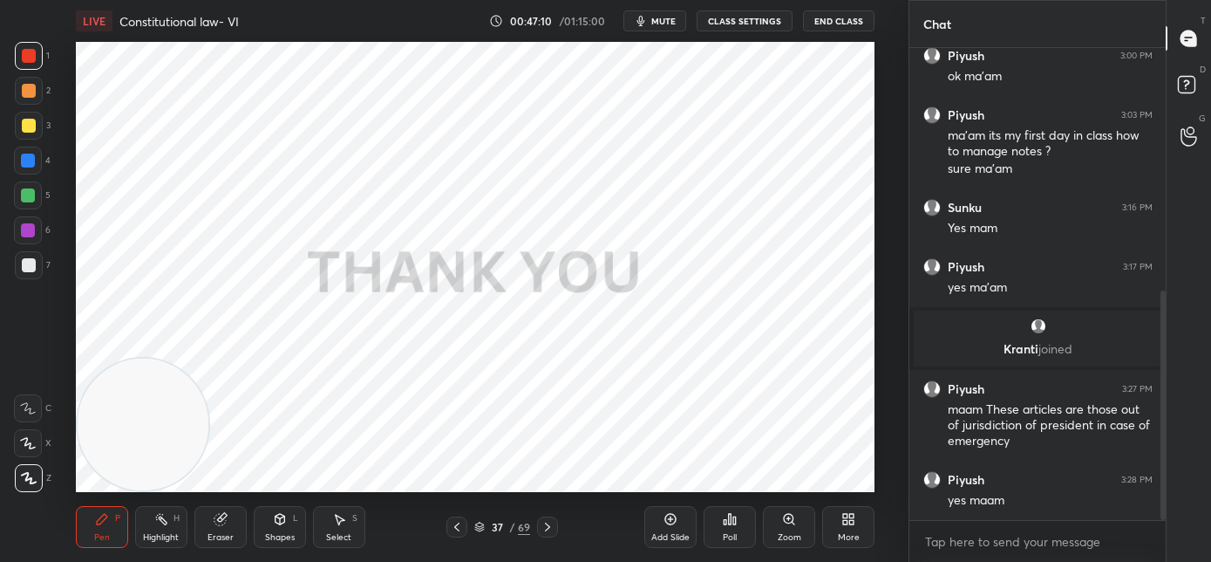
click at [456, 530] on icon at bounding box center [457, 527] width 14 height 14
click at [458, 530] on icon at bounding box center [457, 527] width 14 height 14
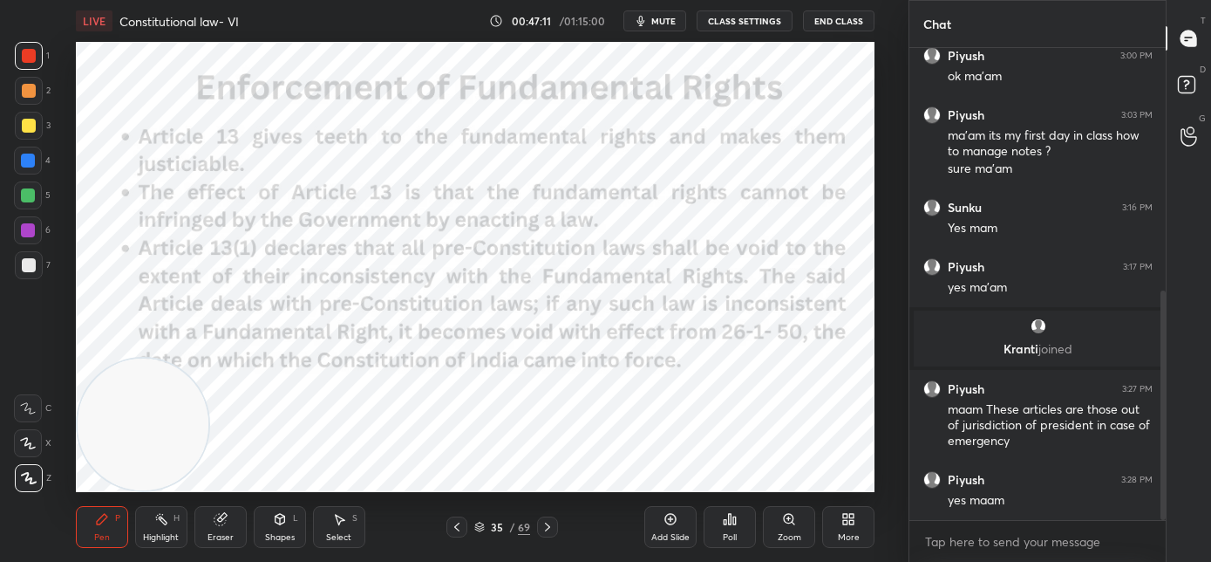
click at [460, 529] on icon at bounding box center [457, 527] width 14 height 14
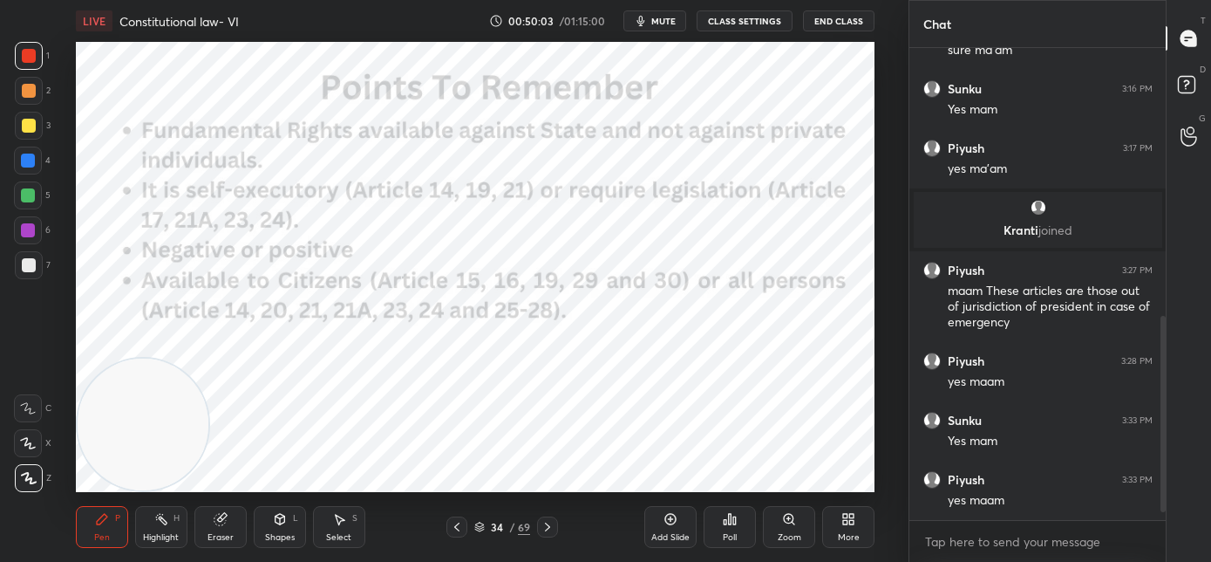
scroll to position [677, 0]
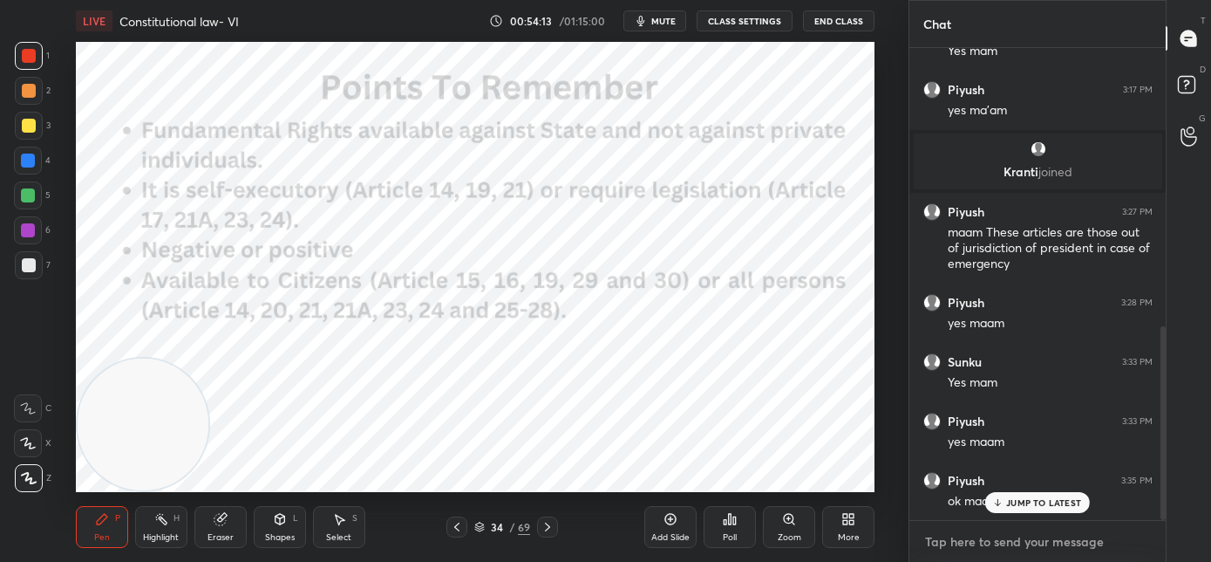
type textarea "x"
click at [950, 538] on textarea at bounding box center [1037, 542] width 228 height 28
paste textarea "[URL][DOMAIN_NAME]"
type textarea "[URL][DOMAIN_NAME]"
type textarea "x"
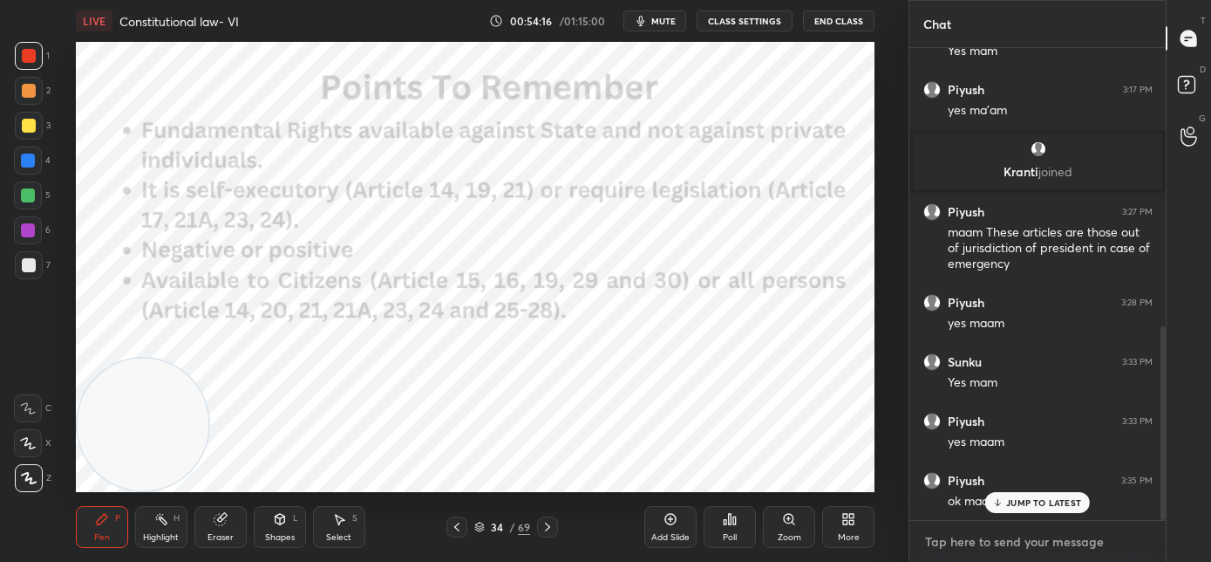
scroll to position [774, 0]
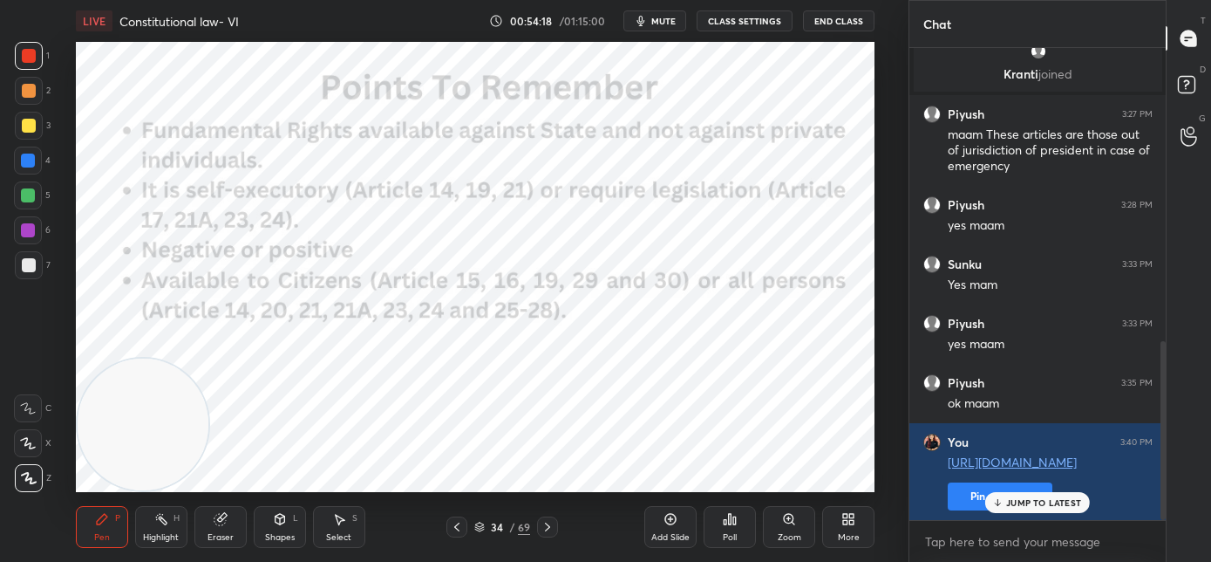
click at [1076, 503] on p "JUMP TO LATEST" at bounding box center [1043, 502] width 75 height 10
type textarea "x"
click at [943, 544] on textarea at bounding box center [1037, 542] width 228 height 28
paste textarea "[URL][DOMAIN_NAME]"
type textarea "[URL][DOMAIN_NAME]"
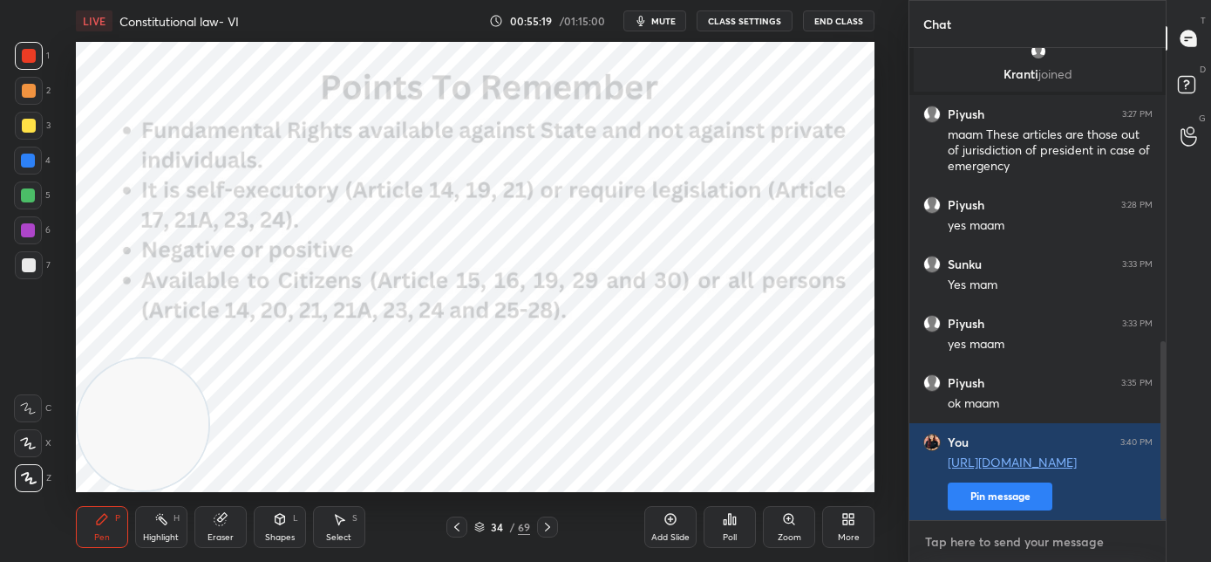
type textarea "x"
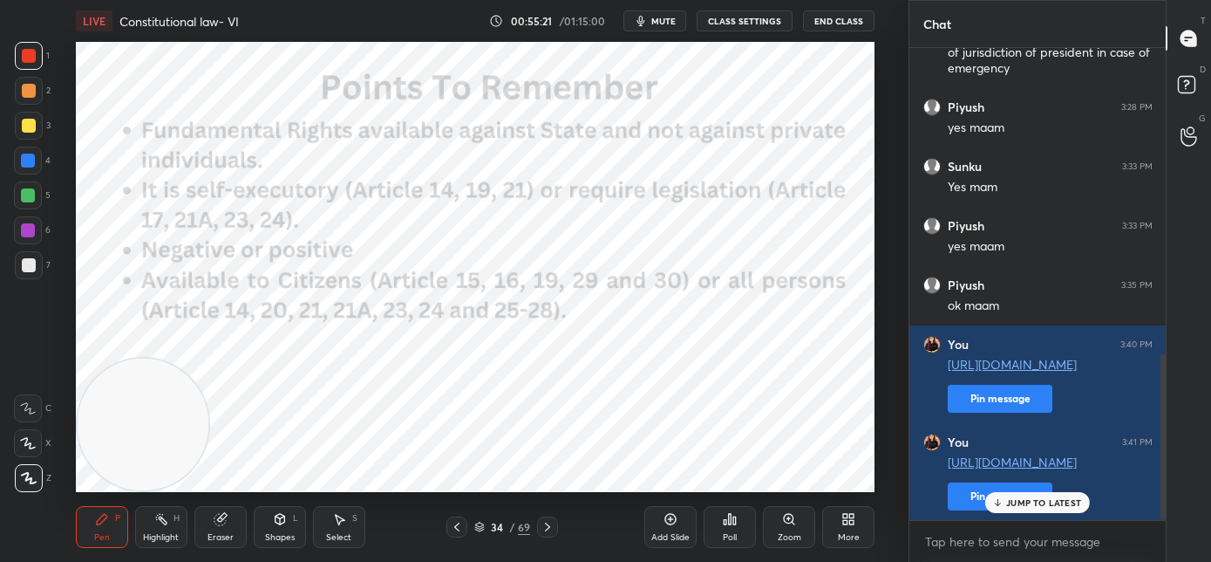
click at [1070, 504] on p "JUMP TO LATEST" at bounding box center [1043, 502] width 75 height 10
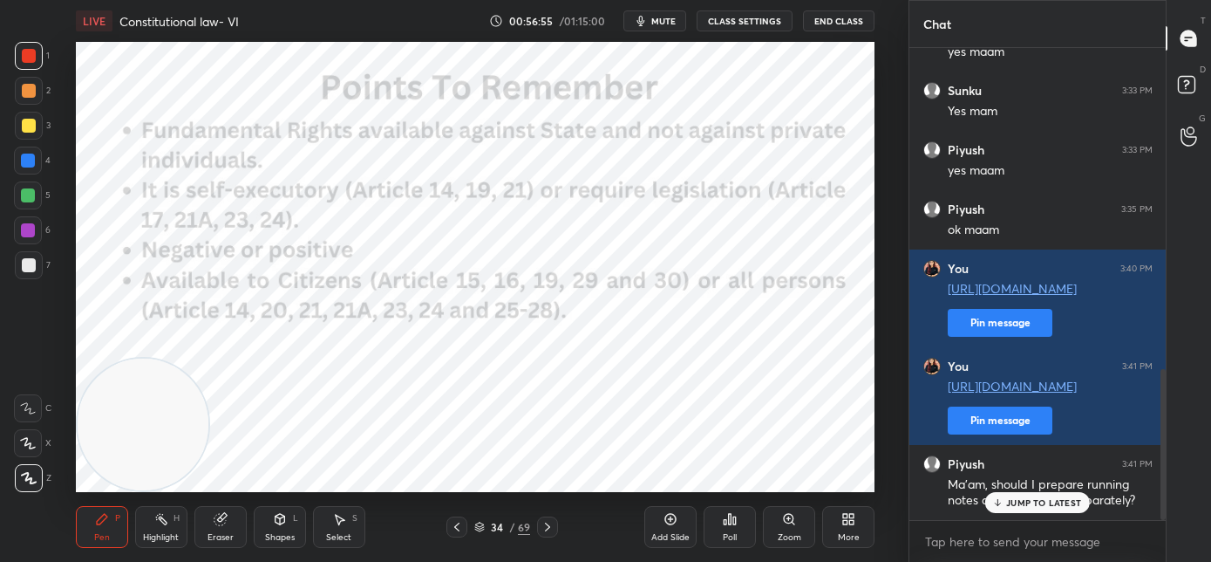
scroll to position [1006, 0]
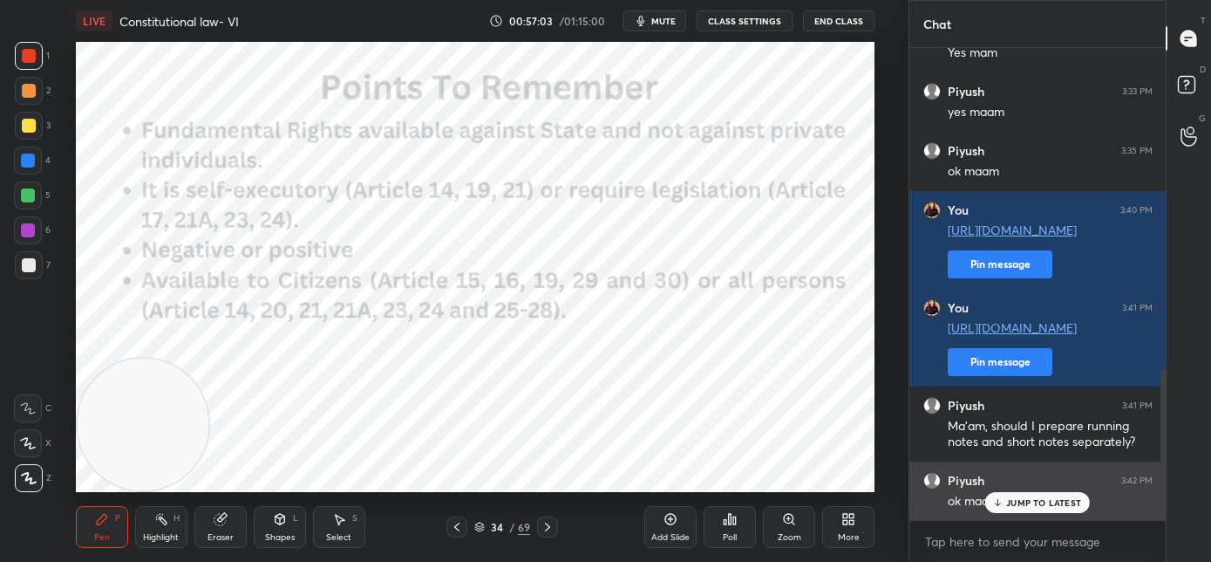
drag, startPoint x: 1033, startPoint y: 504, endPoint x: 1004, endPoint y: 500, distance: 30.0
click at [1032, 504] on p "JUMP TO LATEST" at bounding box center [1043, 502] width 75 height 10
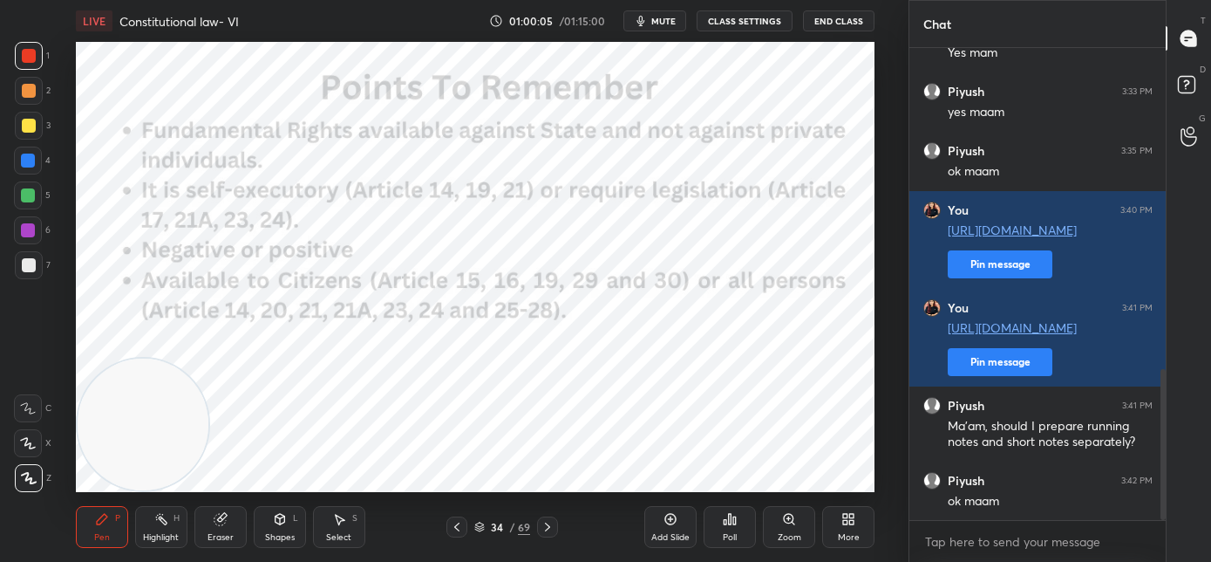
click at [664, 21] on span "mute" at bounding box center [663, 21] width 24 height 12
click at [824, 19] on button "End Class" at bounding box center [838, 20] width 71 height 21
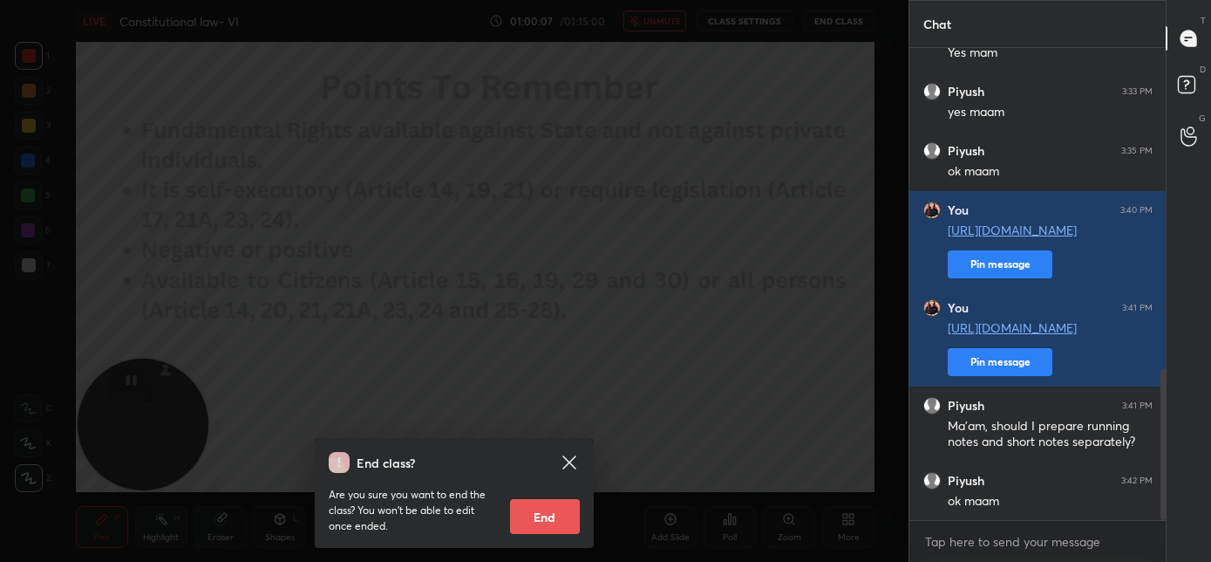
drag, startPoint x: 566, startPoint y: 516, endPoint x: 574, endPoint y: 510, distance: 9.9
click at [566, 515] on button "End" at bounding box center [545, 516] width 70 height 35
type textarea "x"
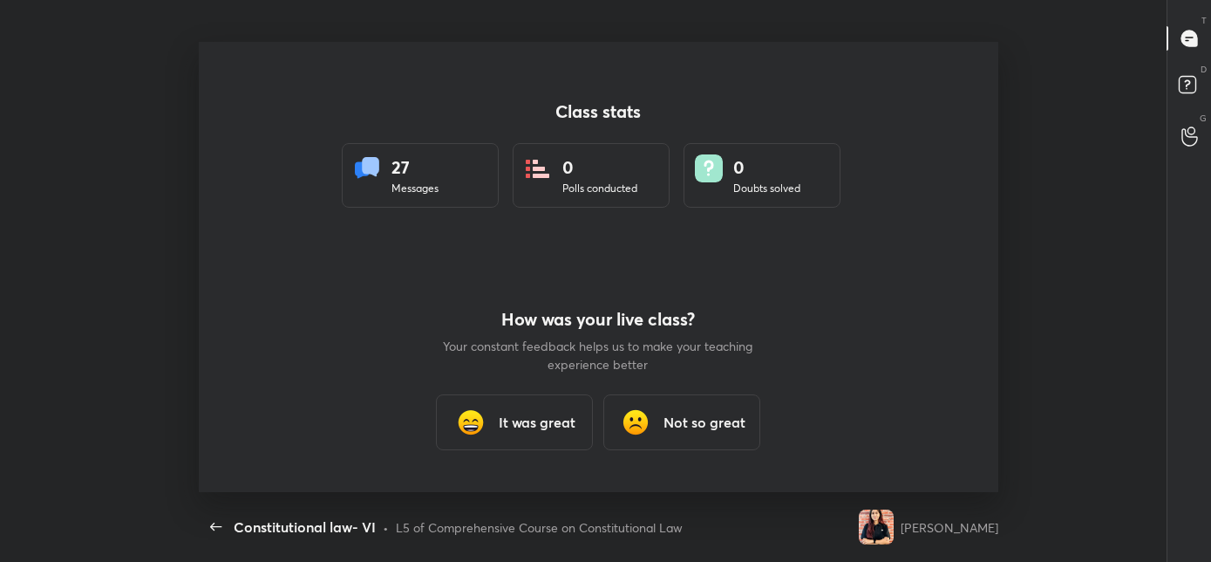
scroll to position [449, 1197]
click at [521, 405] on div "It was great" at bounding box center [514, 422] width 157 height 56
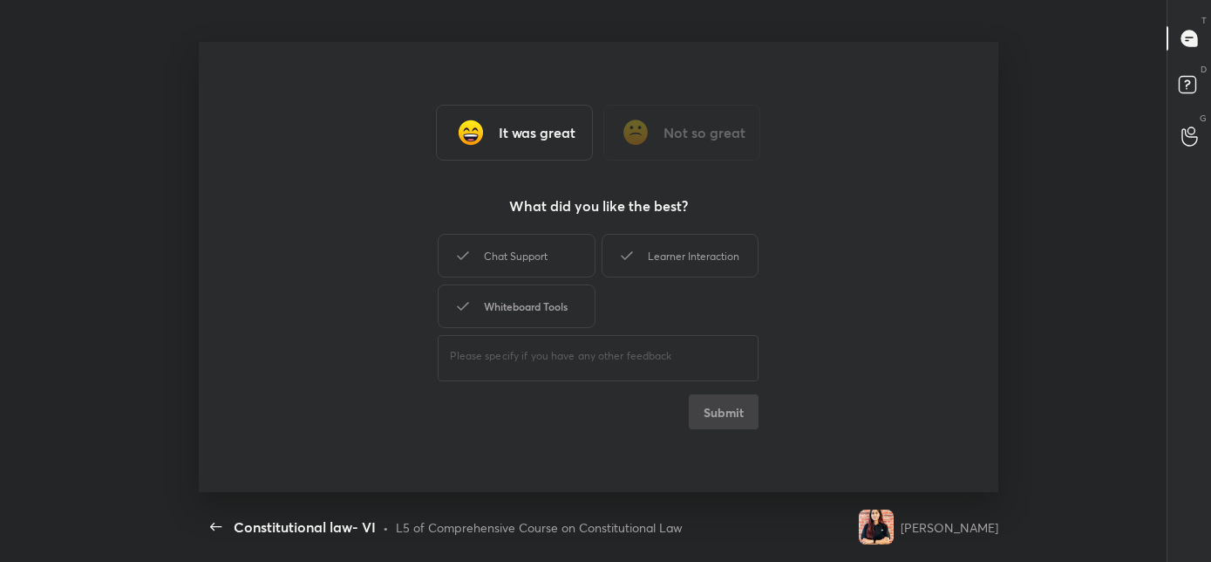
drag, startPoint x: 541, startPoint y: 307, endPoint x: 551, endPoint y: 274, distance: 34.7
click at [541, 307] on div "Whiteboard Tools" at bounding box center [516, 306] width 157 height 44
click at [551, 262] on div "Chat Support" at bounding box center [516, 256] width 157 height 44
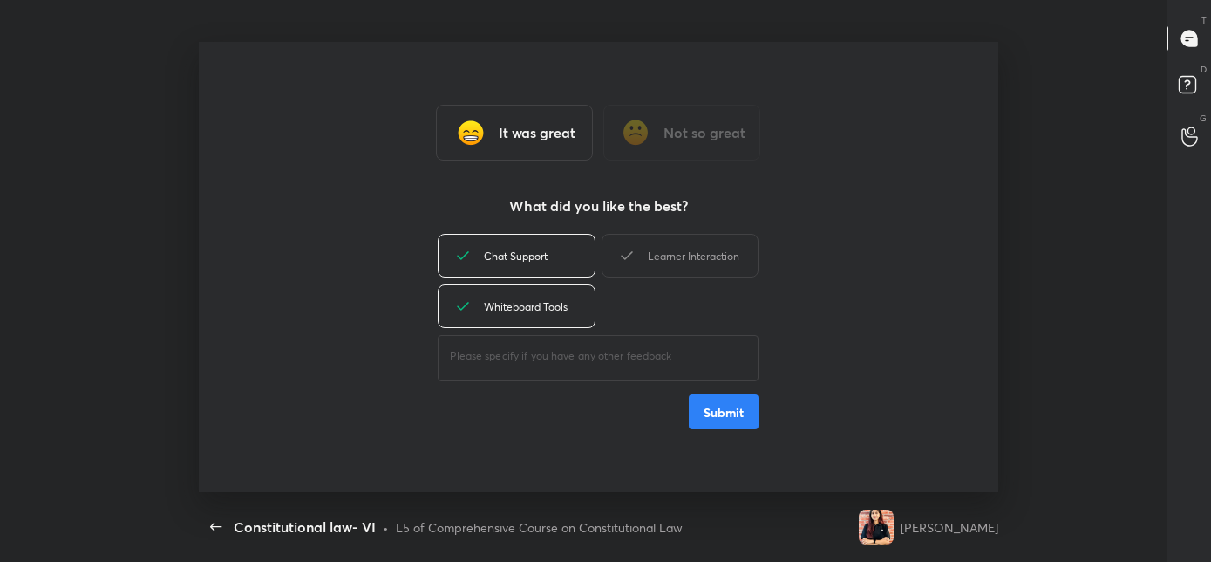
drag, startPoint x: 657, startPoint y: 272, endPoint x: 684, endPoint y: 334, distance: 67.6
click at [657, 273] on div "Learner Interaction" at bounding box center [680, 256] width 157 height 44
click at [704, 409] on button "Submit" at bounding box center [724, 411] width 70 height 35
